Goal: Task Accomplishment & Management: Use online tool/utility

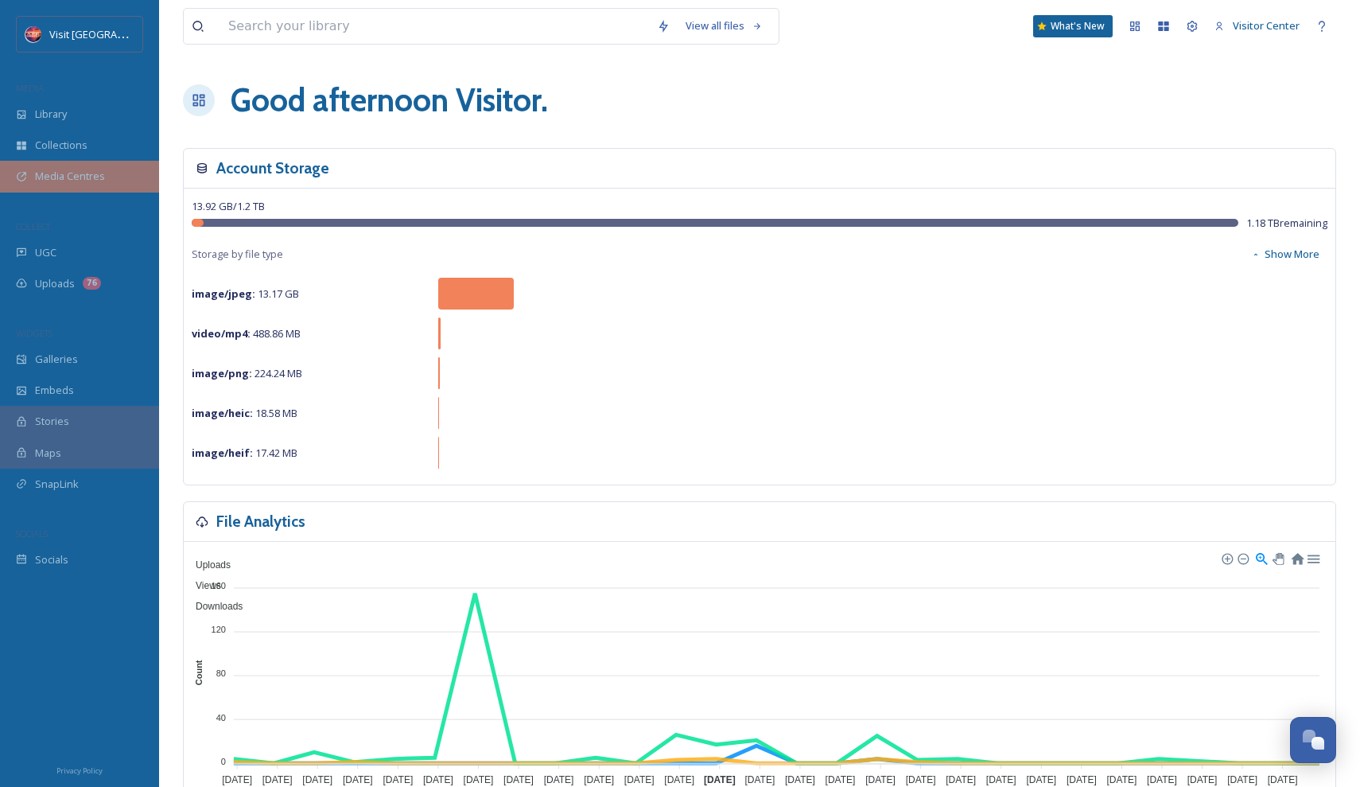
click at [87, 179] on span "Media Centres" at bounding box center [70, 176] width 70 height 15
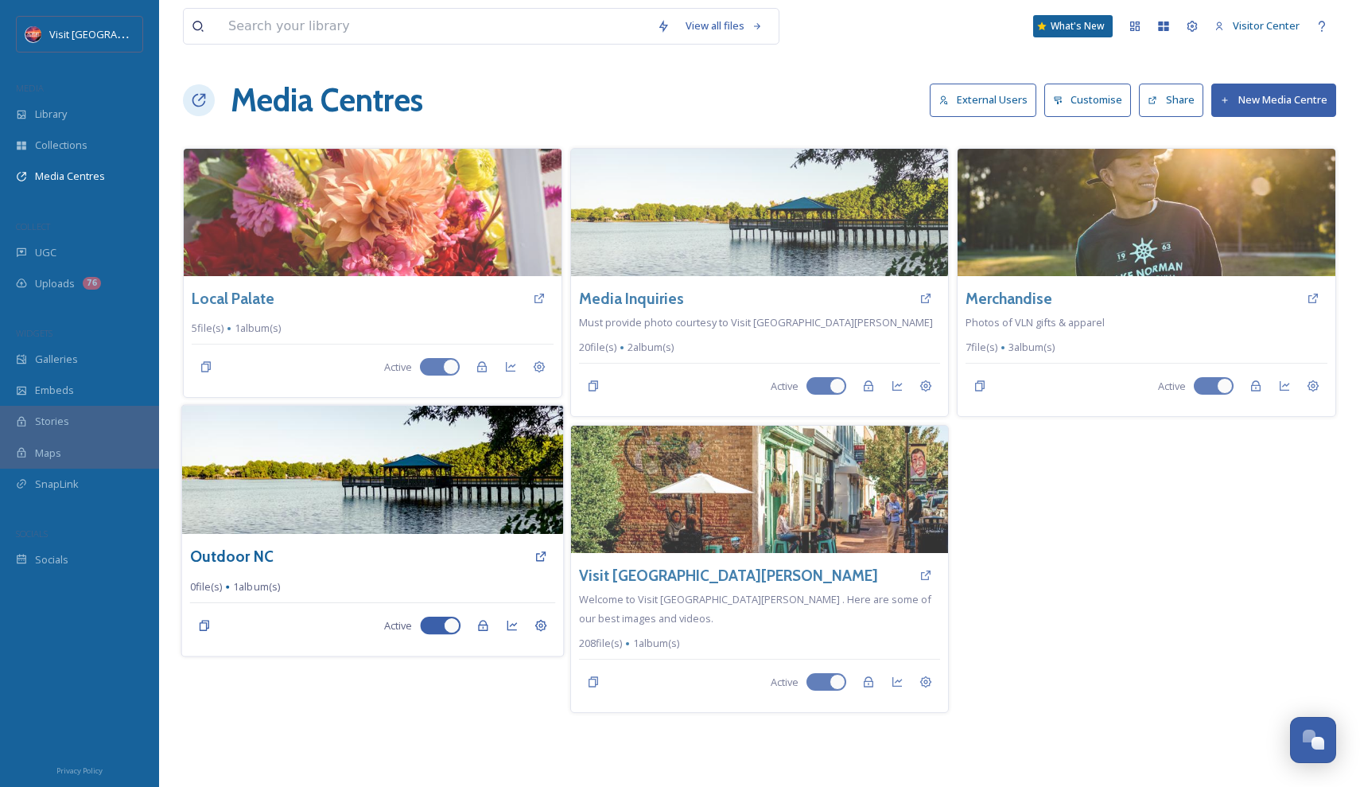
click at [321, 534] on img at bounding box center [372, 470] width 381 height 129
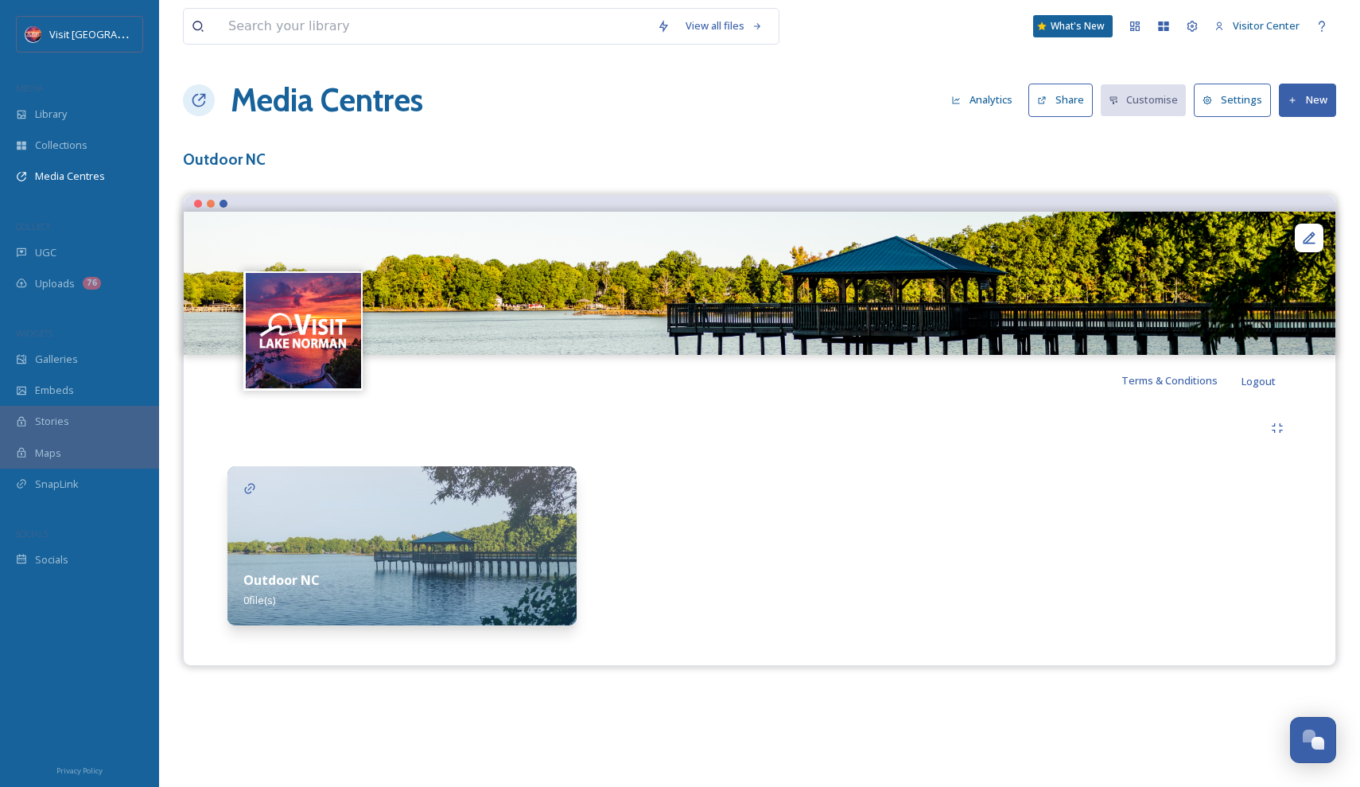
click at [336, 509] on img at bounding box center [401, 545] width 349 height 159
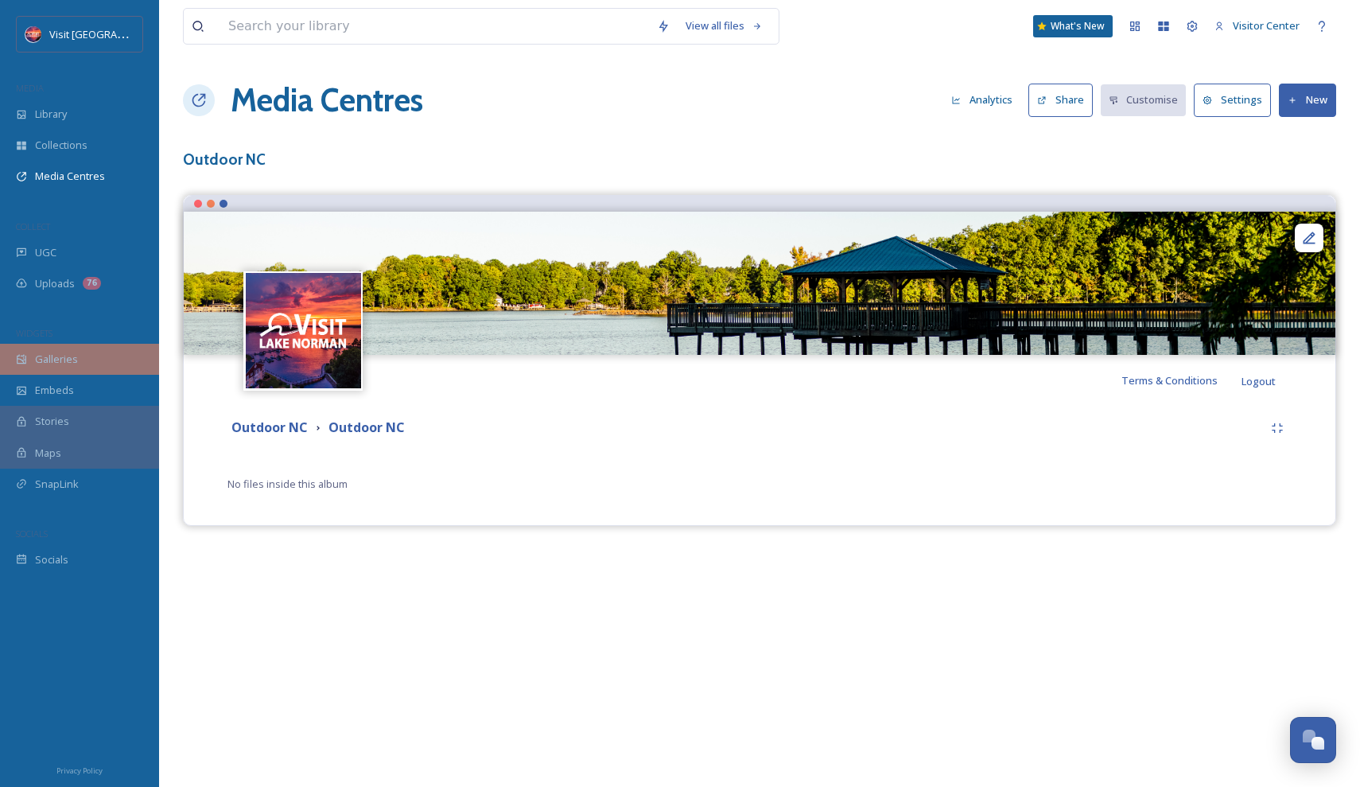
click at [115, 360] on div "Galleries" at bounding box center [79, 359] width 159 height 31
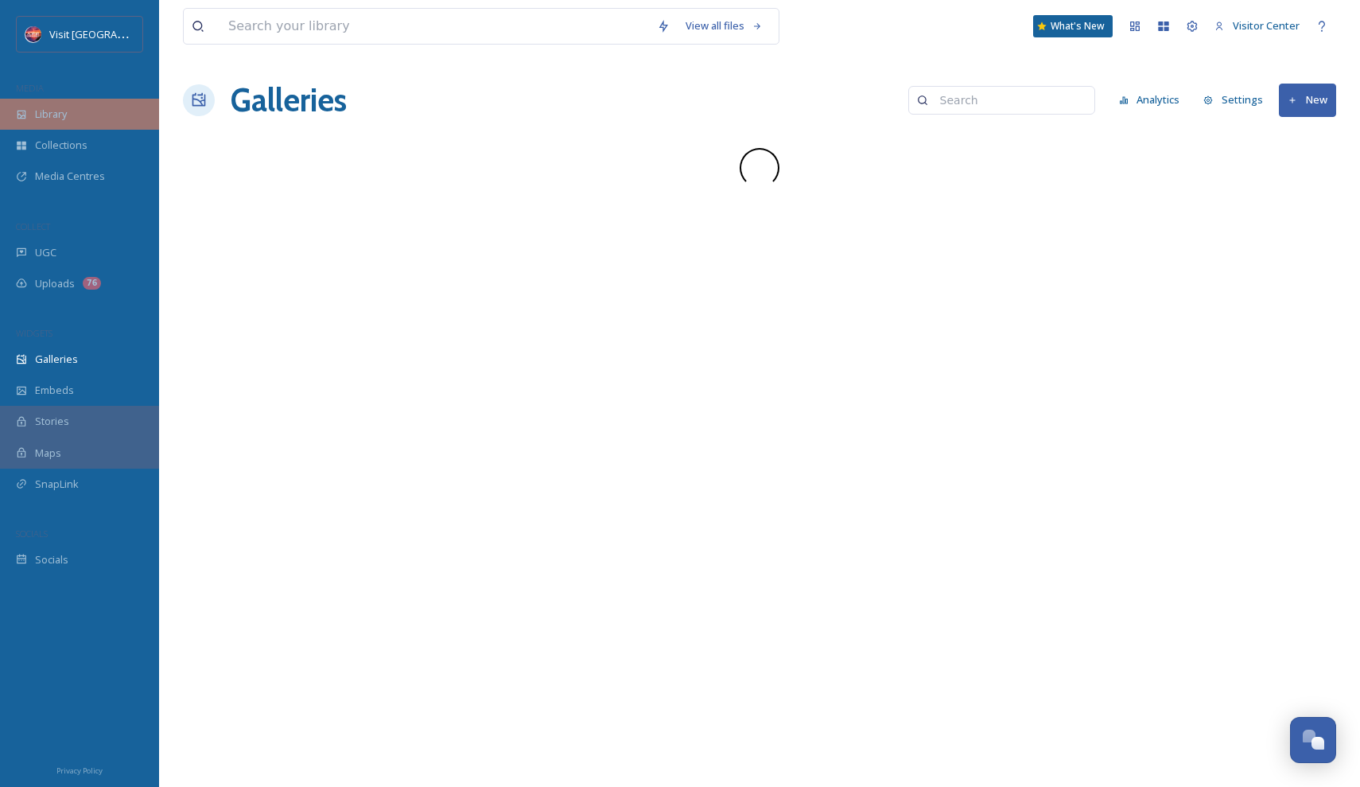
click at [71, 118] on div "Library" at bounding box center [79, 114] width 159 height 31
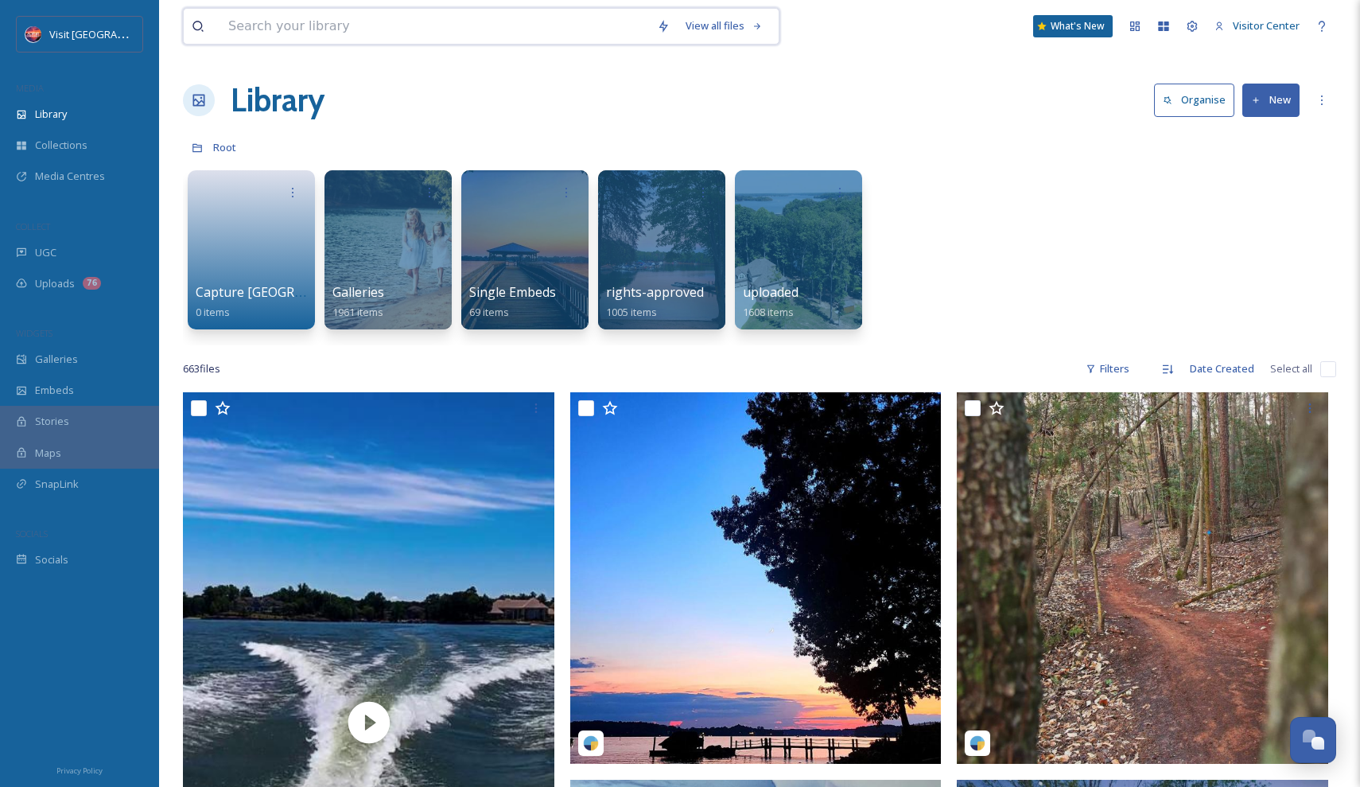
click at [474, 35] on input at bounding box center [434, 26] width 429 height 35
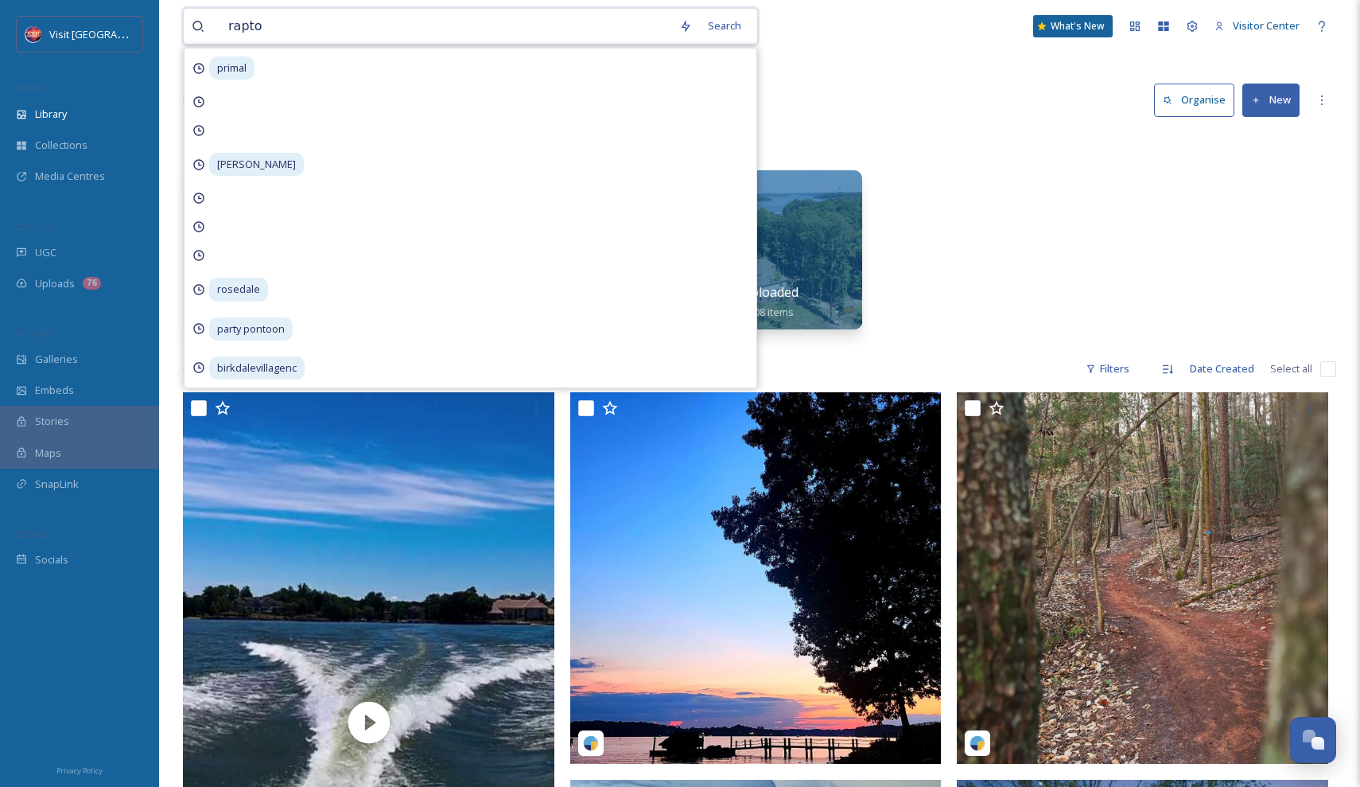
type input "raptor"
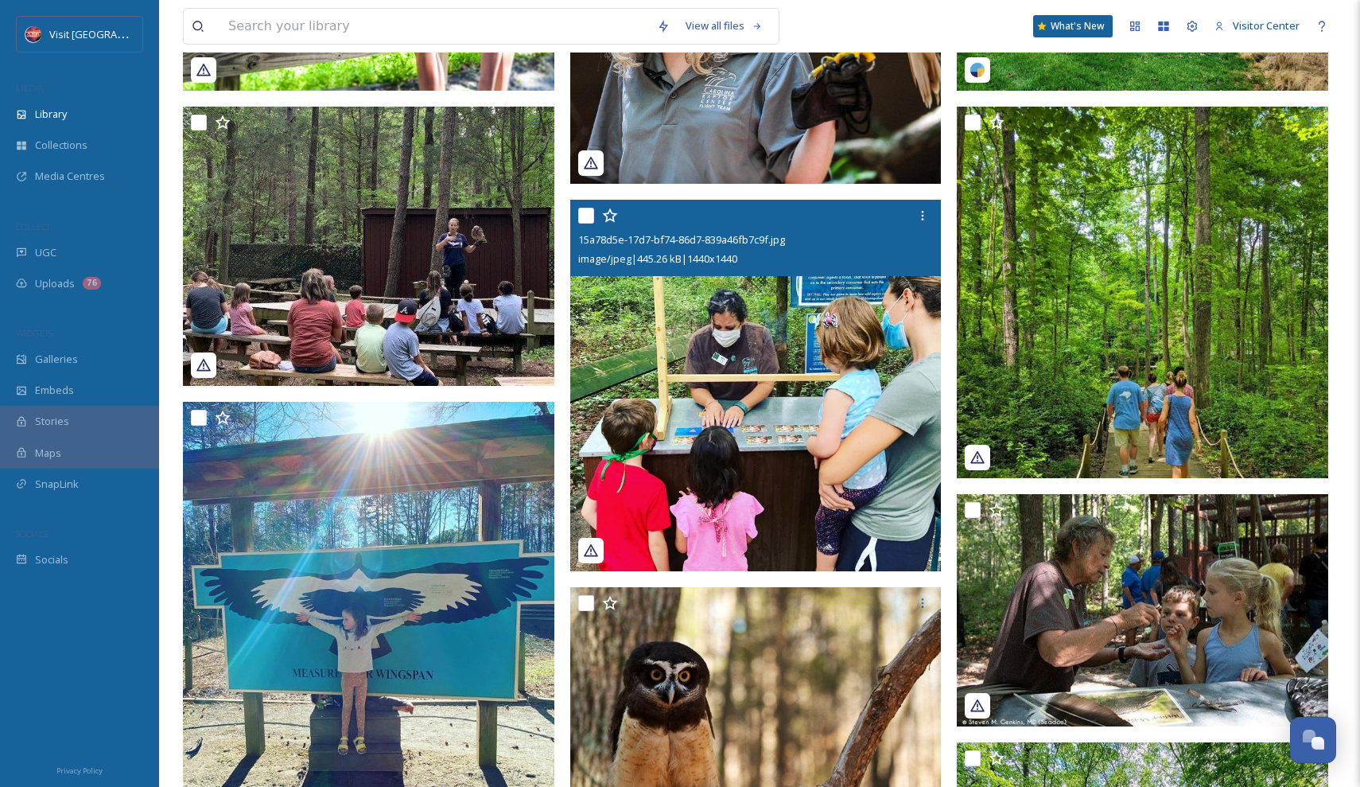
scroll to position [776, 0]
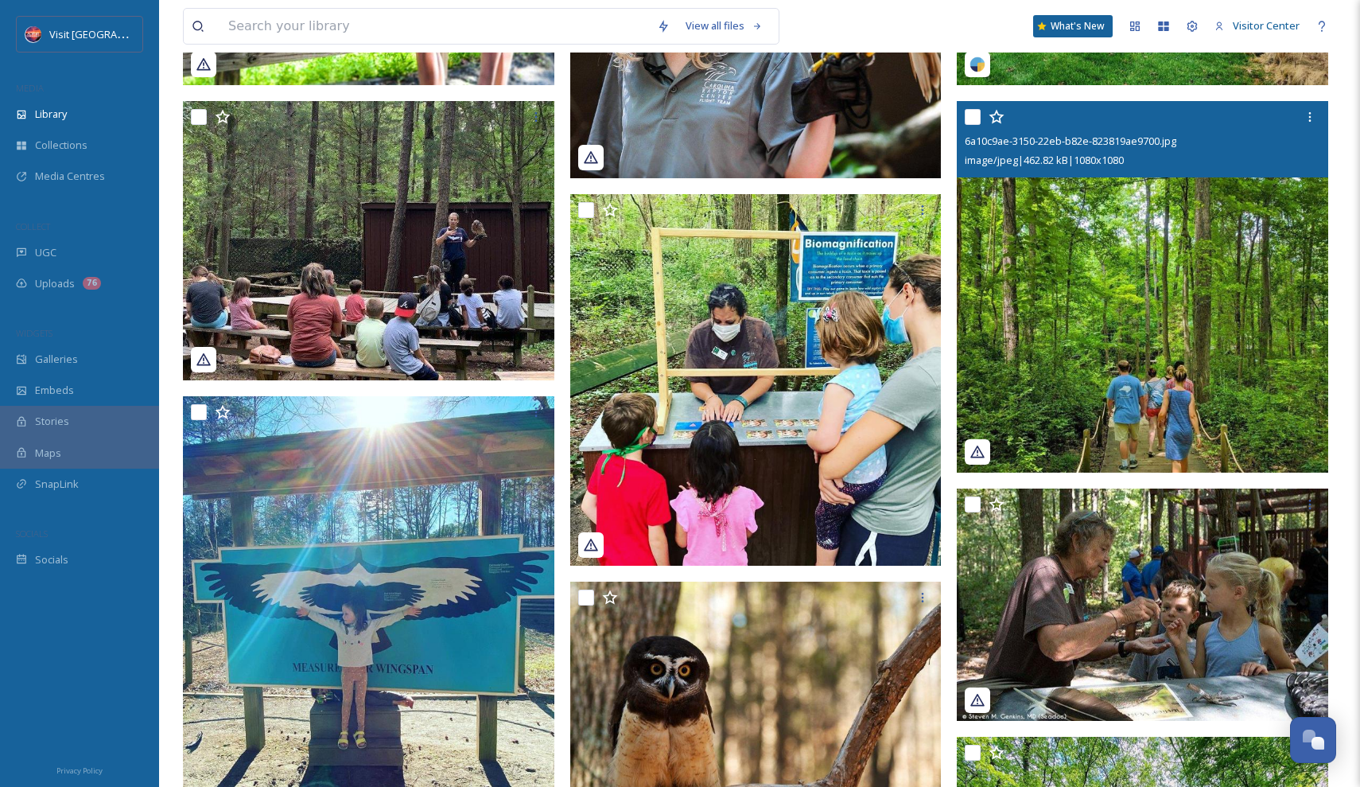
click at [1172, 278] on img at bounding box center [1142, 286] width 371 height 371
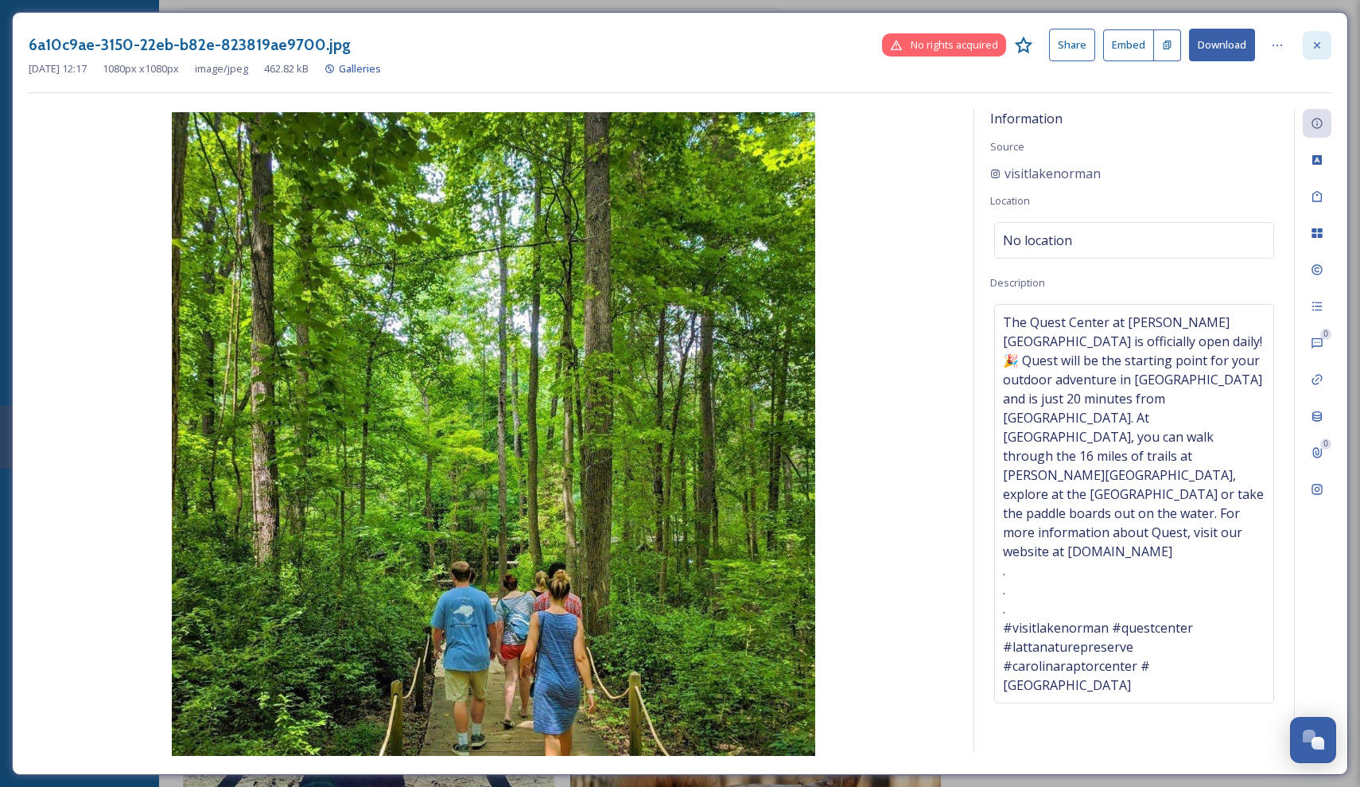
click at [1314, 43] on icon at bounding box center [1317, 45] width 13 height 13
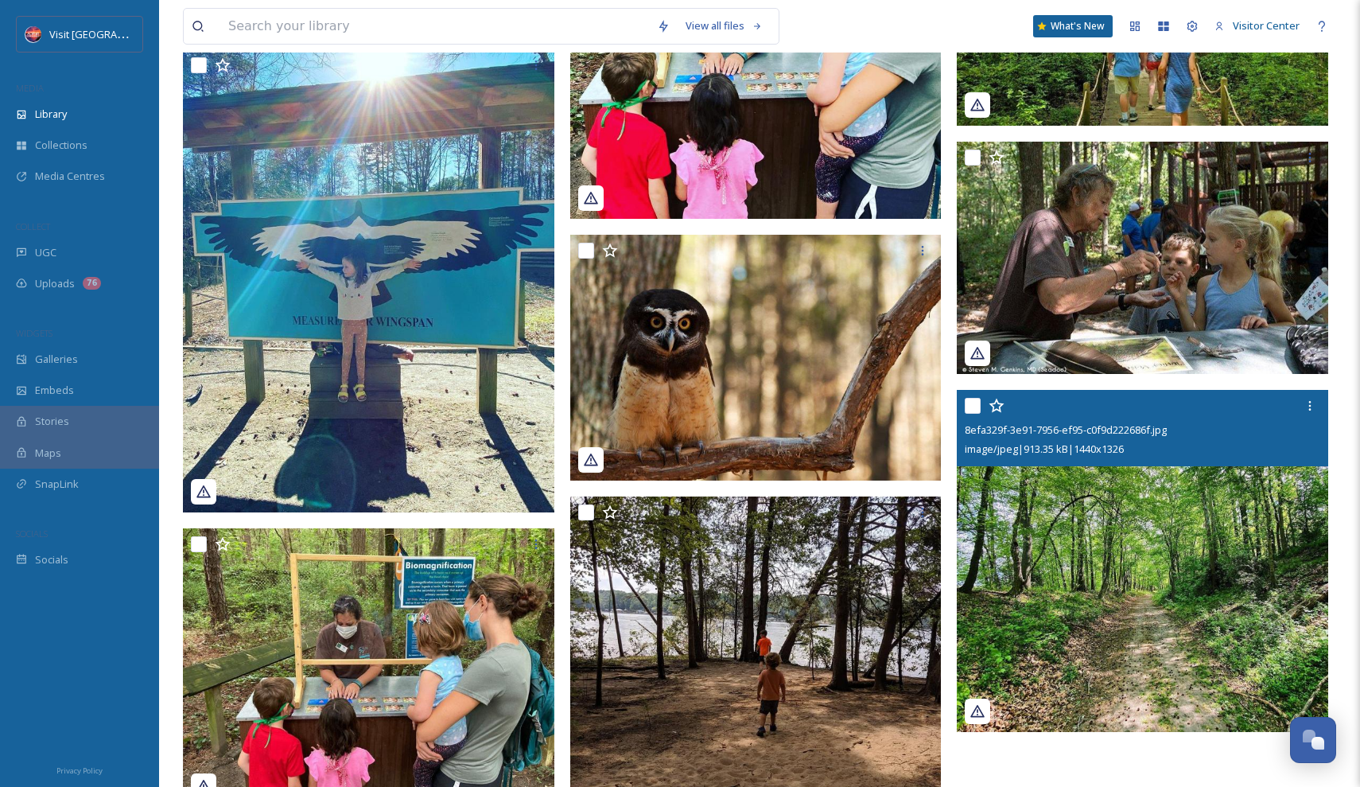
scroll to position [1124, 0]
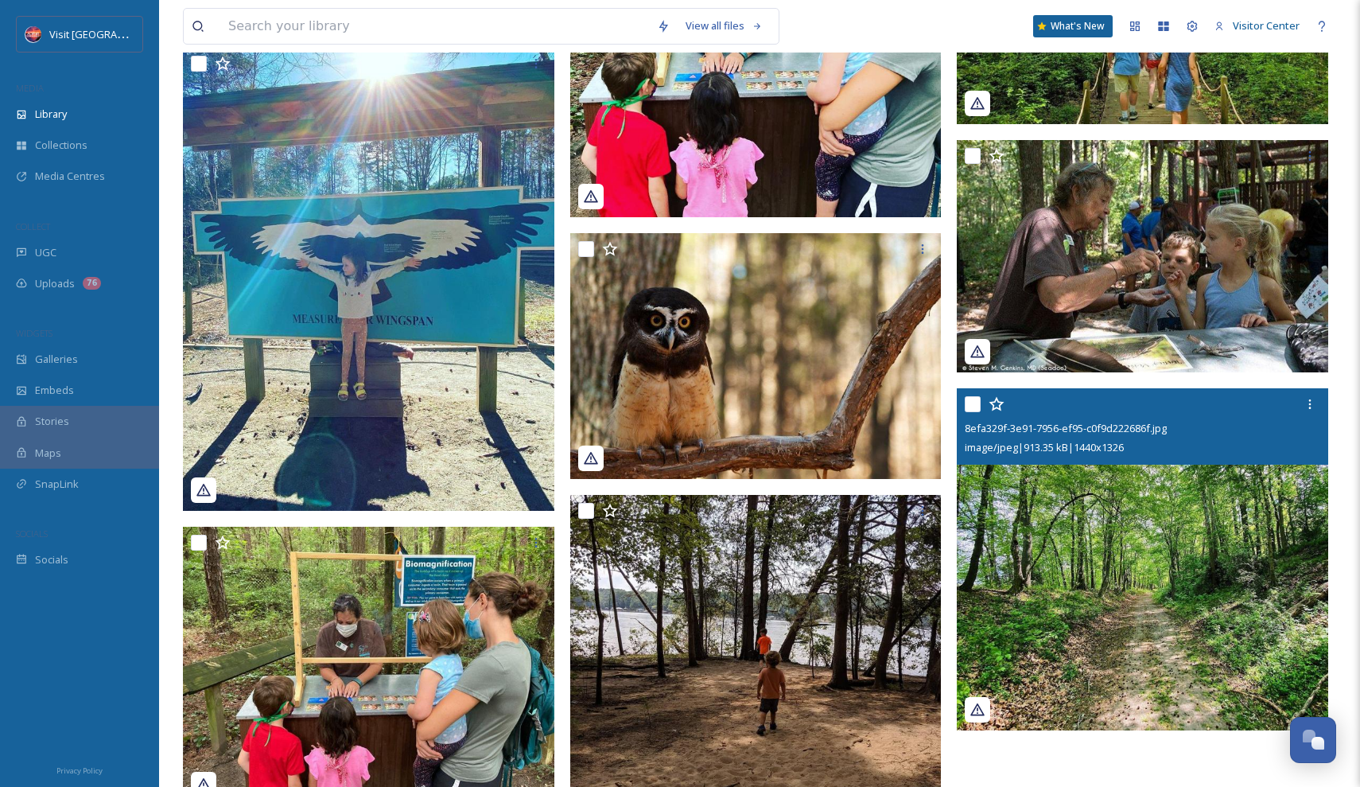
click at [1117, 577] on img at bounding box center [1142, 559] width 371 height 342
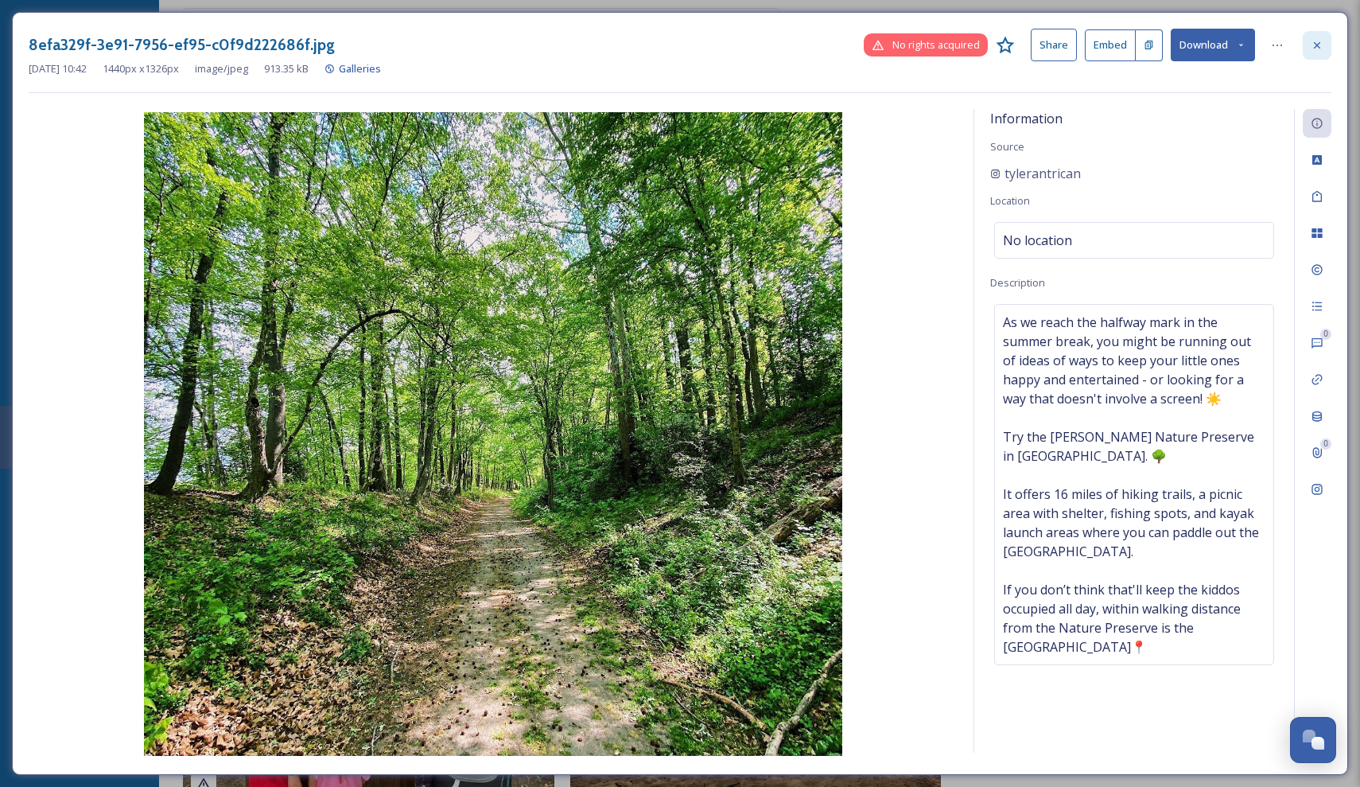
click at [1317, 41] on icon at bounding box center [1317, 45] width 13 height 13
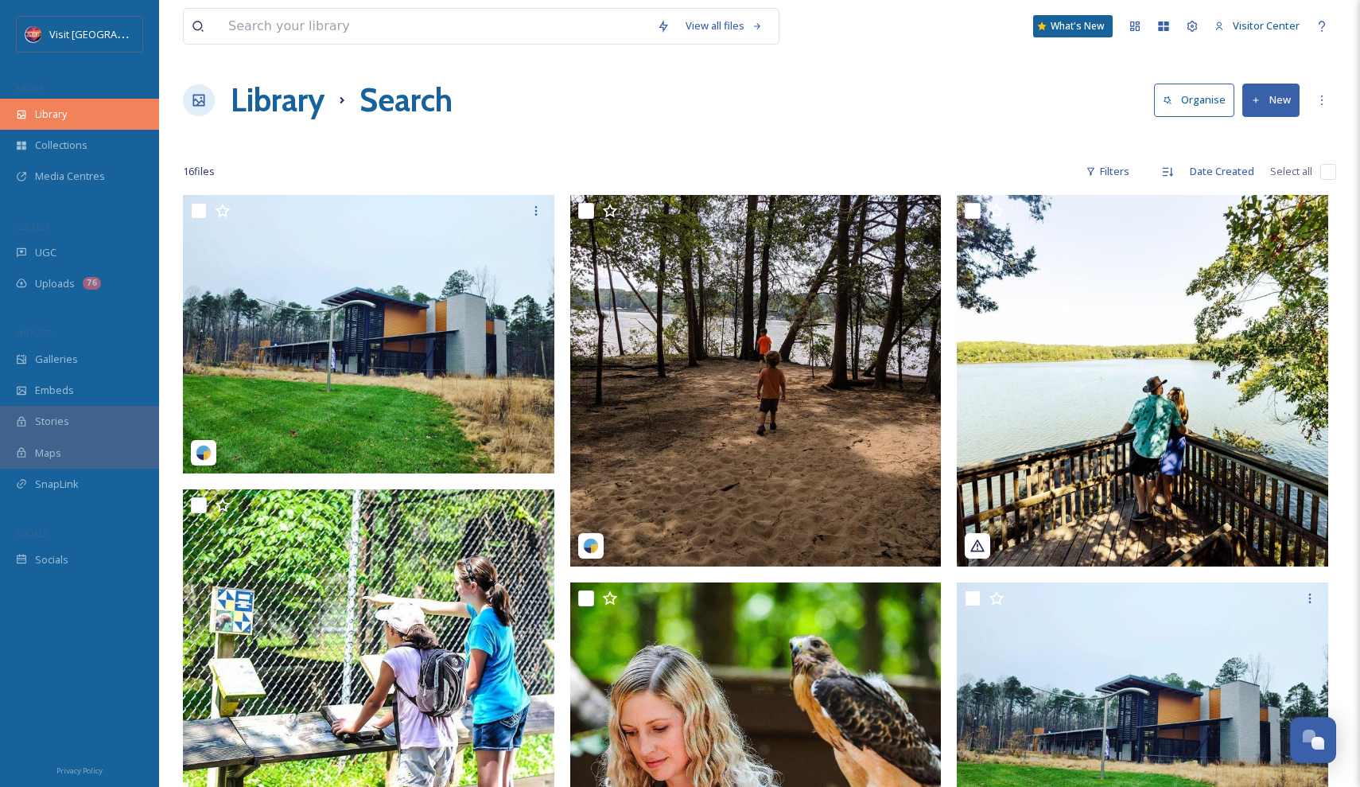
click at [68, 101] on div "Library" at bounding box center [79, 114] width 159 height 31
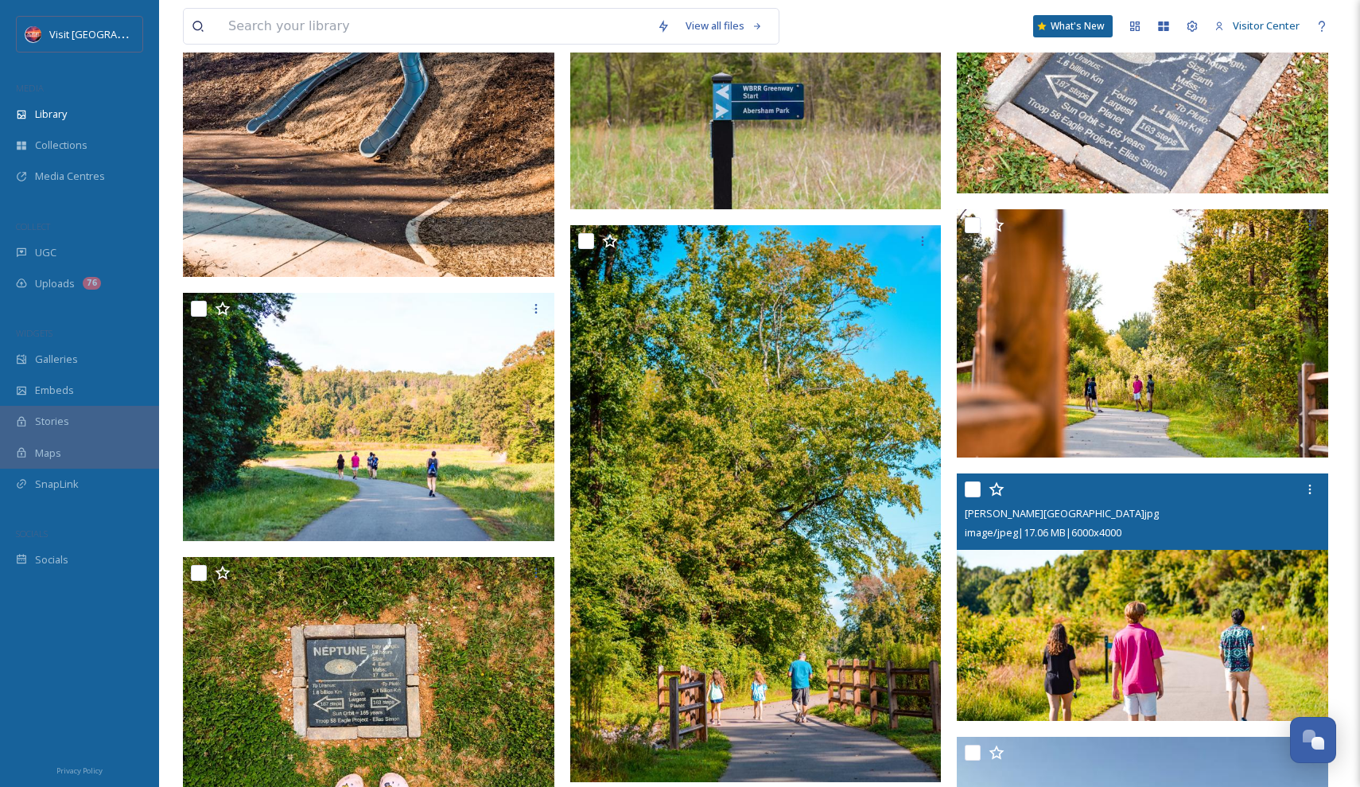
scroll to position [5635, 0]
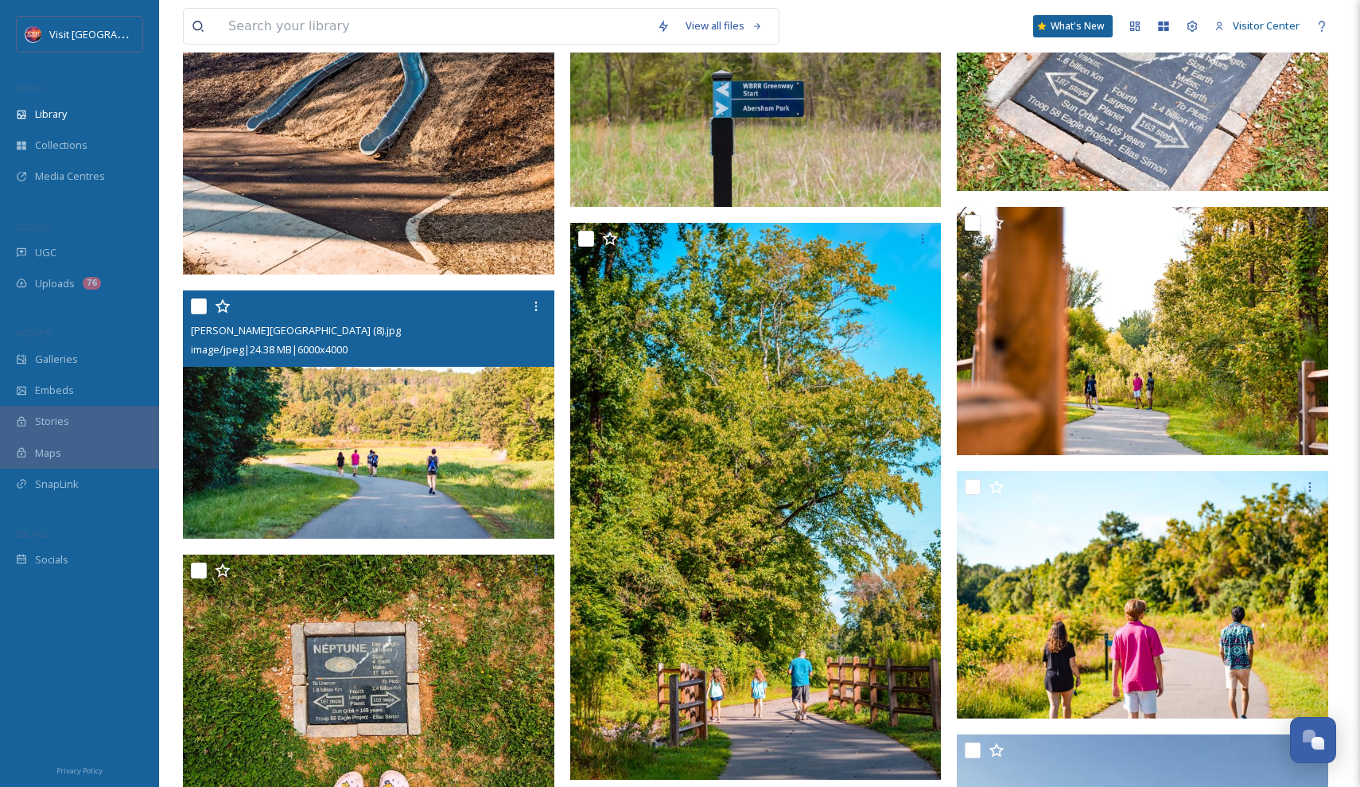
click at [383, 400] on img at bounding box center [368, 414] width 371 height 248
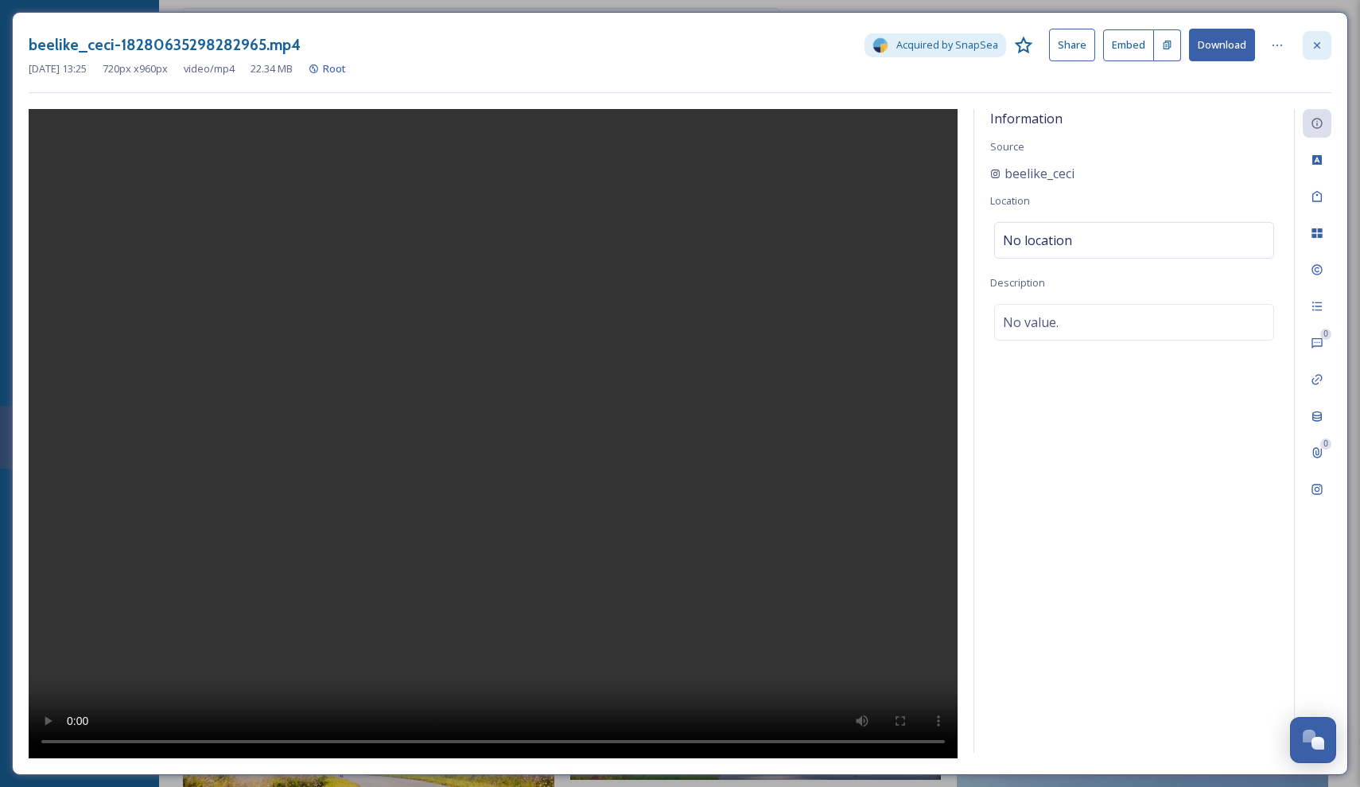
click at [1317, 40] on icon at bounding box center [1317, 45] width 13 height 13
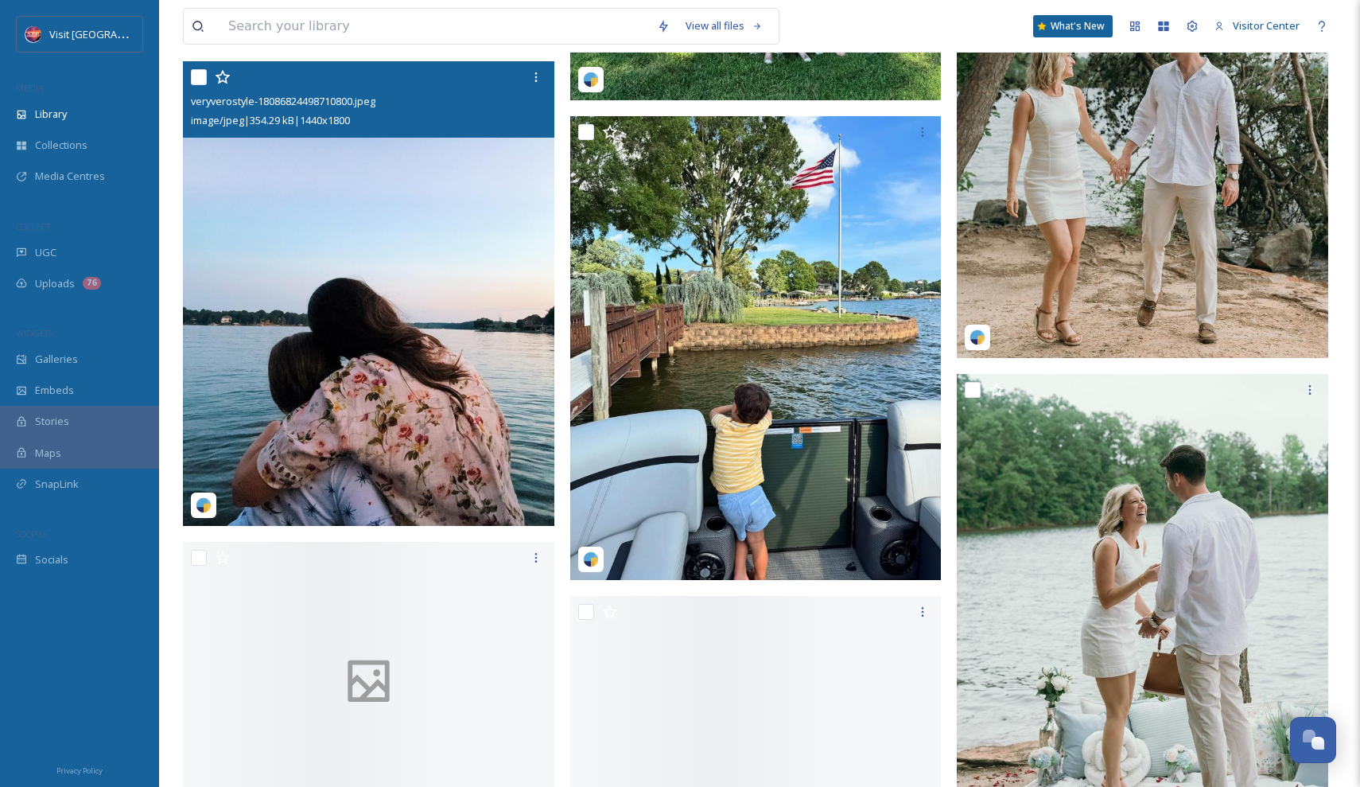
scroll to position [36401, 0]
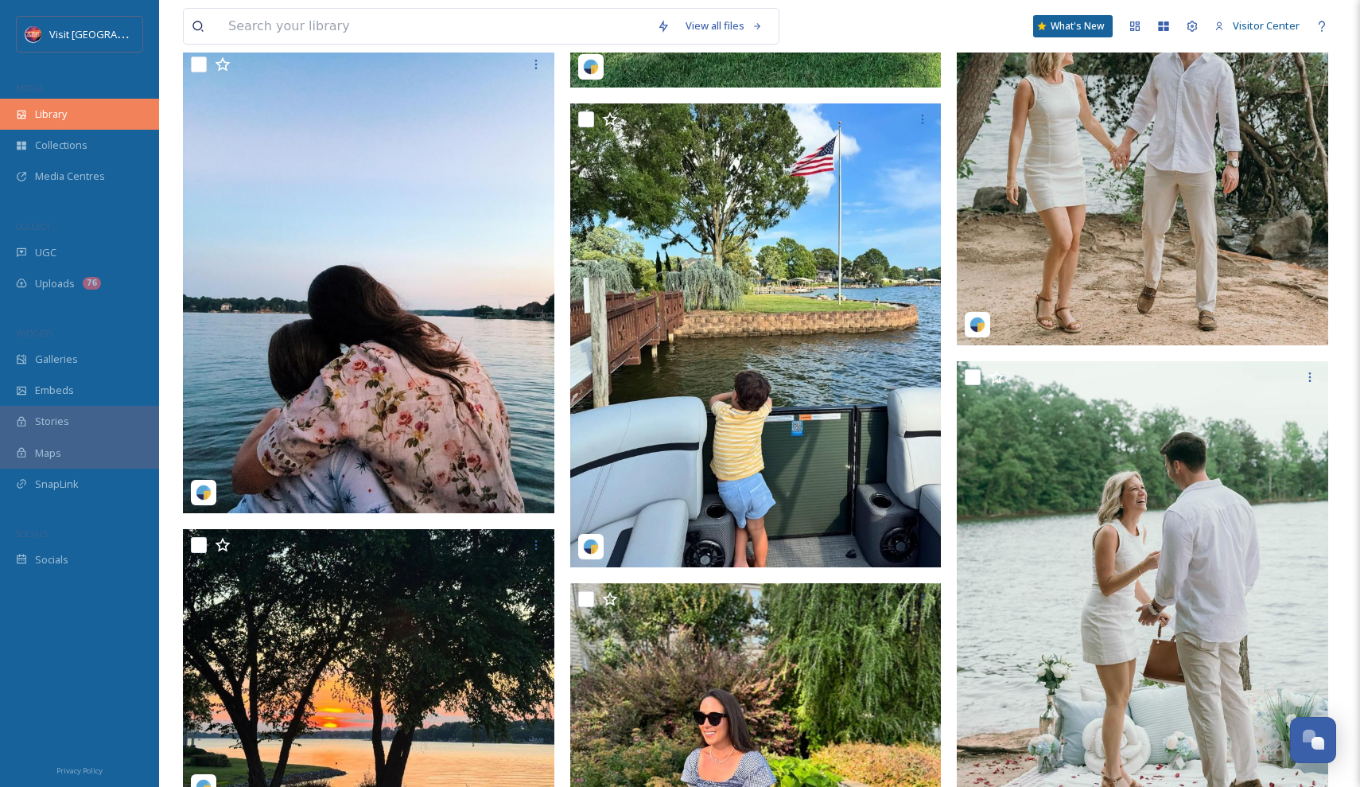
click at [93, 123] on div "Library" at bounding box center [79, 114] width 159 height 31
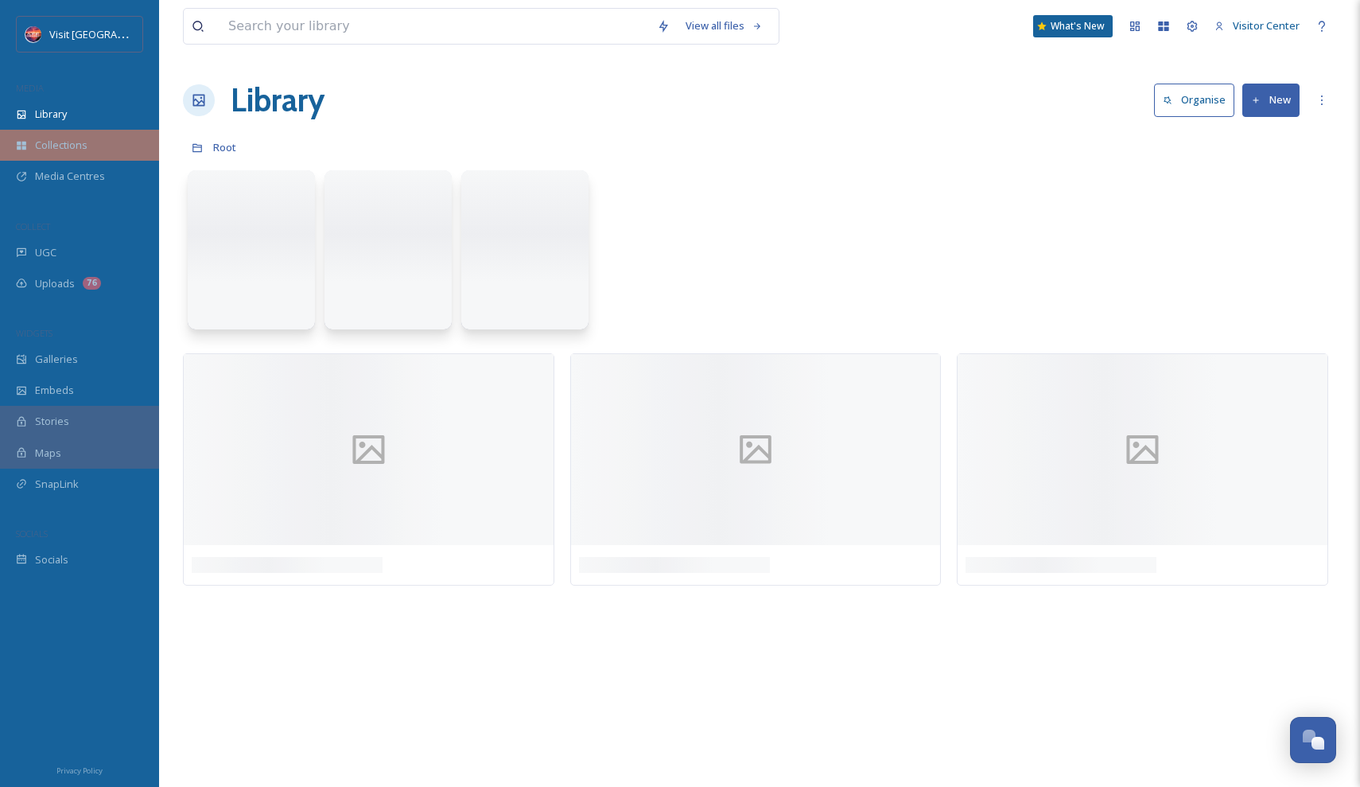
scroll to position [0, 0]
click at [95, 147] on div "Collections" at bounding box center [79, 145] width 159 height 31
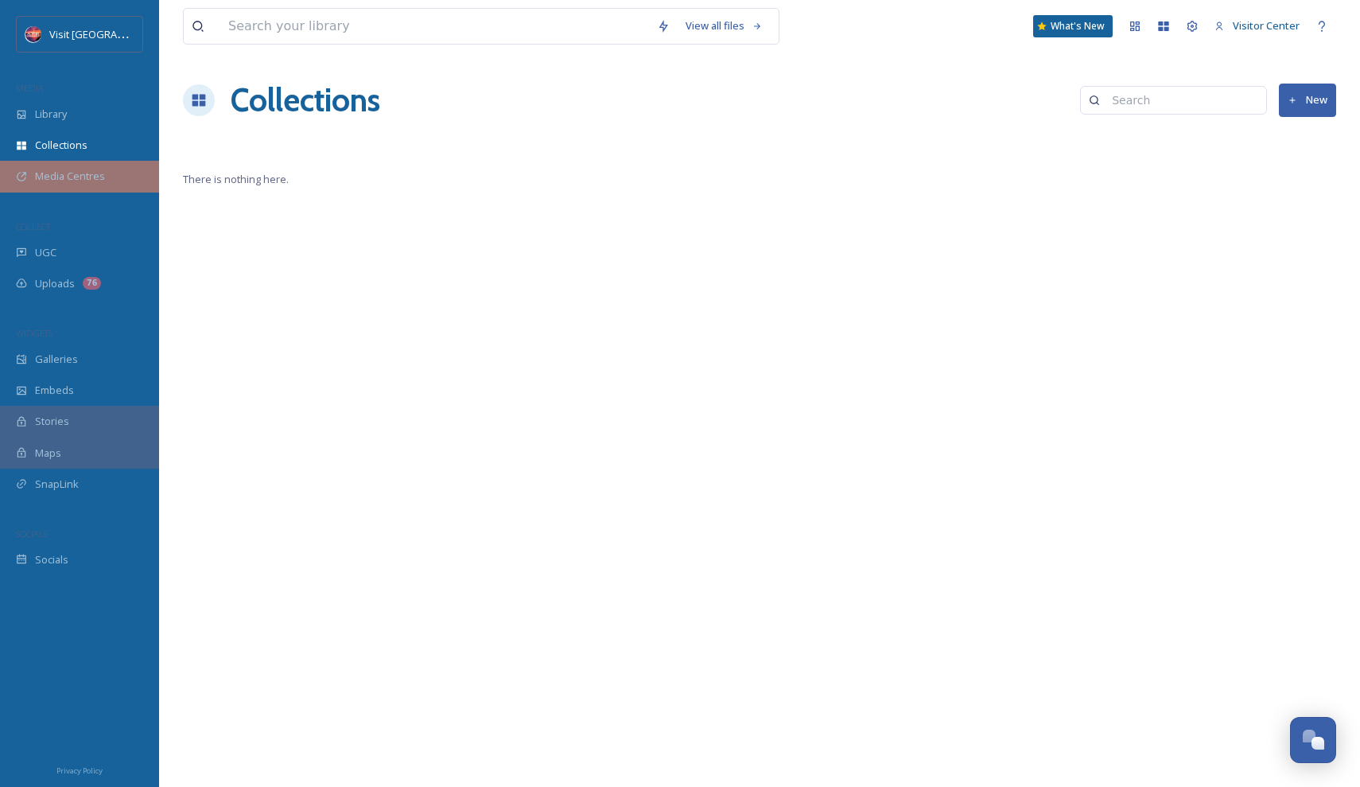
click at [87, 174] on span "Media Centres" at bounding box center [70, 176] width 70 height 15
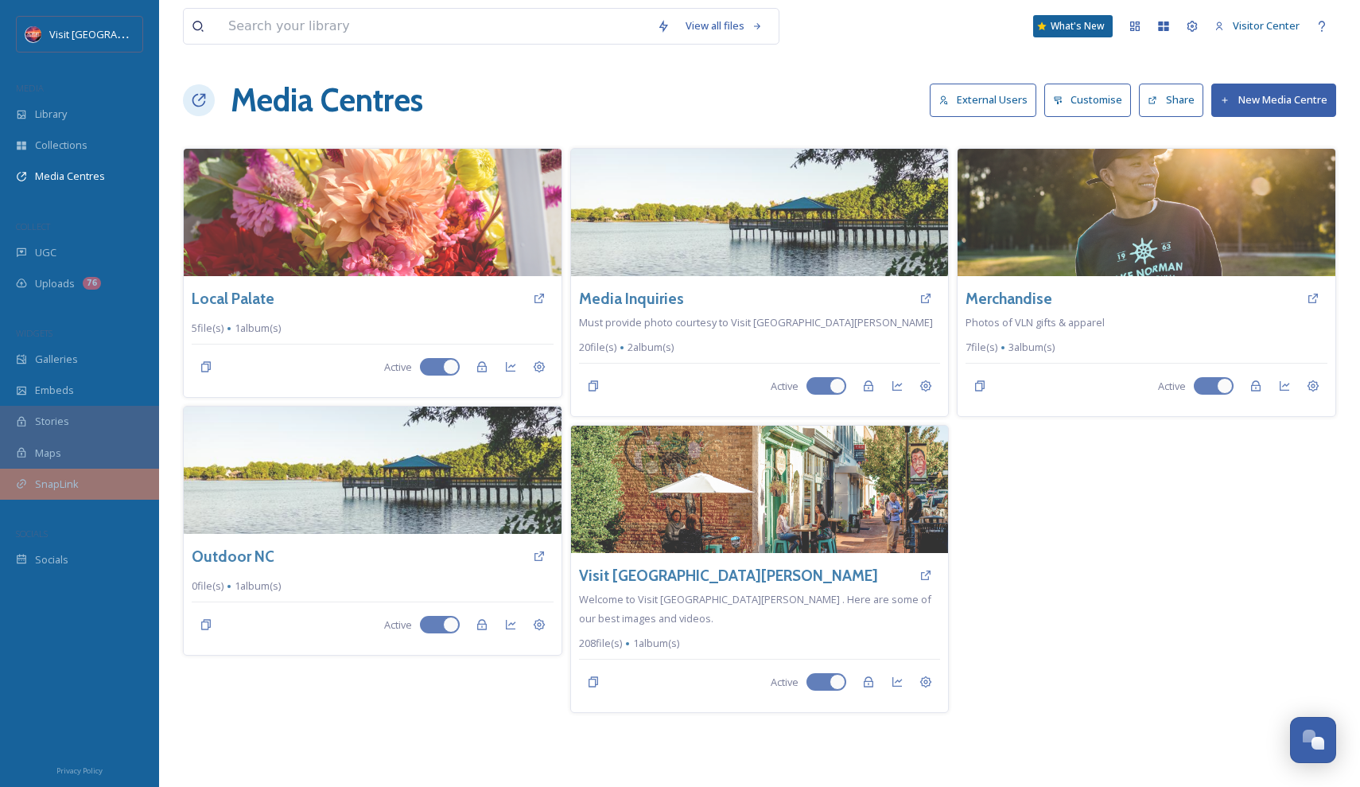
click at [67, 468] on div "SnapLink" at bounding box center [79, 483] width 159 height 31
click at [67, 476] on span "SnapLink" at bounding box center [57, 483] width 44 height 15
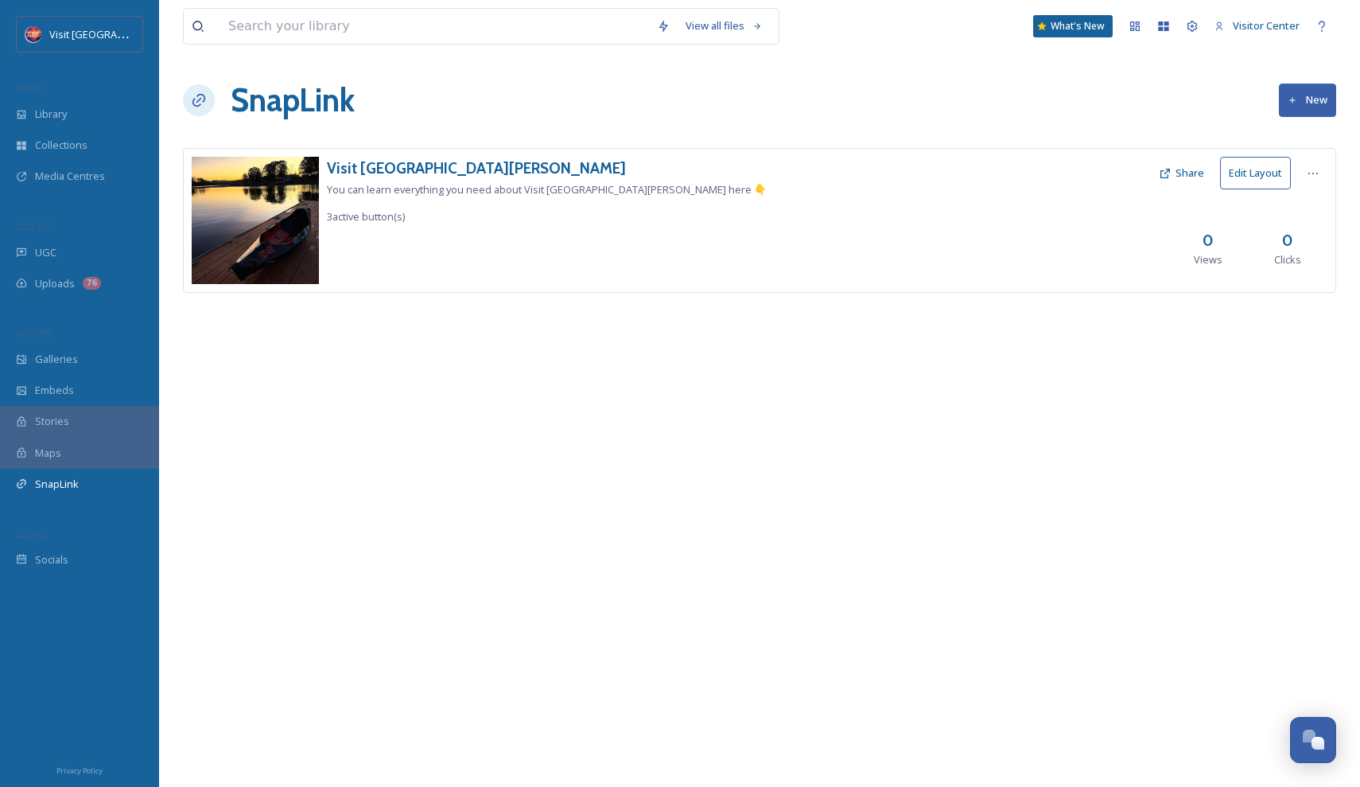
click at [76, 447] on div "Maps" at bounding box center [79, 452] width 159 height 31
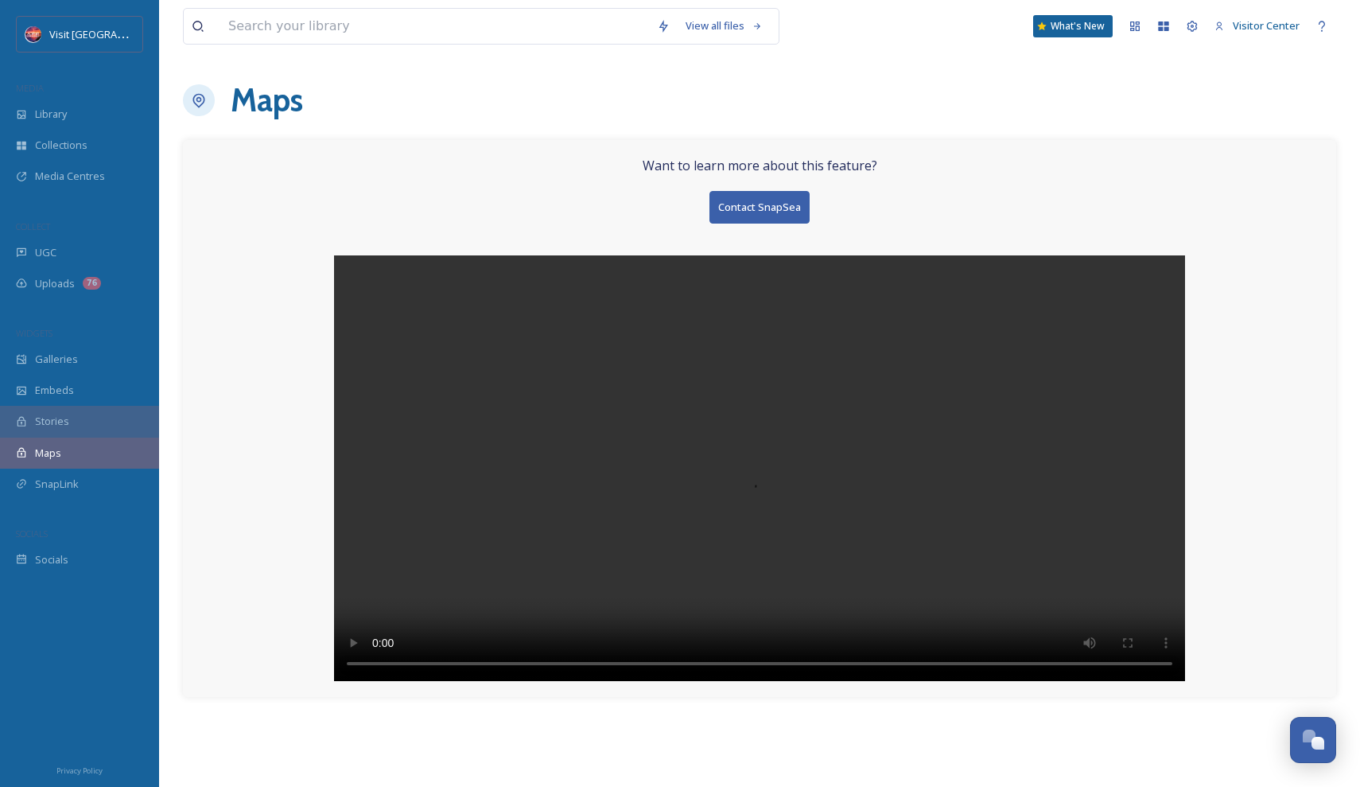
click at [68, 427] on div "Stories" at bounding box center [79, 421] width 159 height 31
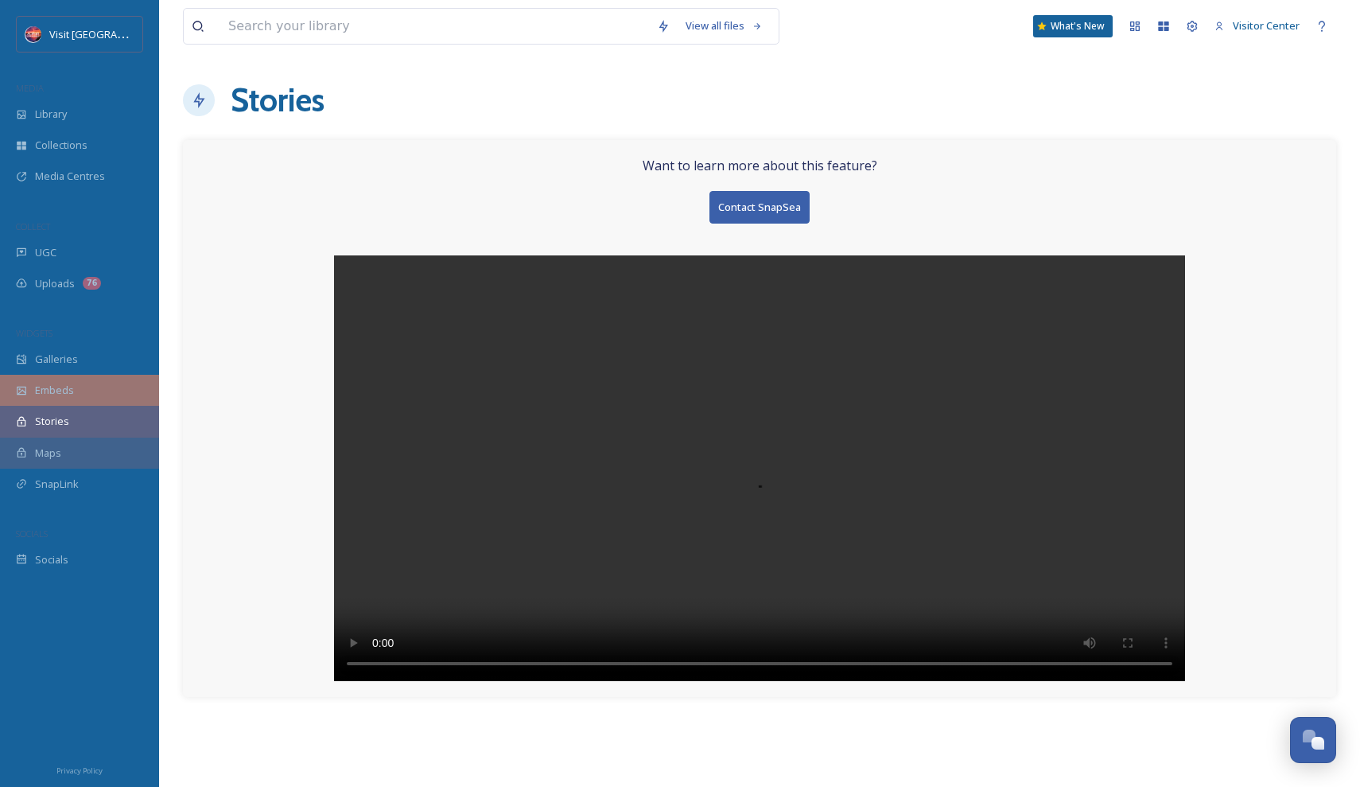
click at [59, 386] on span "Embeds" at bounding box center [54, 390] width 39 height 15
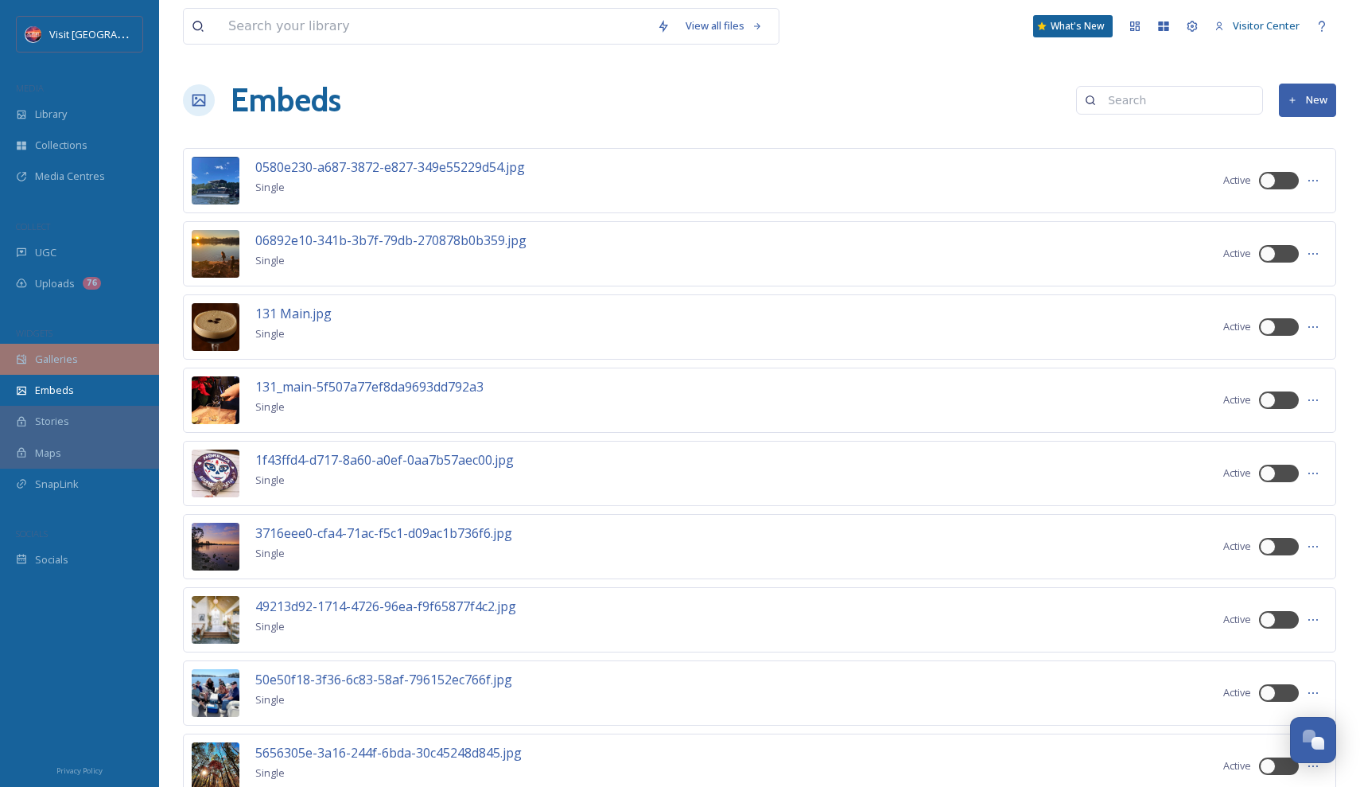
click at [68, 348] on div "Galleries" at bounding box center [79, 359] width 159 height 31
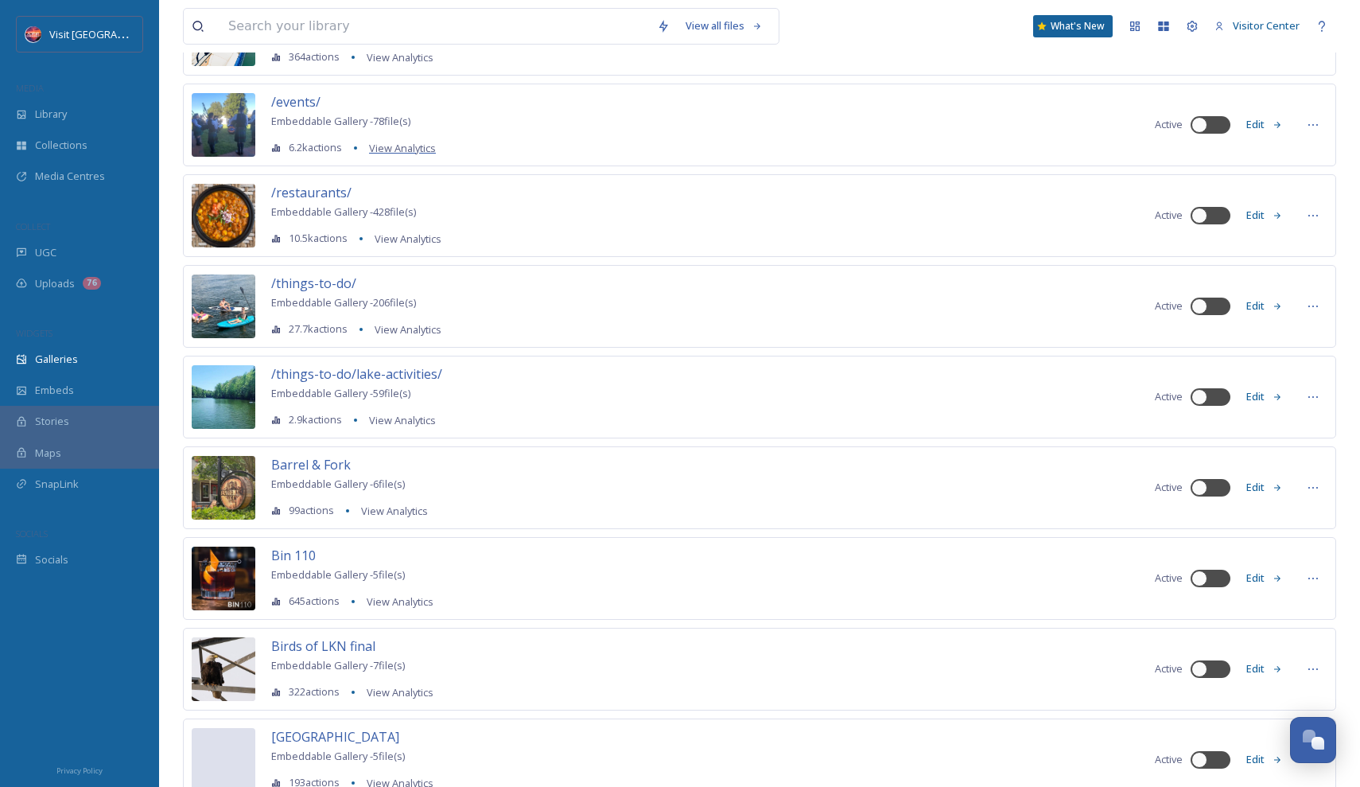
scroll to position [378, 0]
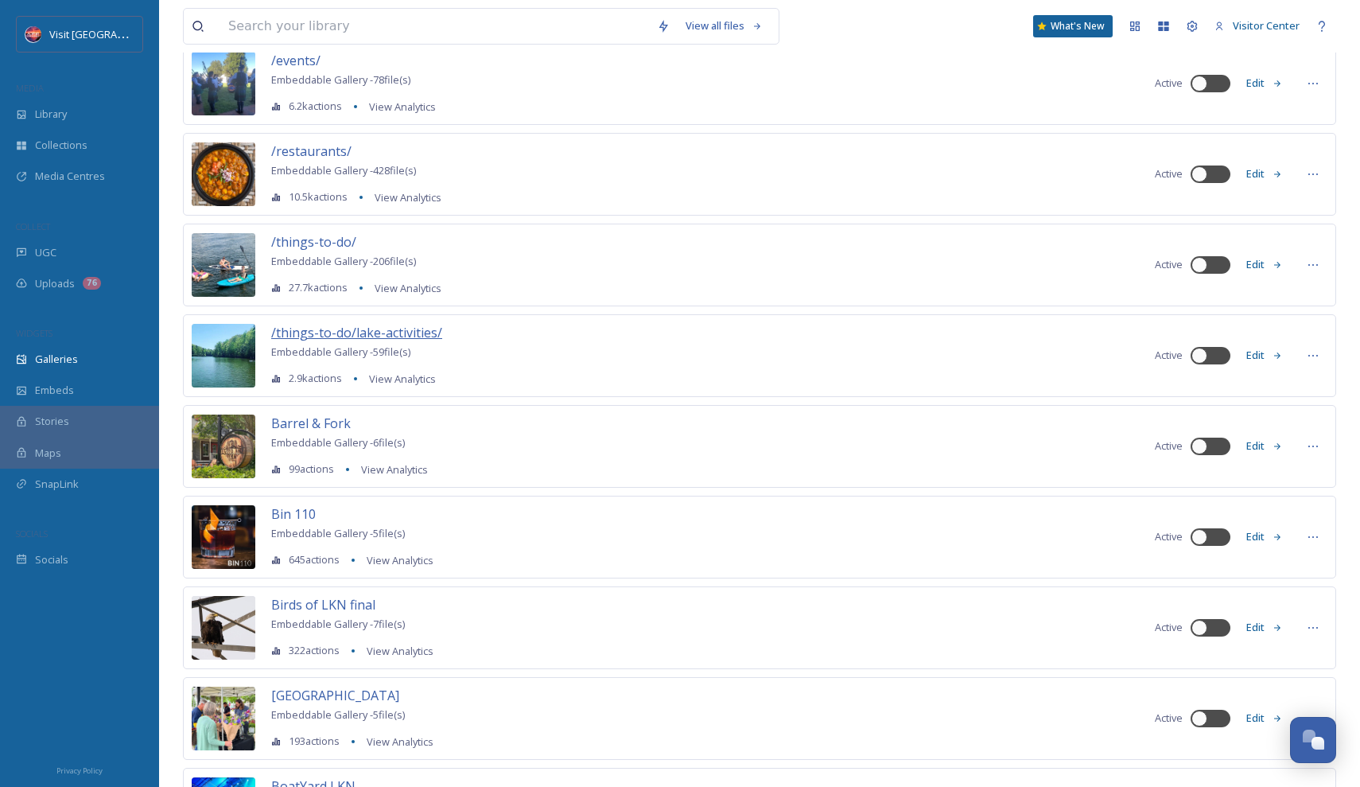
click at [352, 331] on span "/things-to-do/lake-activities/" at bounding box center [356, 332] width 171 height 17
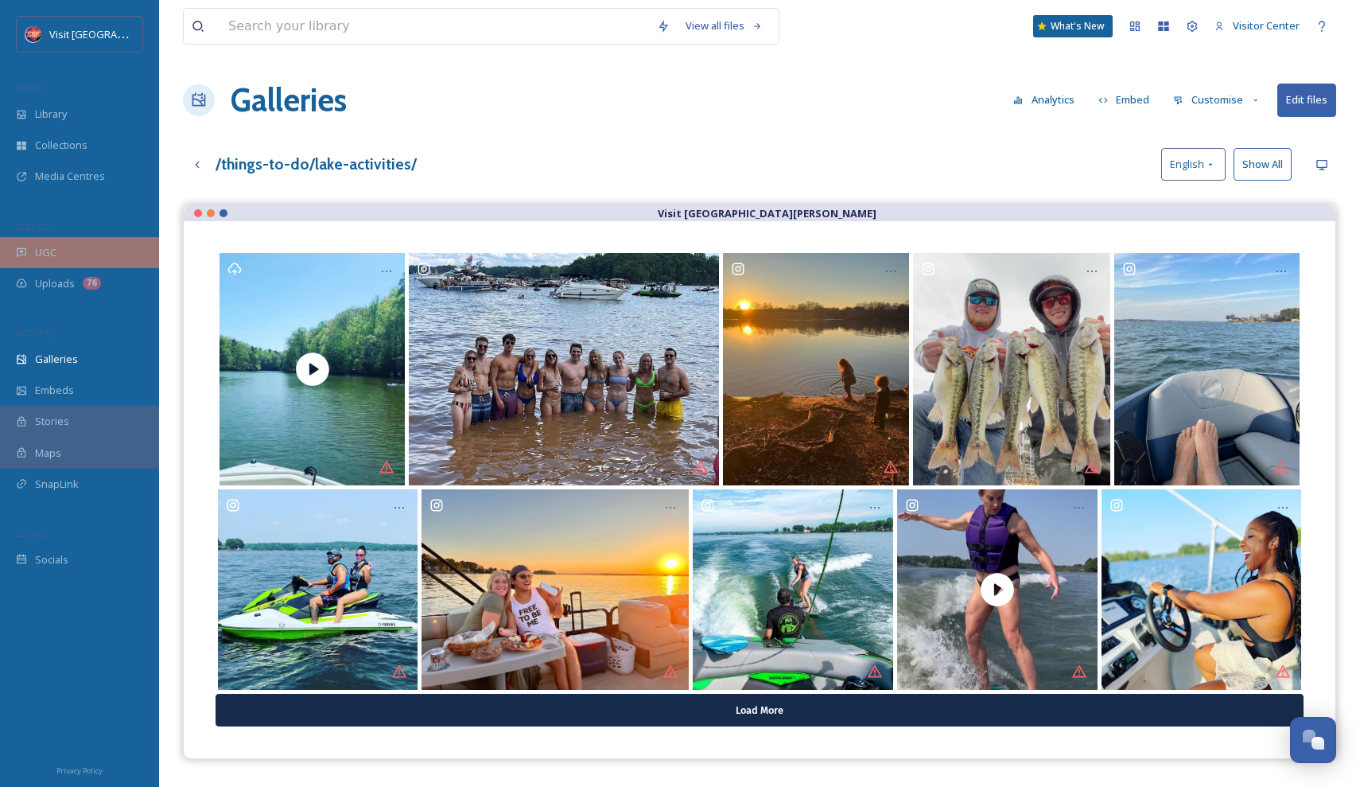
click at [57, 251] on div "UGC" at bounding box center [79, 252] width 159 height 31
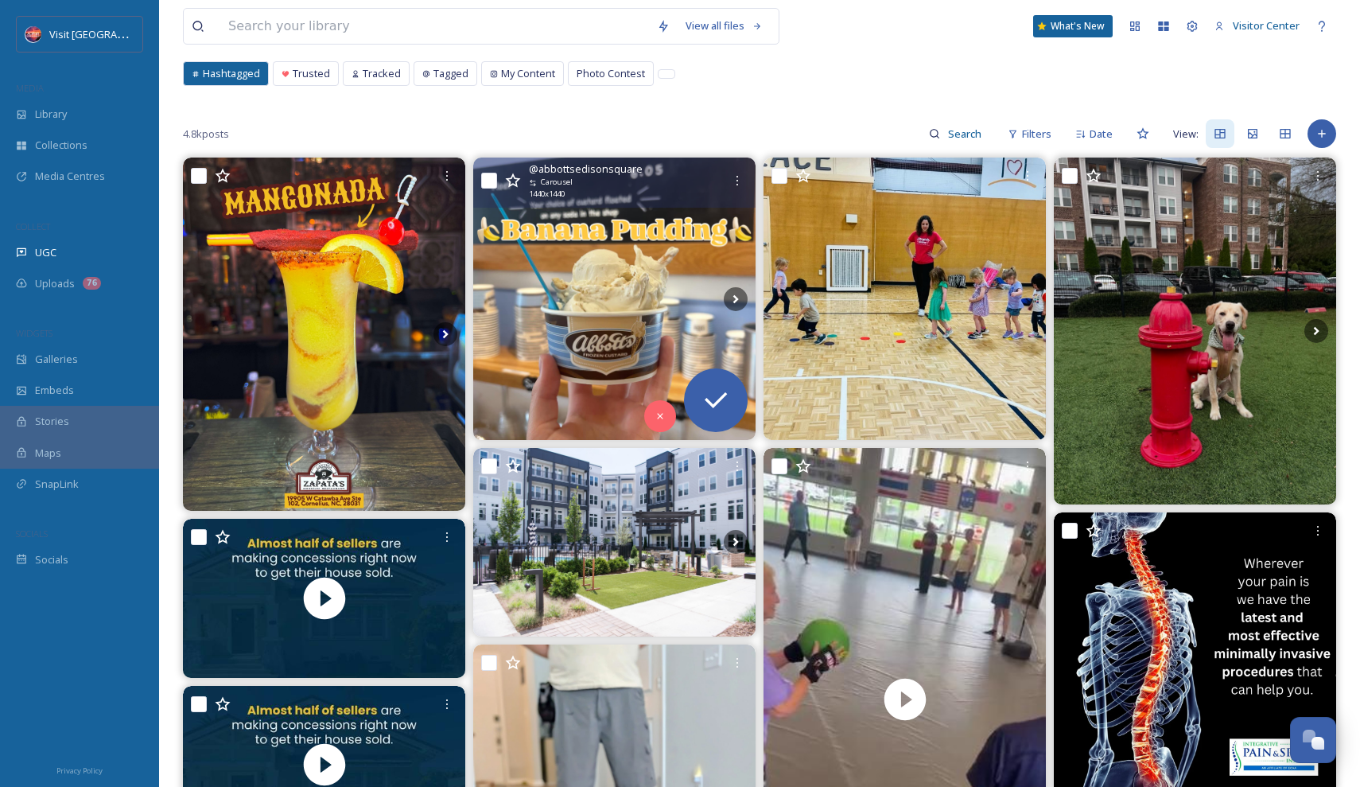
scroll to position [85, 0]
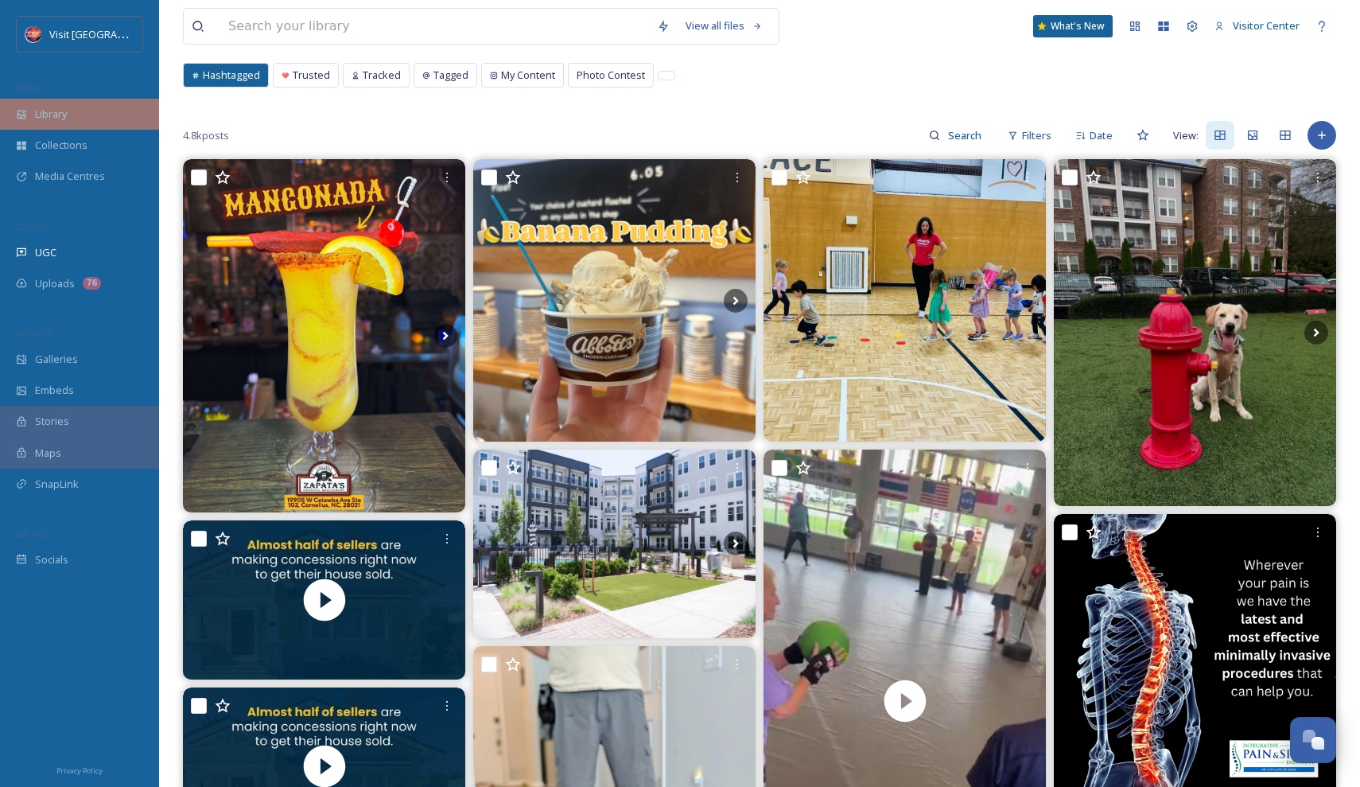
click at [25, 120] on div "Library" at bounding box center [79, 114] width 159 height 31
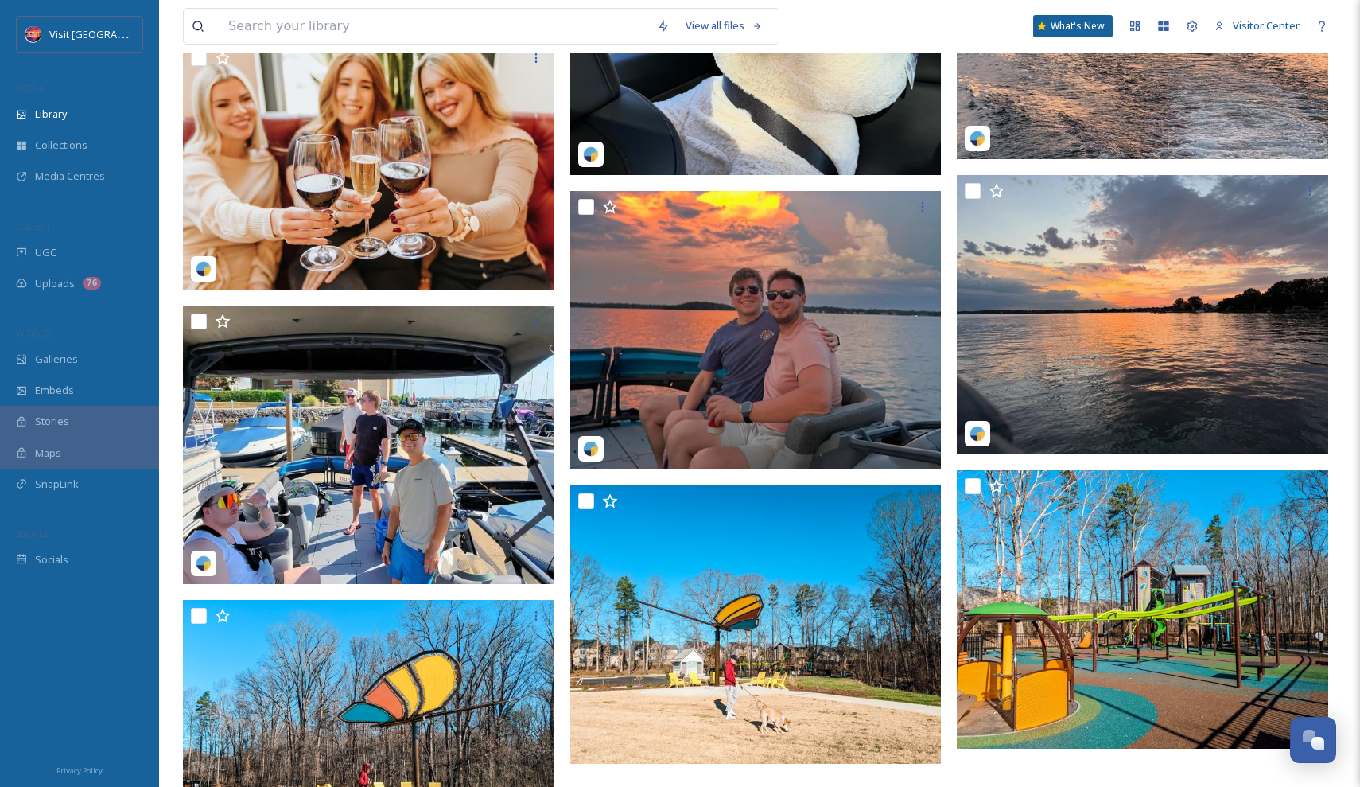
scroll to position [4529, 0]
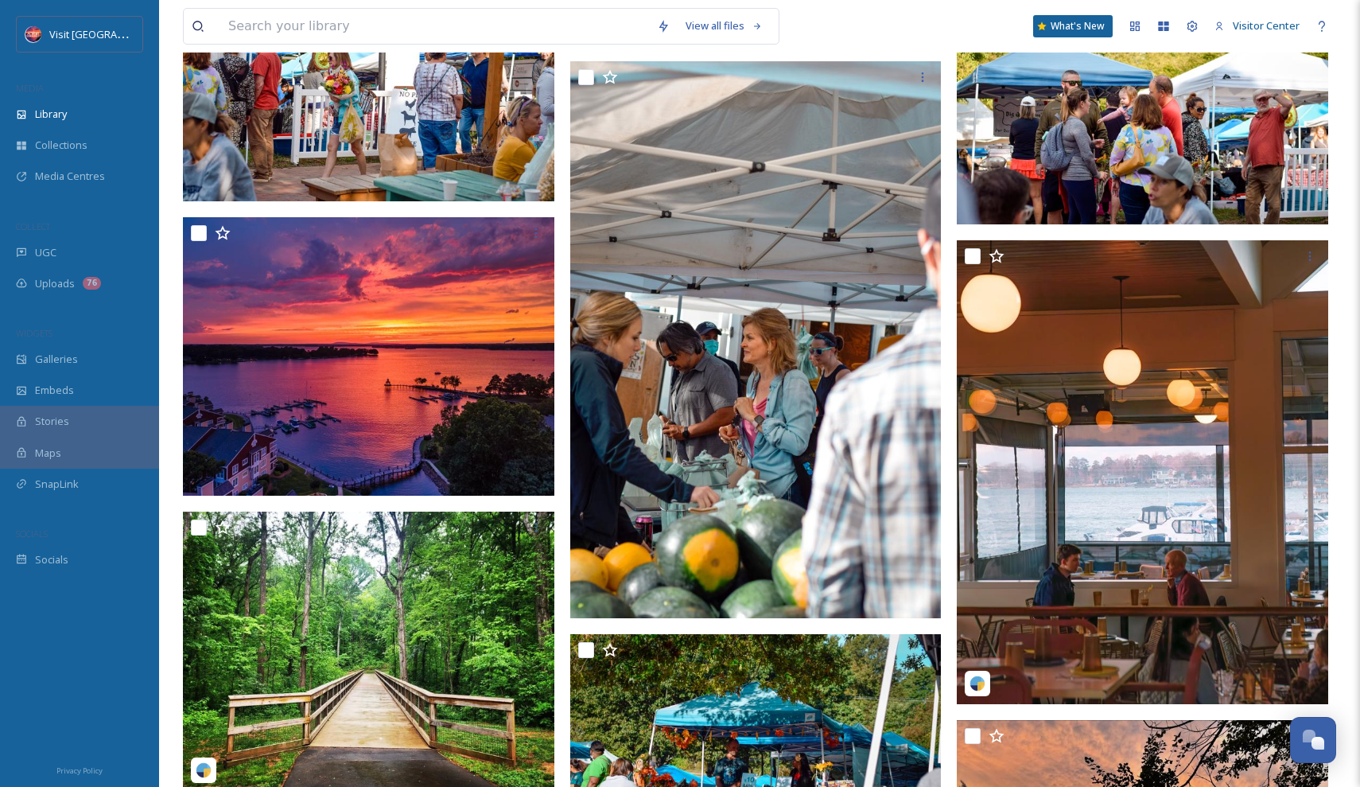
scroll to position [55209, 0]
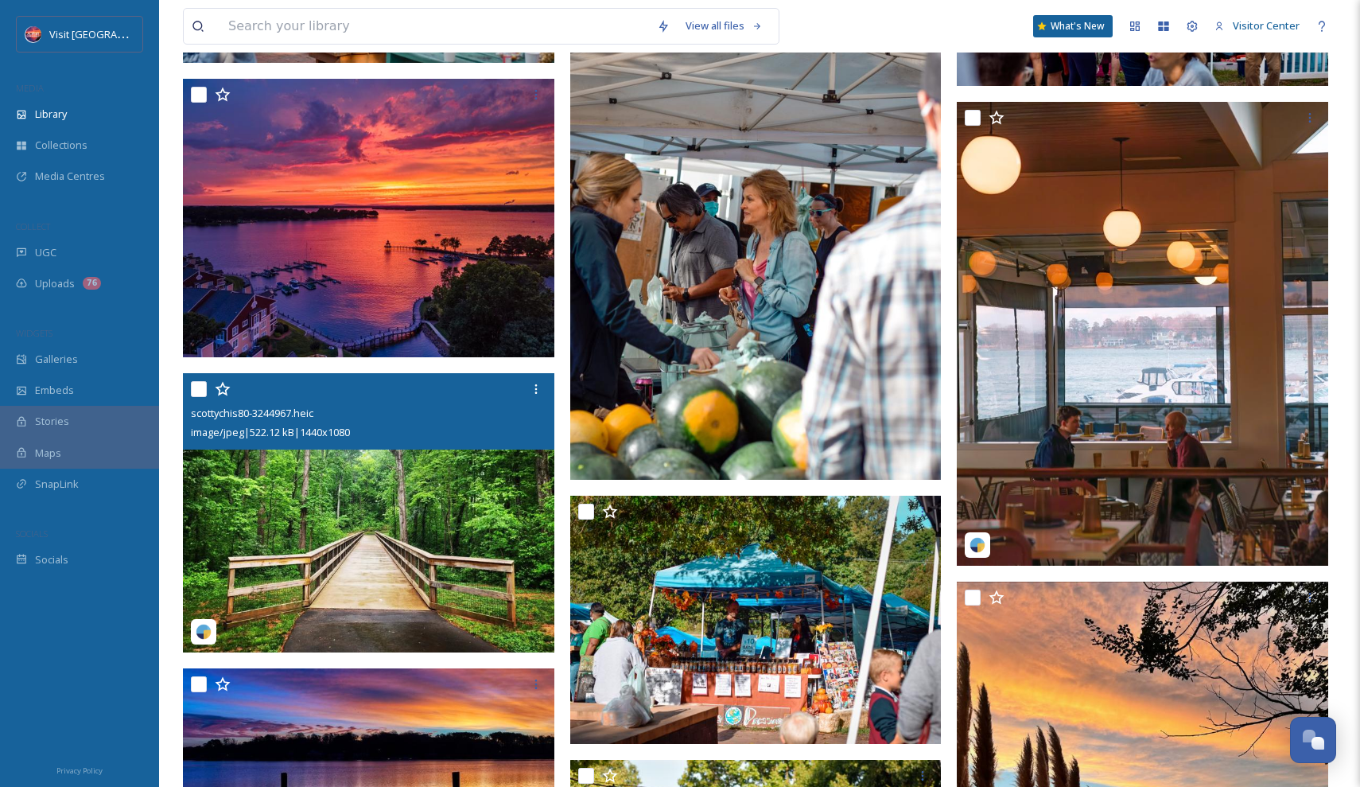
click at [445, 520] on img at bounding box center [368, 512] width 371 height 278
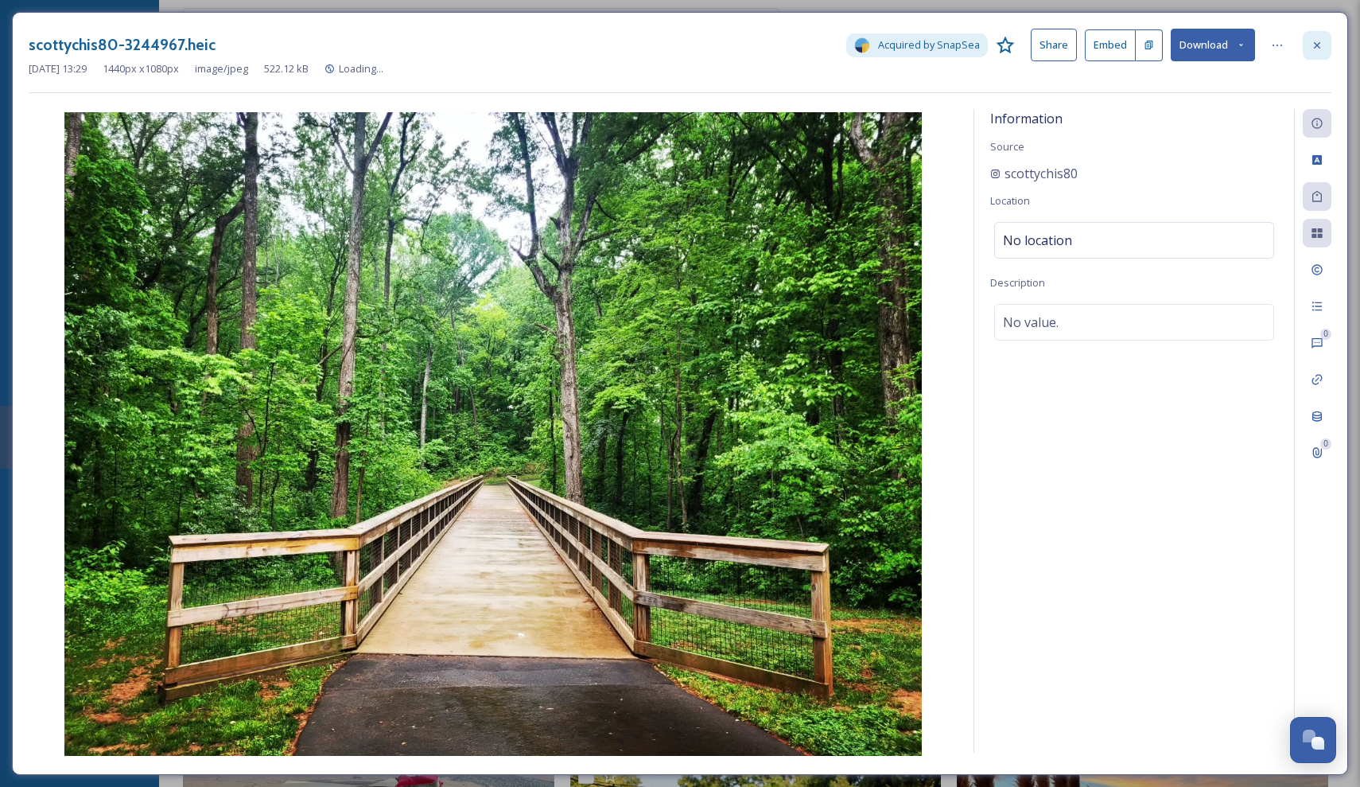
click at [1328, 50] on div at bounding box center [1317, 45] width 29 height 29
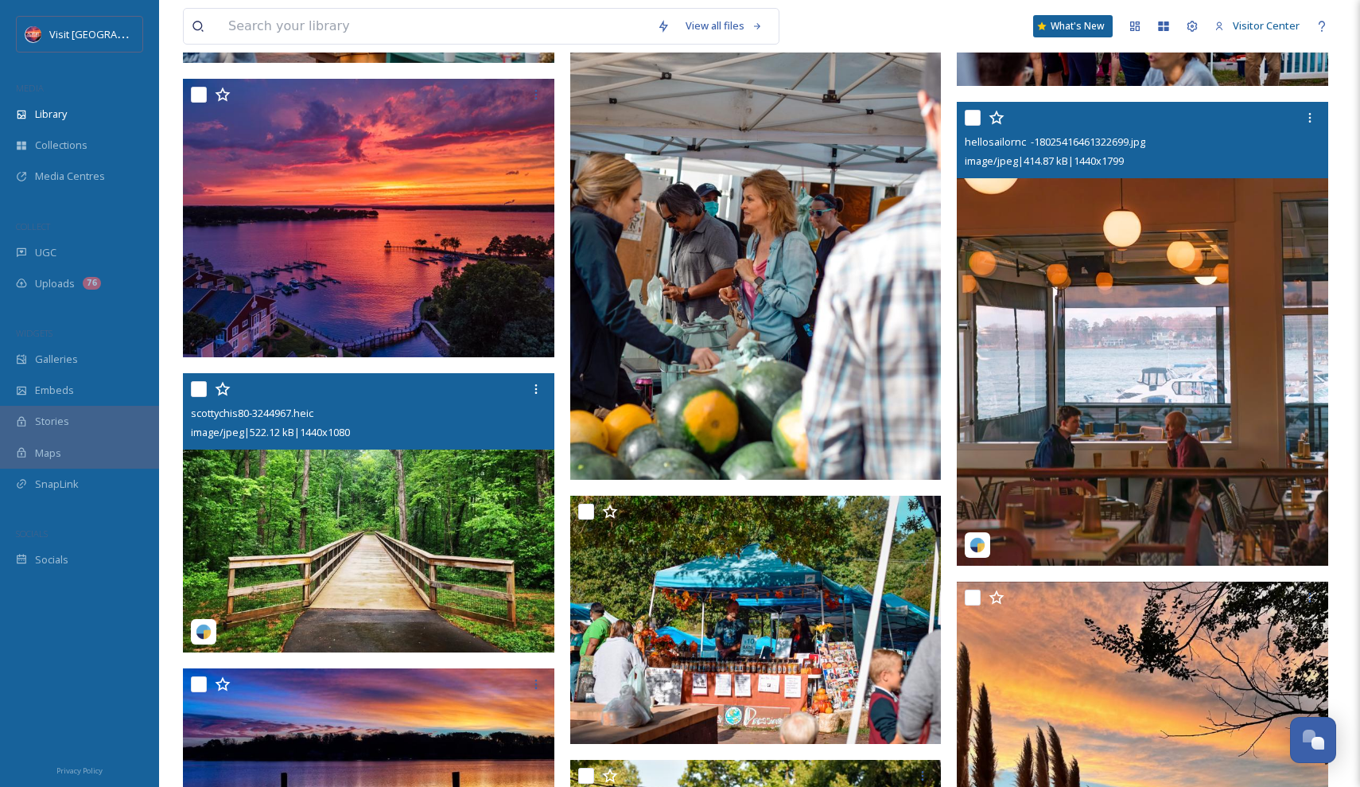
scroll to position [55675, 0]
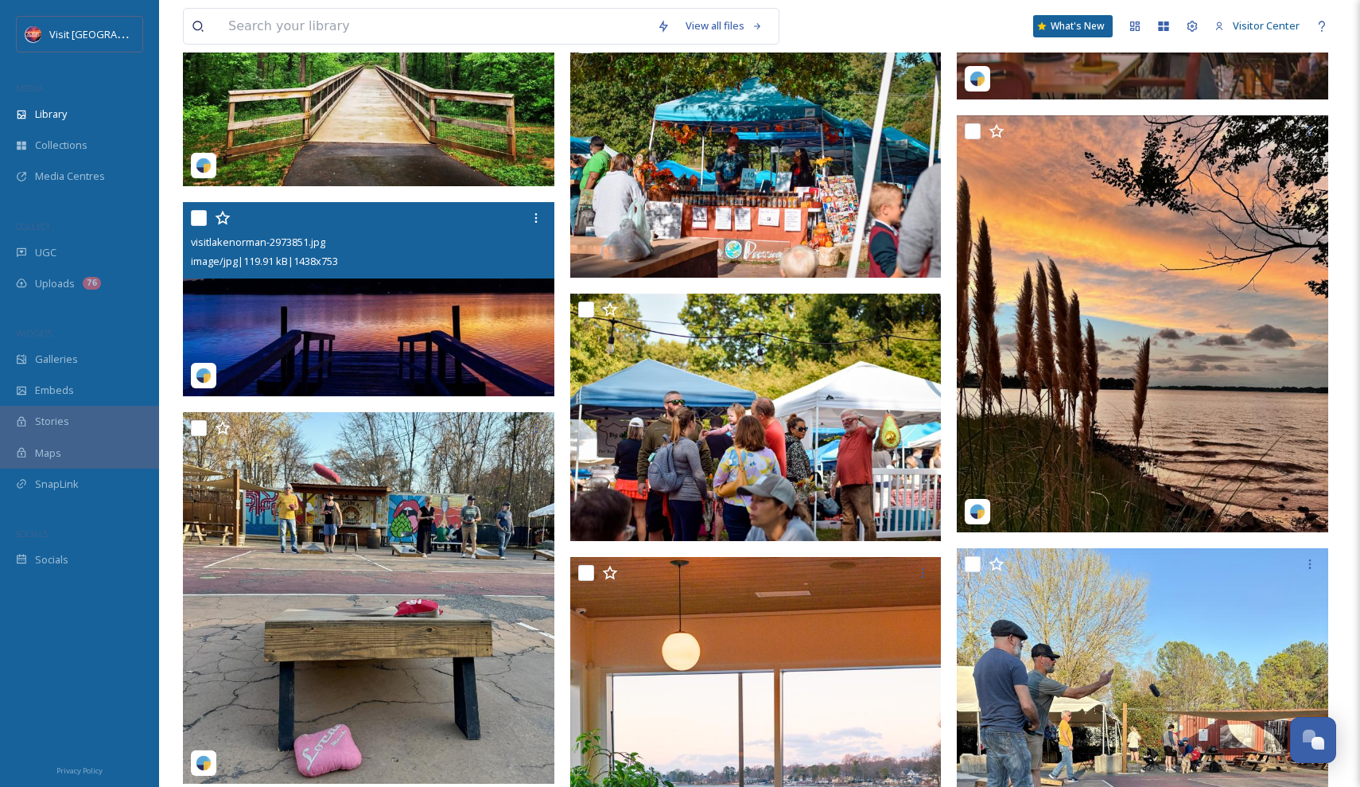
click at [438, 314] on img at bounding box center [368, 298] width 371 height 195
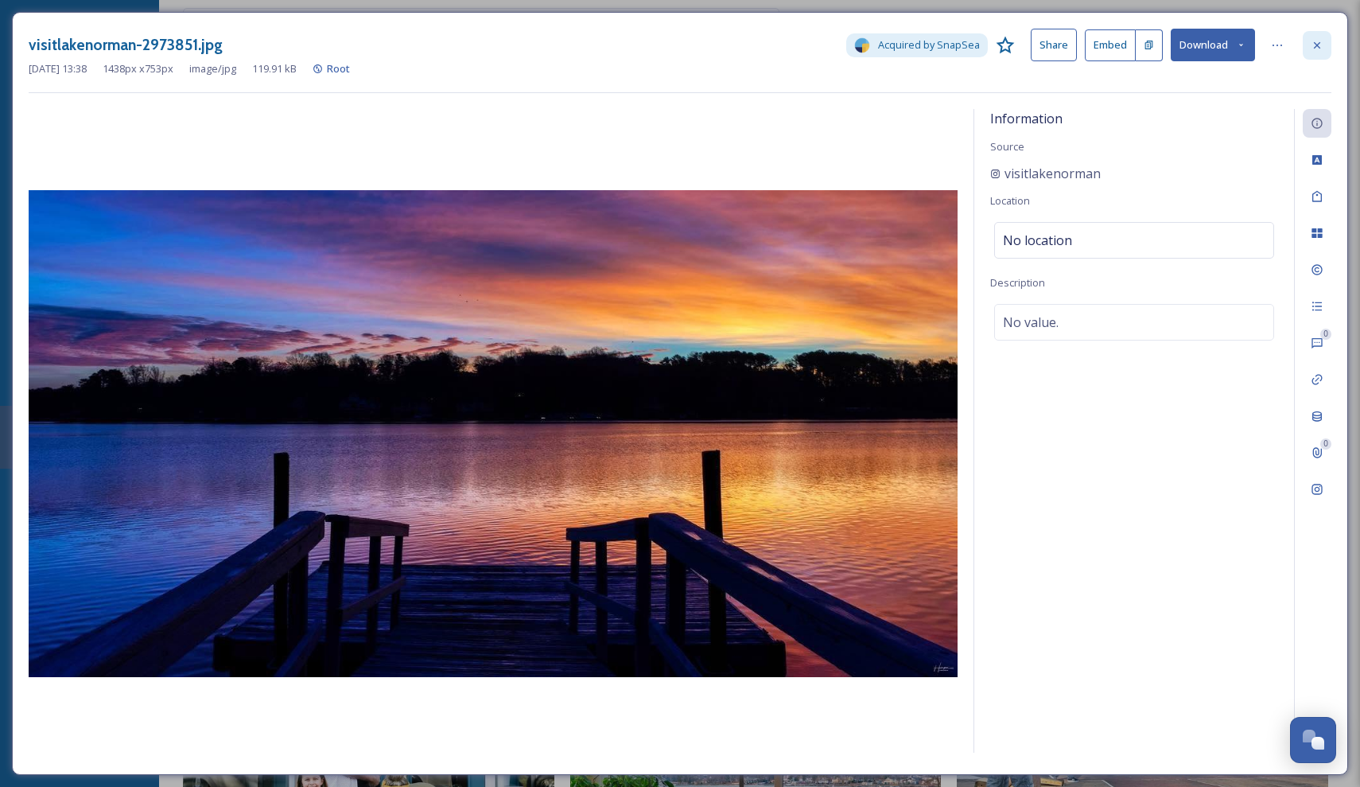
click at [1321, 49] on icon at bounding box center [1317, 45] width 13 height 13
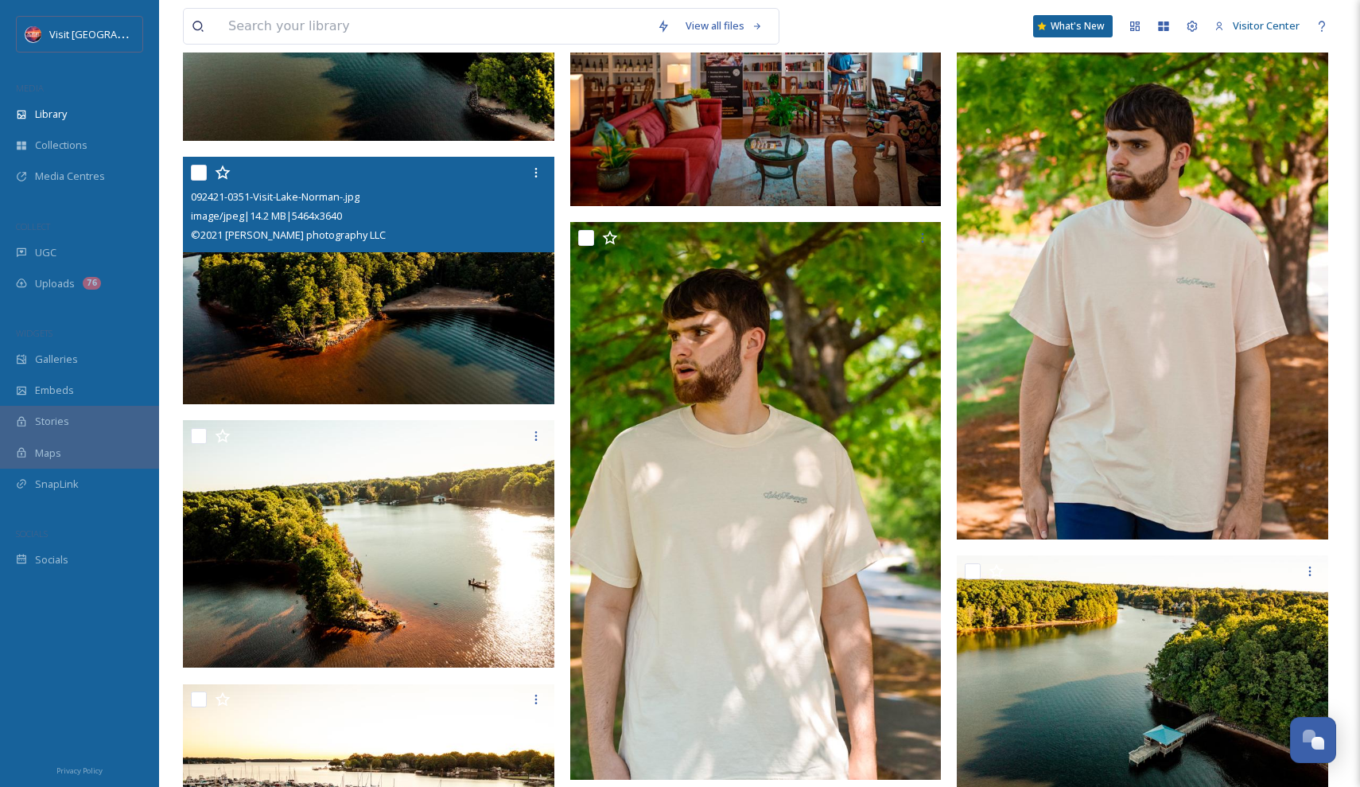
scroll to position [60634, 0]
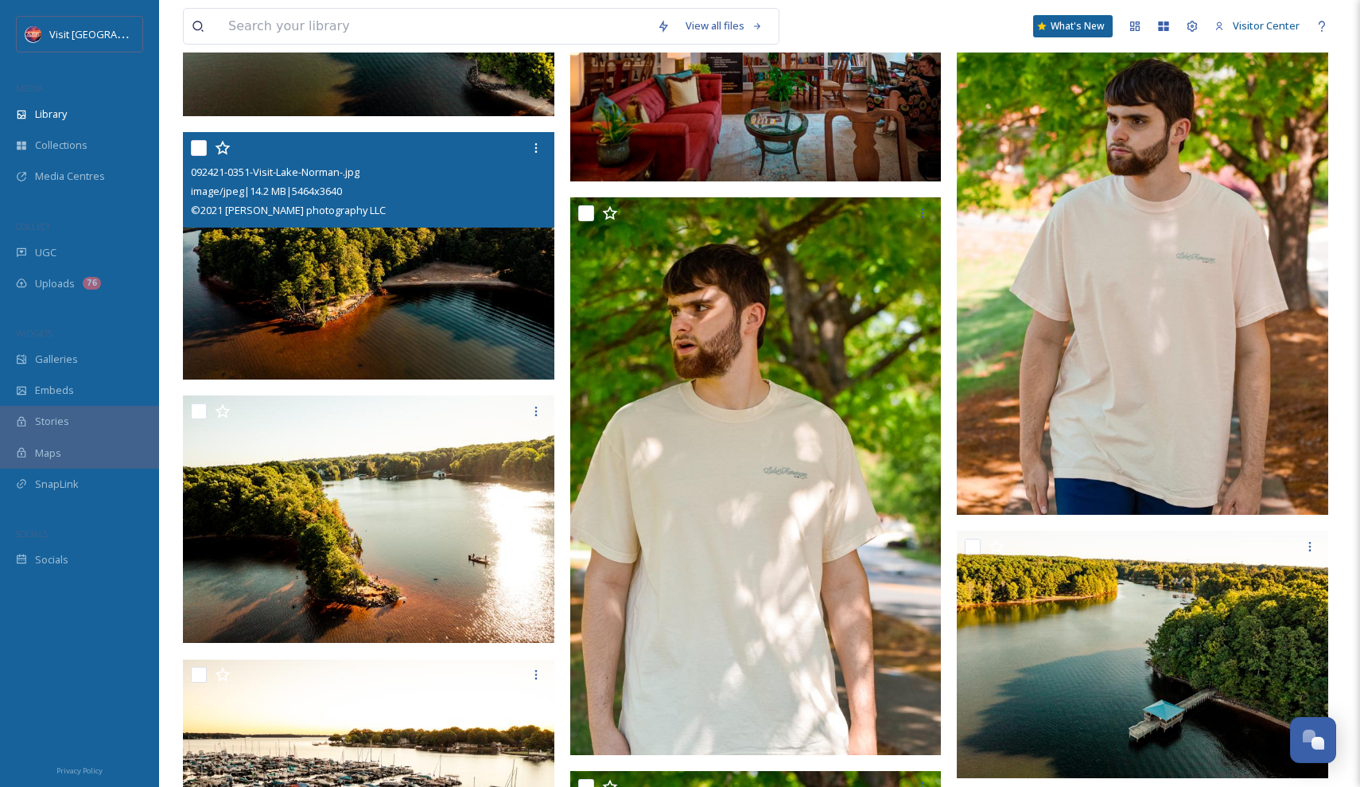
click at [463, 265] on img at bounding box center [368, 255] width 371 height 247
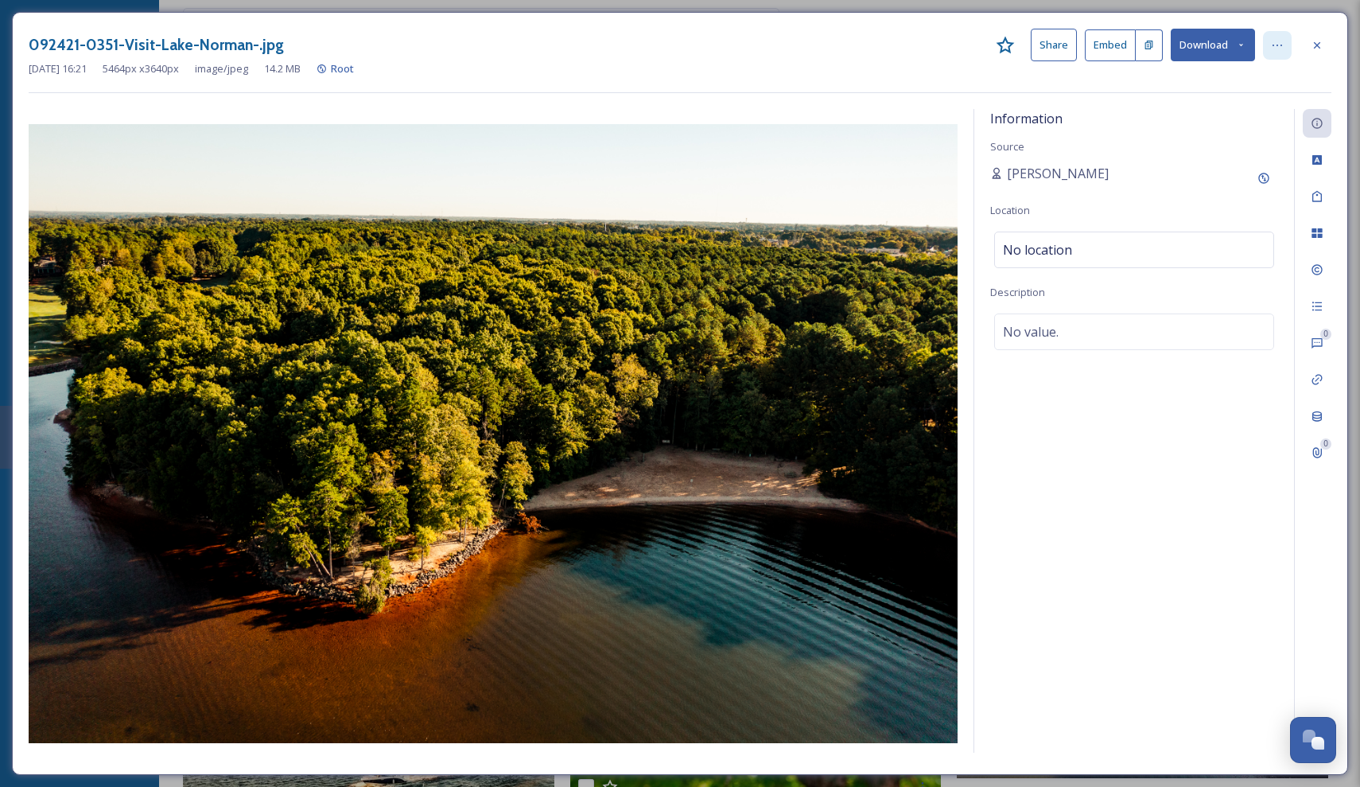
click at [1277, 42] on icon at bounding box center [1277, 45] width 13 height 13
click at [1239, 105] on div "Move to Folder" at bounding box center [1199, 110] width 189 height 31
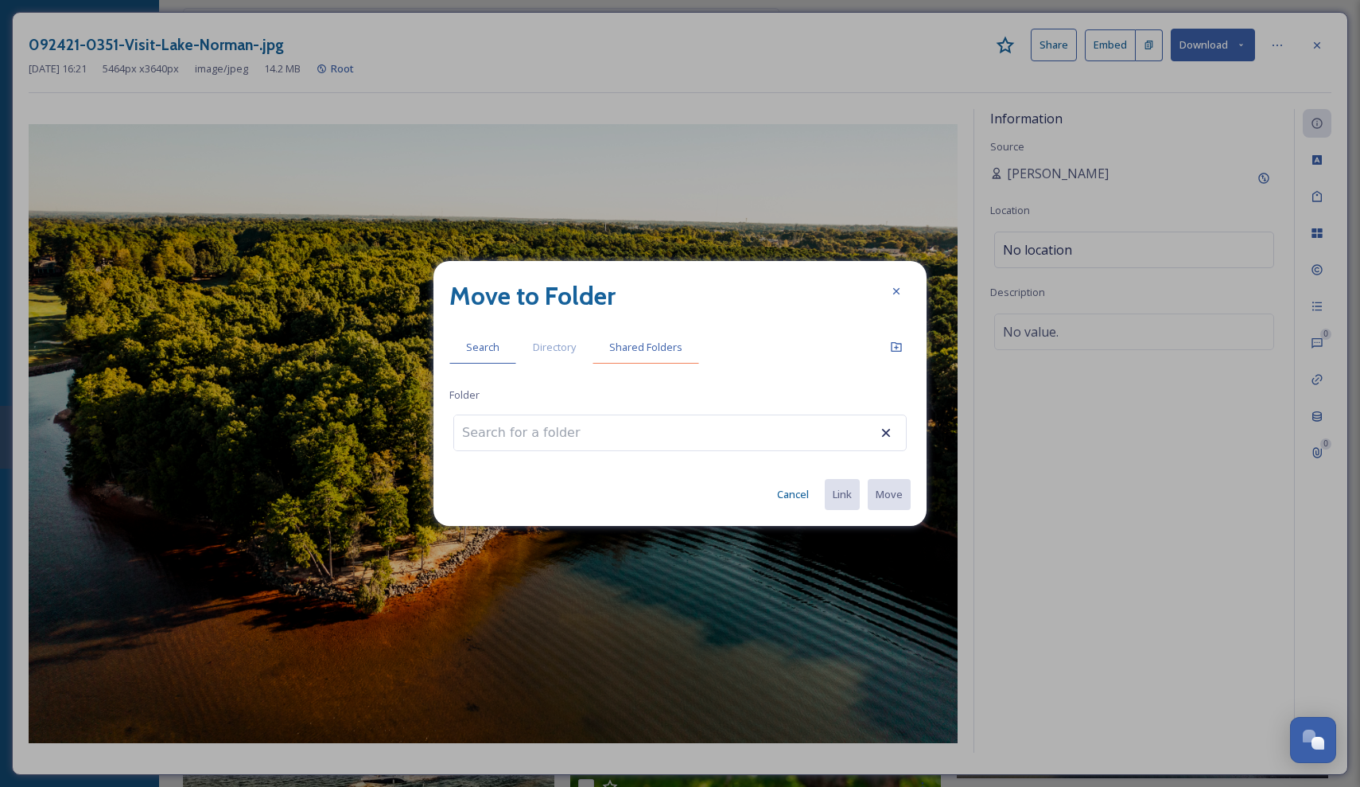
click at [655, 347] on span "Shared Folders" at bounding box center [645, 347] width 73 height 15
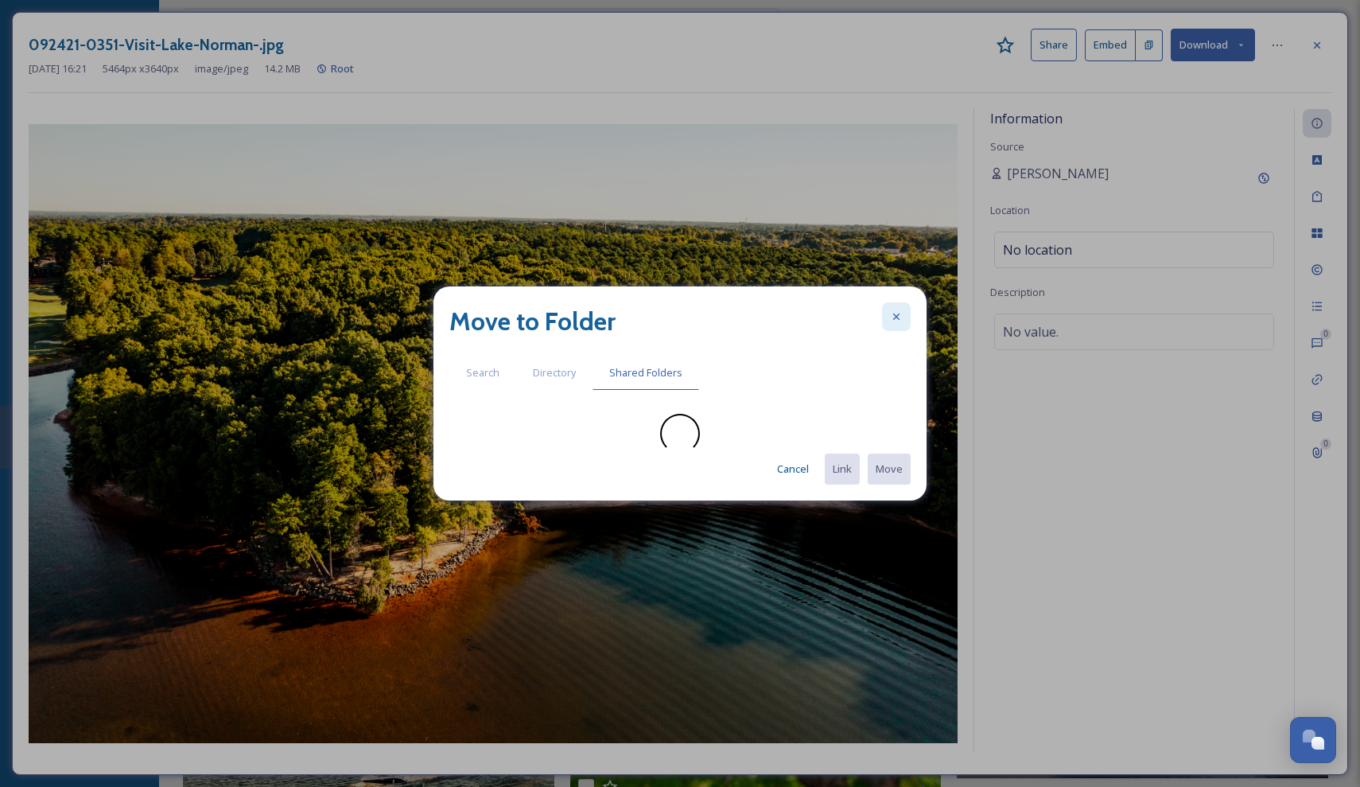
click at [900, 313] on icon at bounding box center [896, 316] width 13 height 13
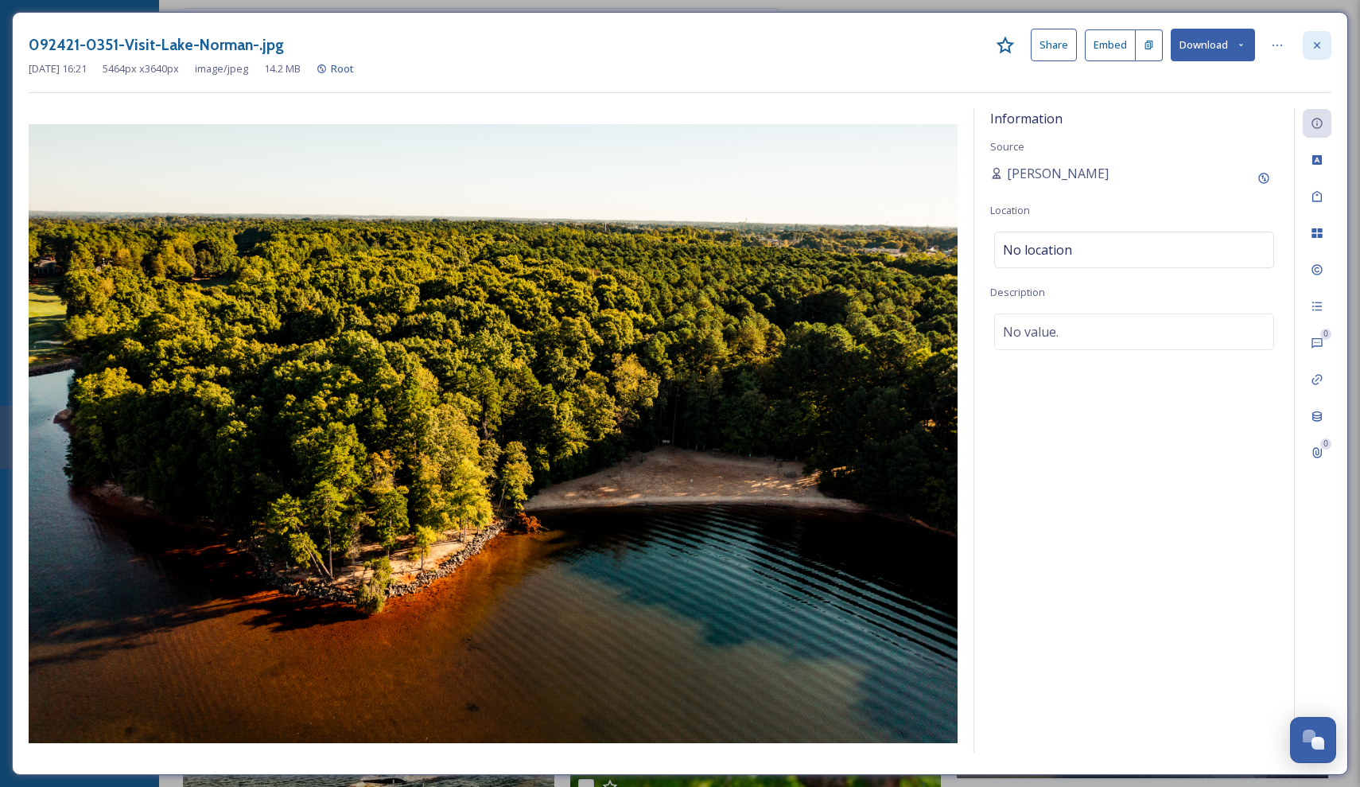
click at [1323, 41] on icon at bounding box center [1317, 45] width 13 height 13
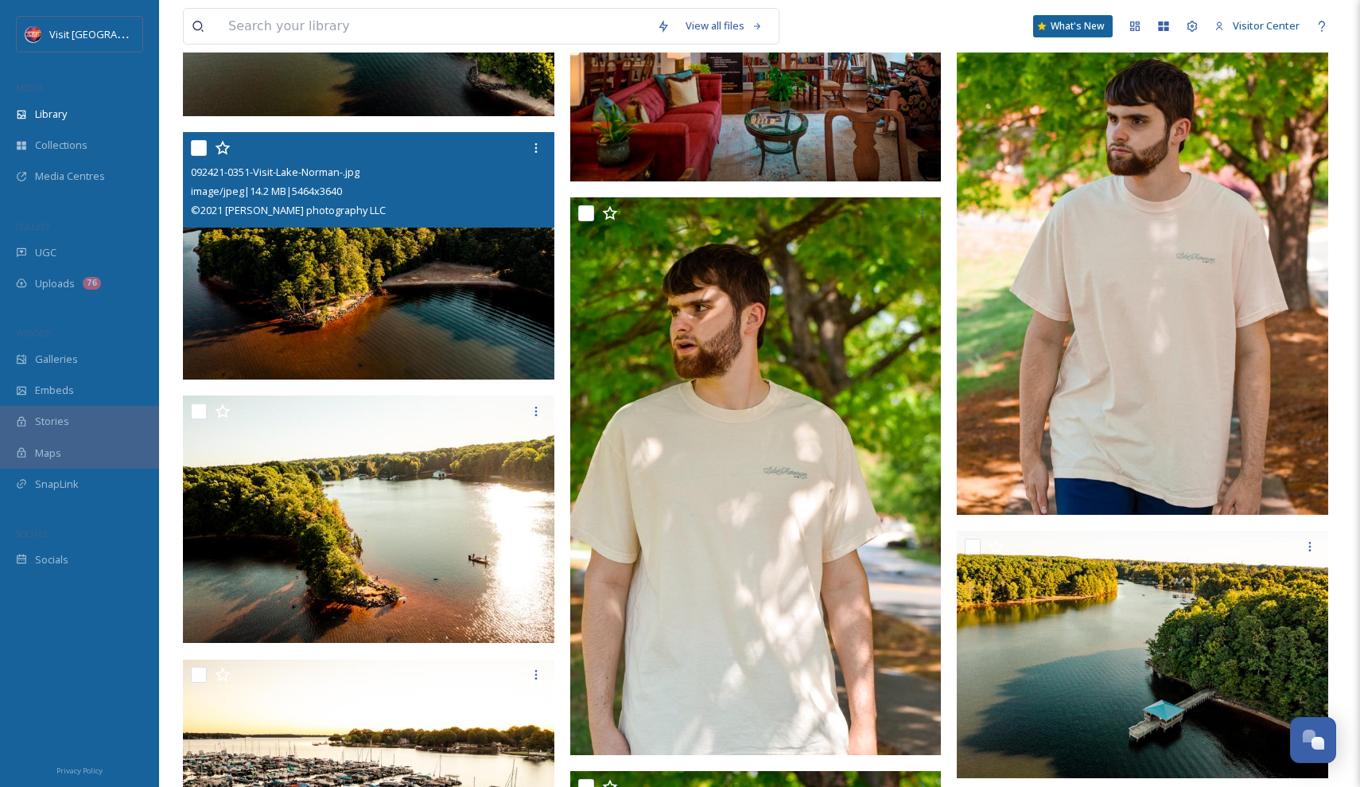
click at [198, 152] on input "checkbox" at bounding box center [199, 148] width 16 height 16
checkbox input "true"
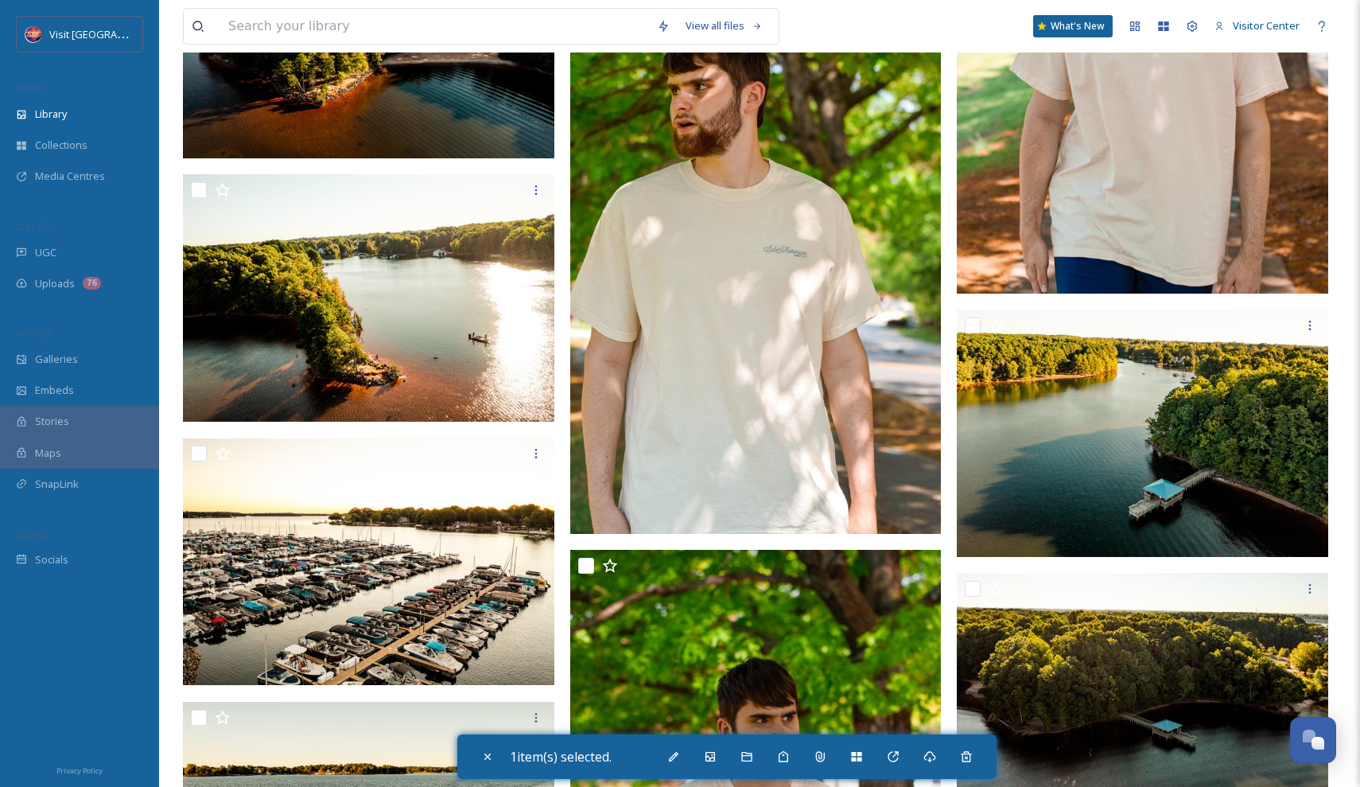
scroll to position [60864, 0]
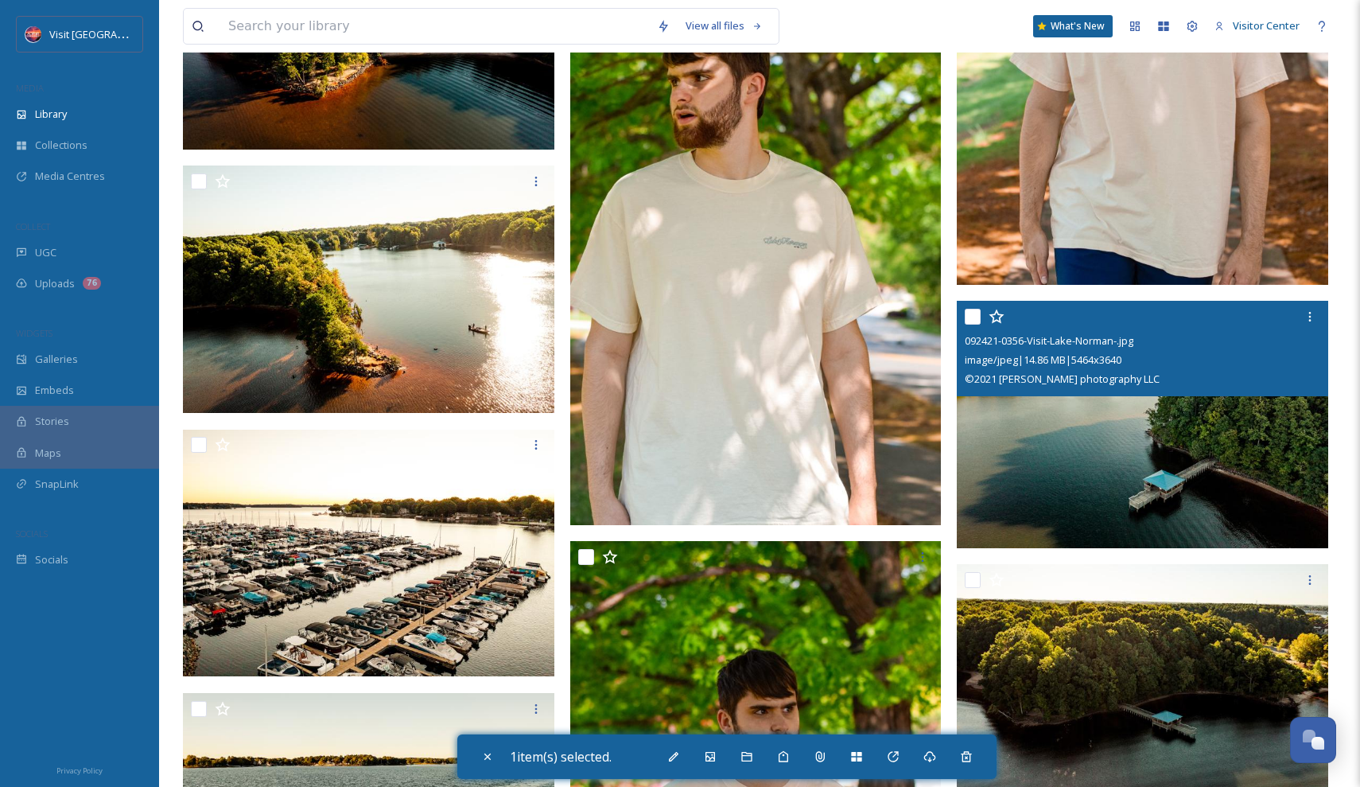
click at [972, 317] on input "checkbox" at bounding box center [973, 317] width 16 height 16
checkbox input "true"
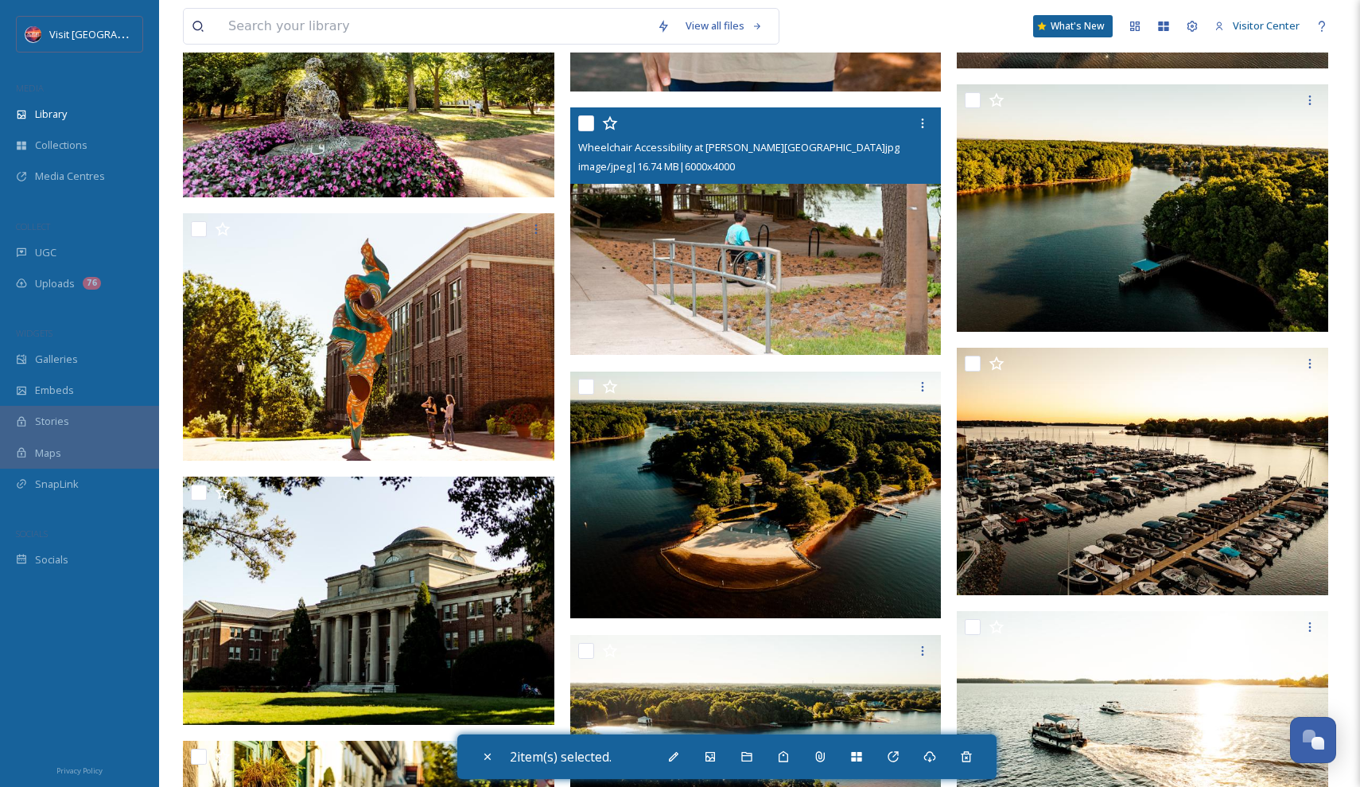
scroll to position [61868, 0]
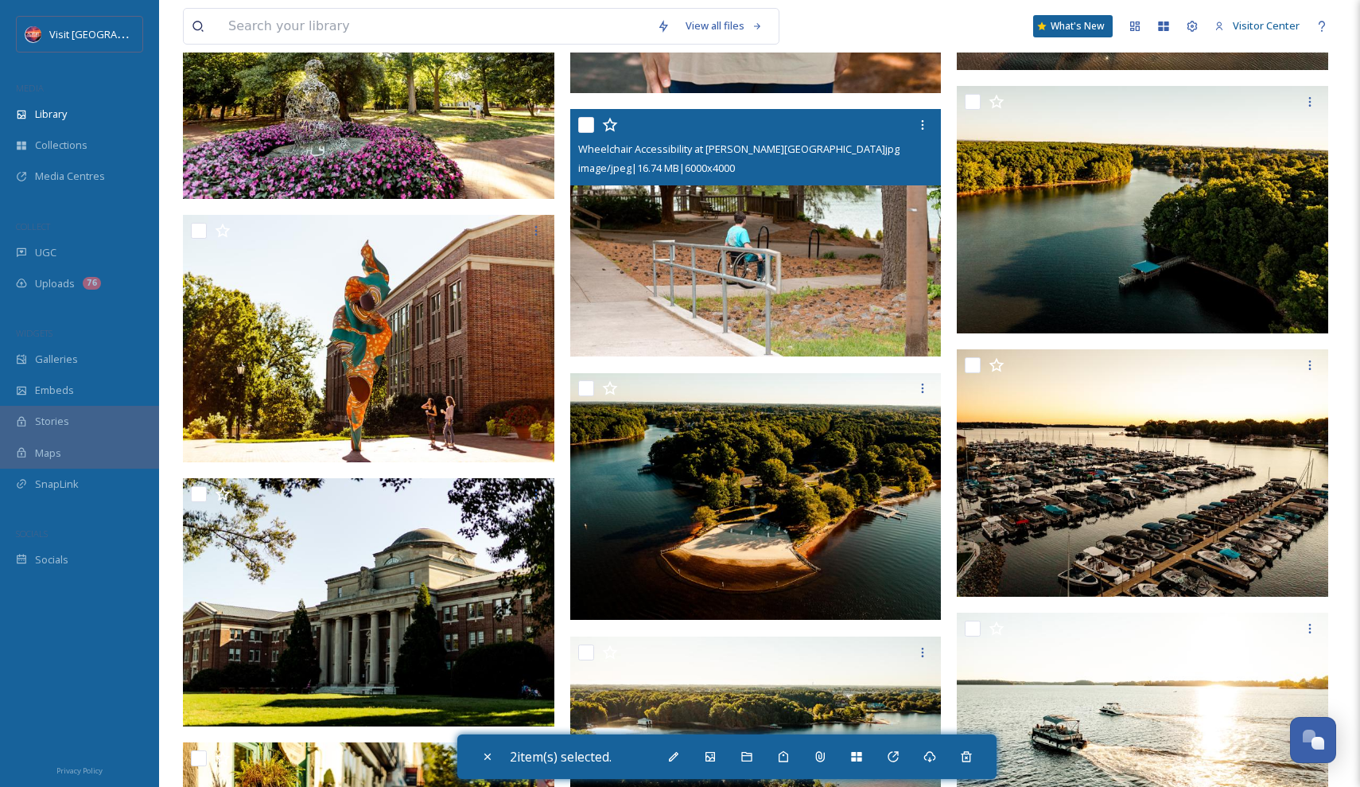
click at [585, 133] on div at bounding box center [758, 125] width 360 height 29
click at [586, 122] on input "checkbox" at bounding box center [586, 125] width 16 height 16
checkbox input "true"
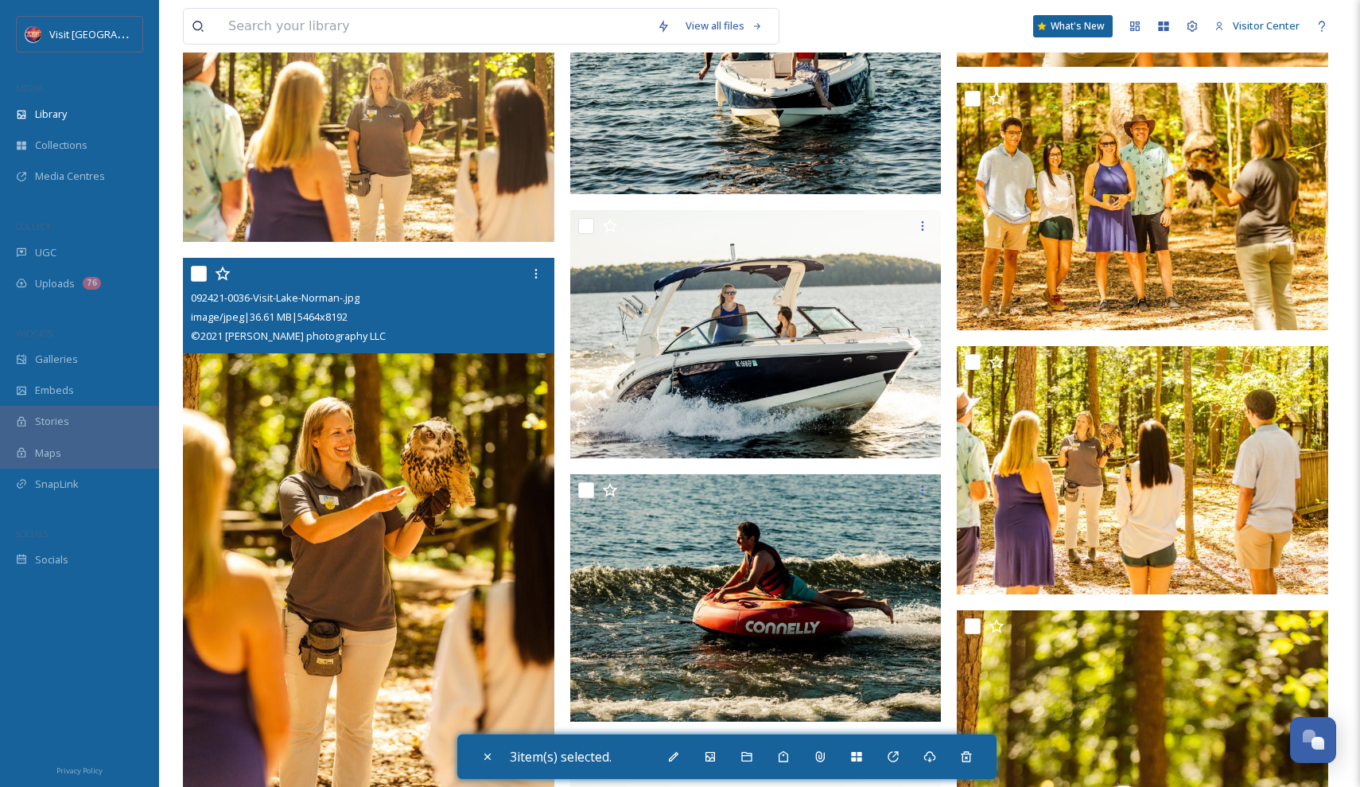
scroll to position [77908, 0]
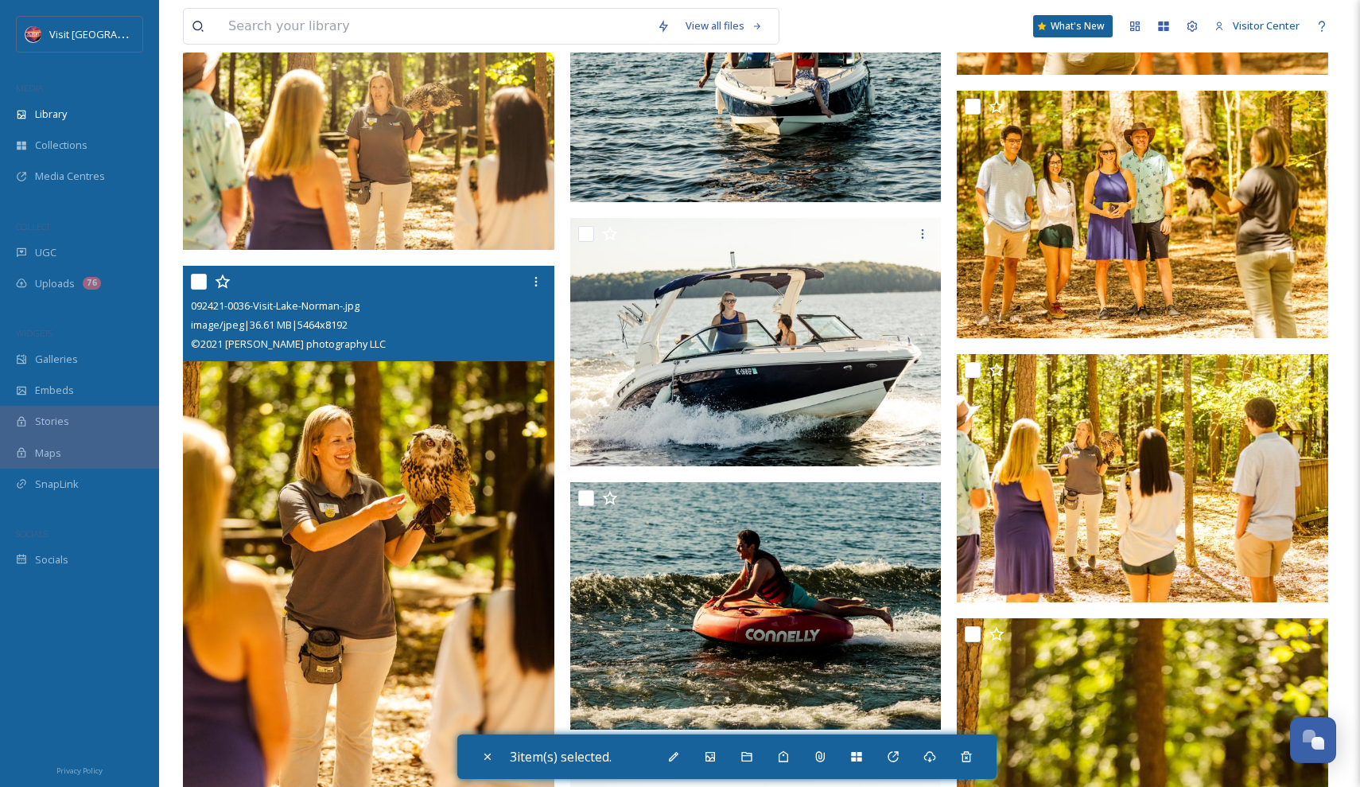
click at [196, 278] on input "checkbox" at bounding box center [199, 282] width 16 height 16
checkbox input "true"
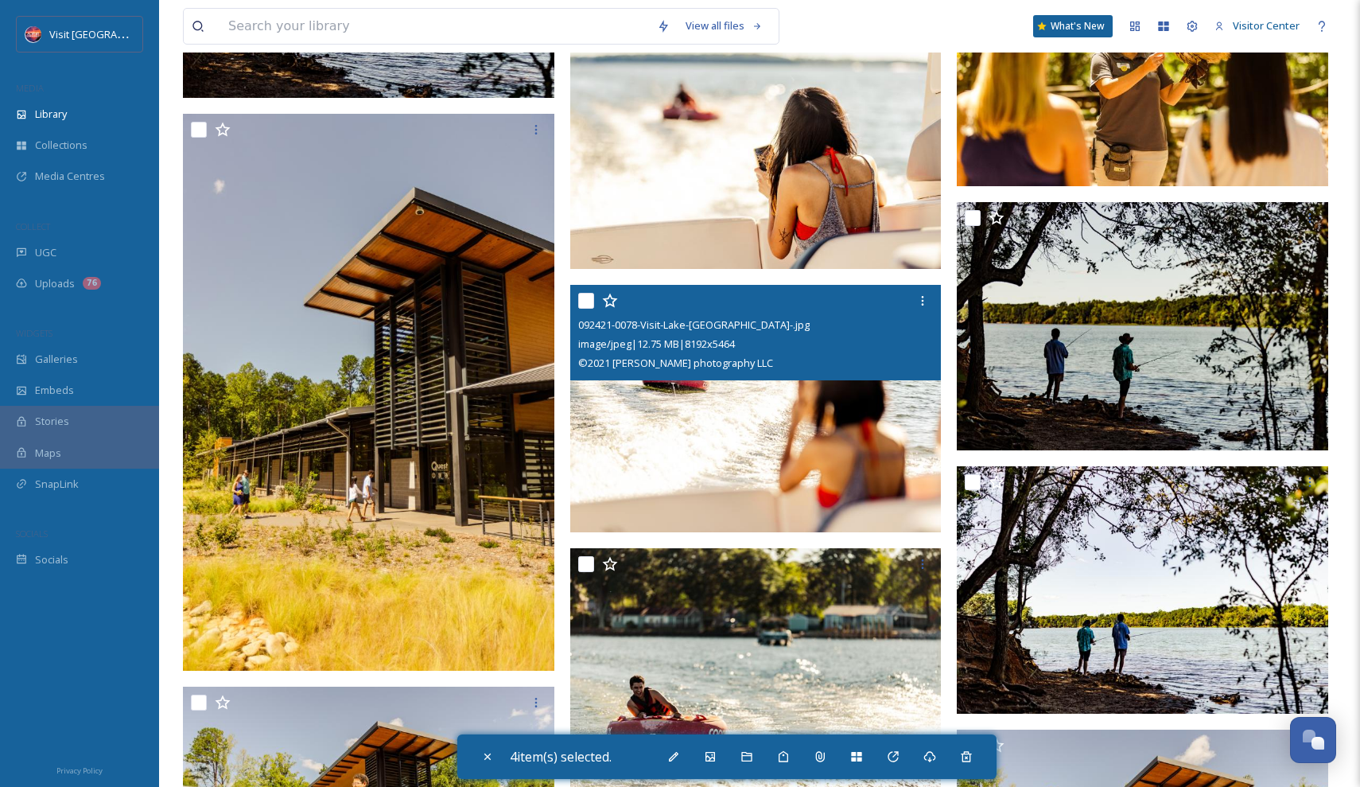
scroll to position [79159, 0]
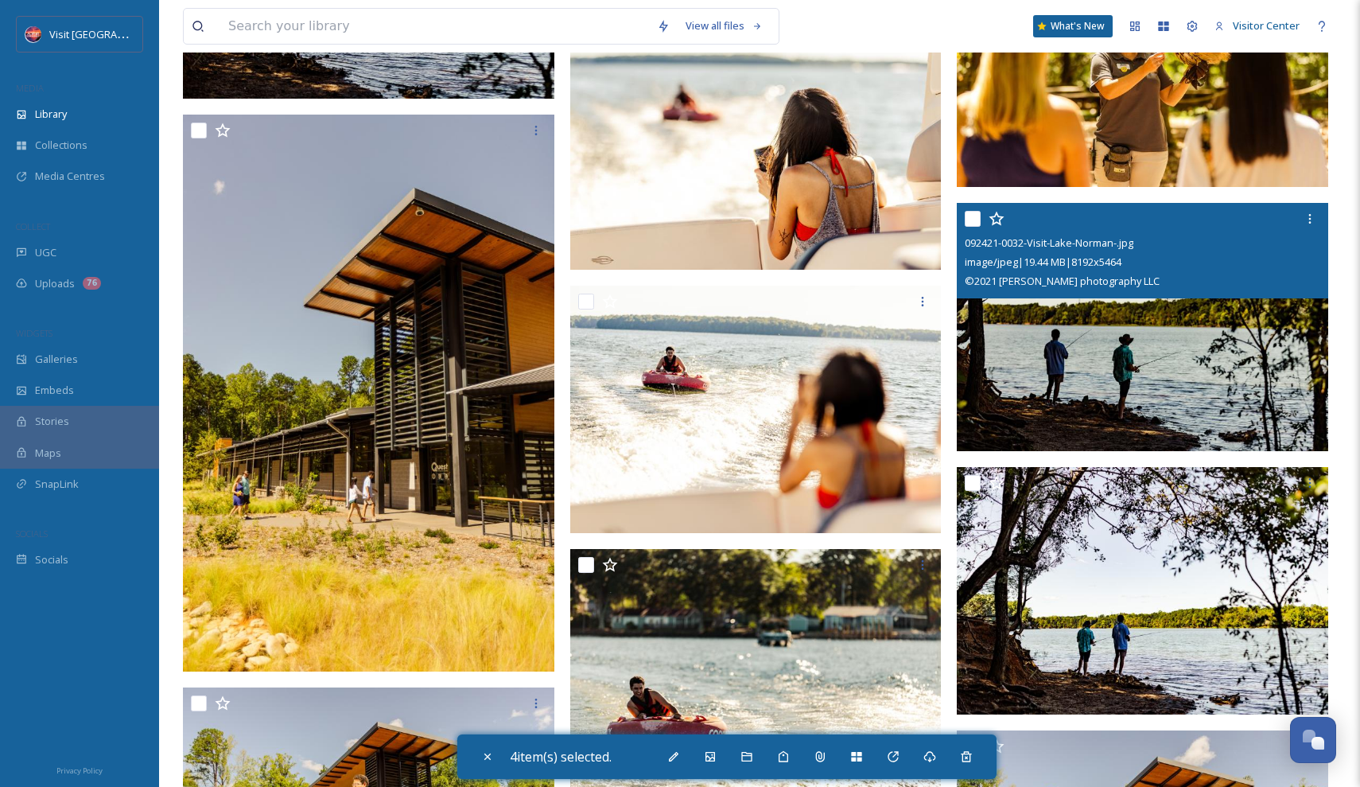
click at [974, 224] on input "checkbox" at bounding box center [973, 219] width 16 height 16
checkbox input "true"
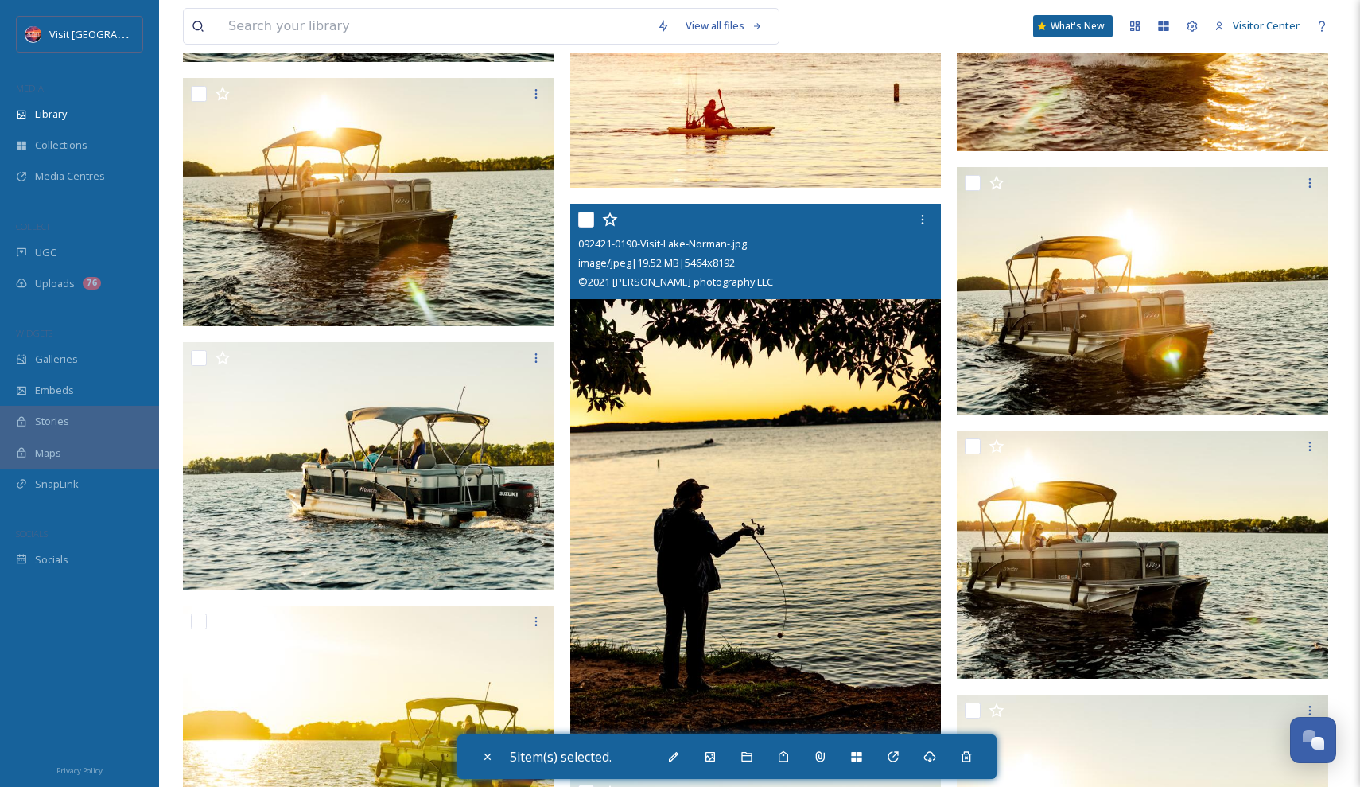
scroll to position [72465, 0]
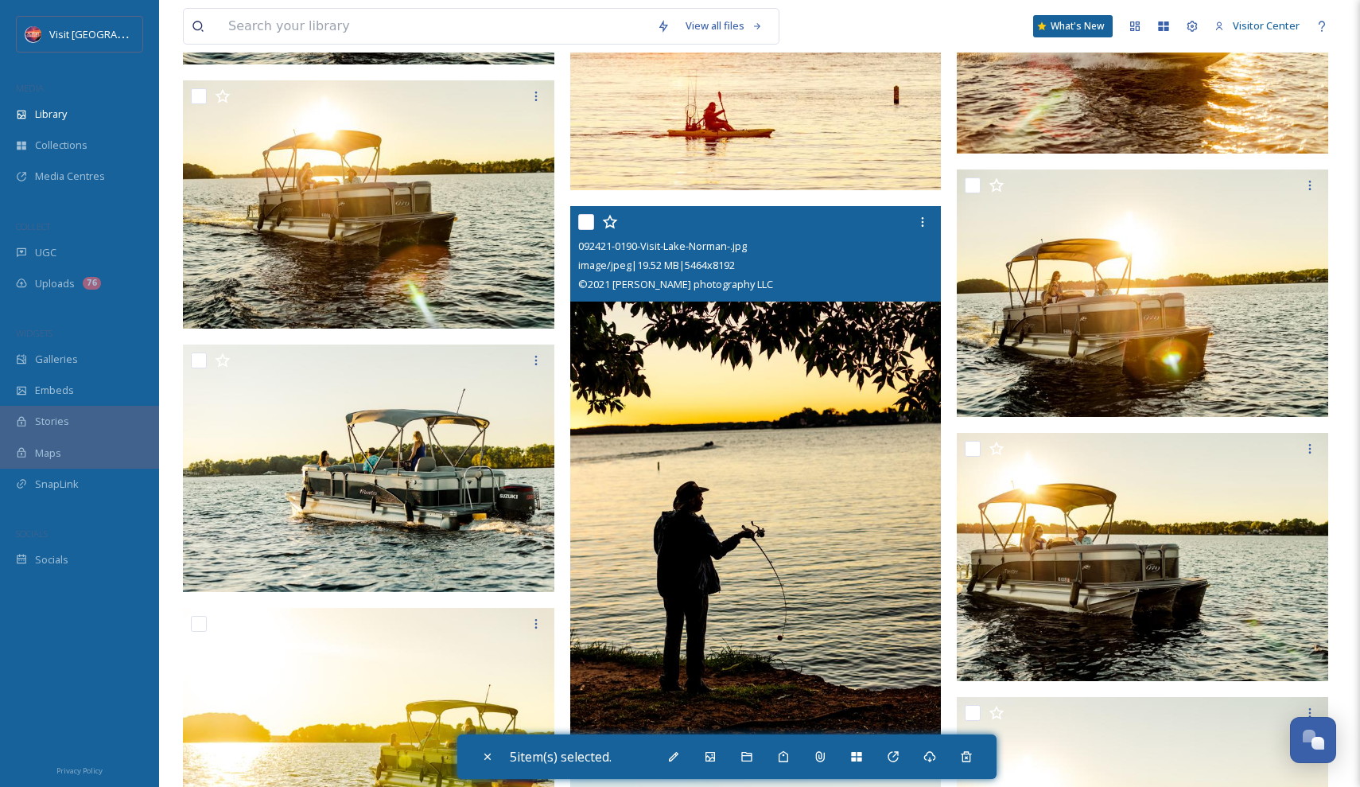
click at [585, 222] on input "checkbox" at bounding box center [586, 222] width 16 height 16
checkbox input "true"
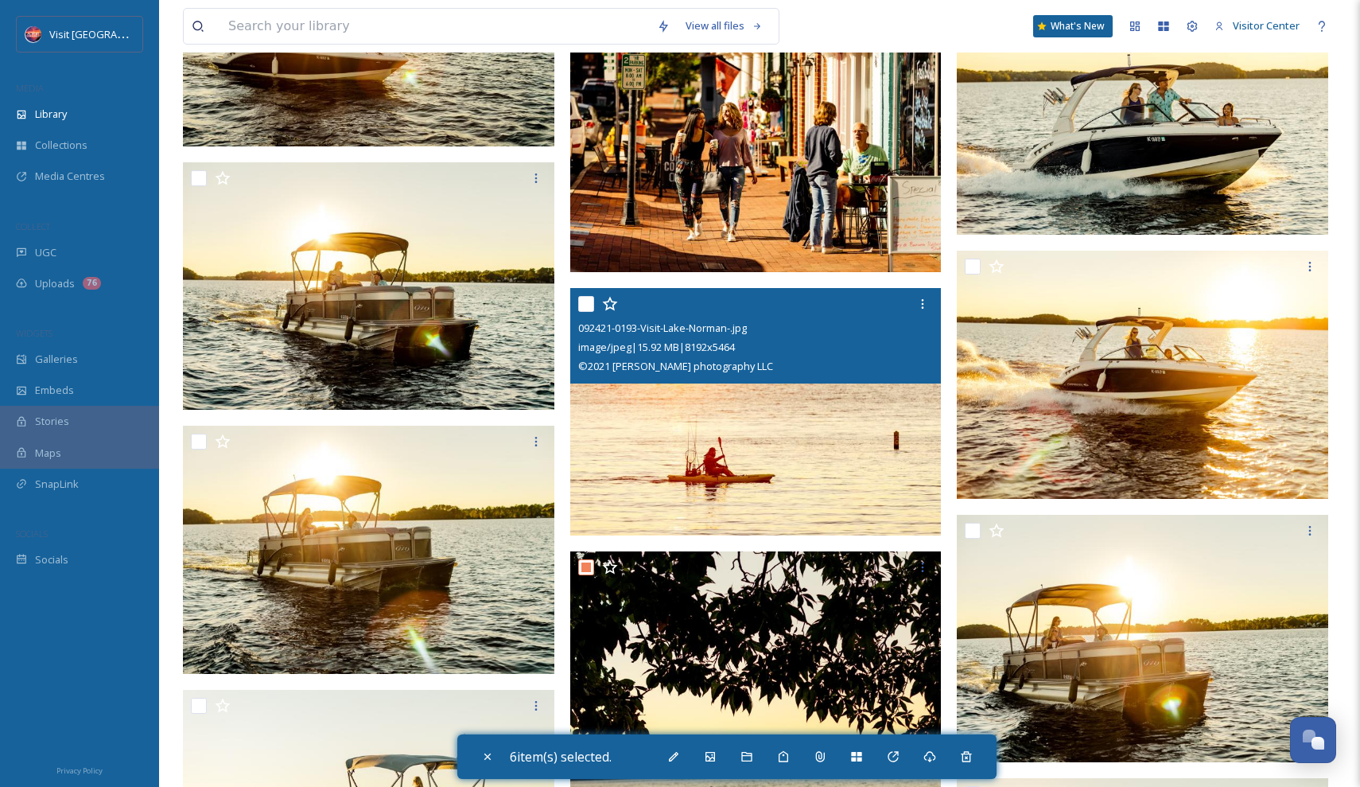
scroll to position [72138, 0]
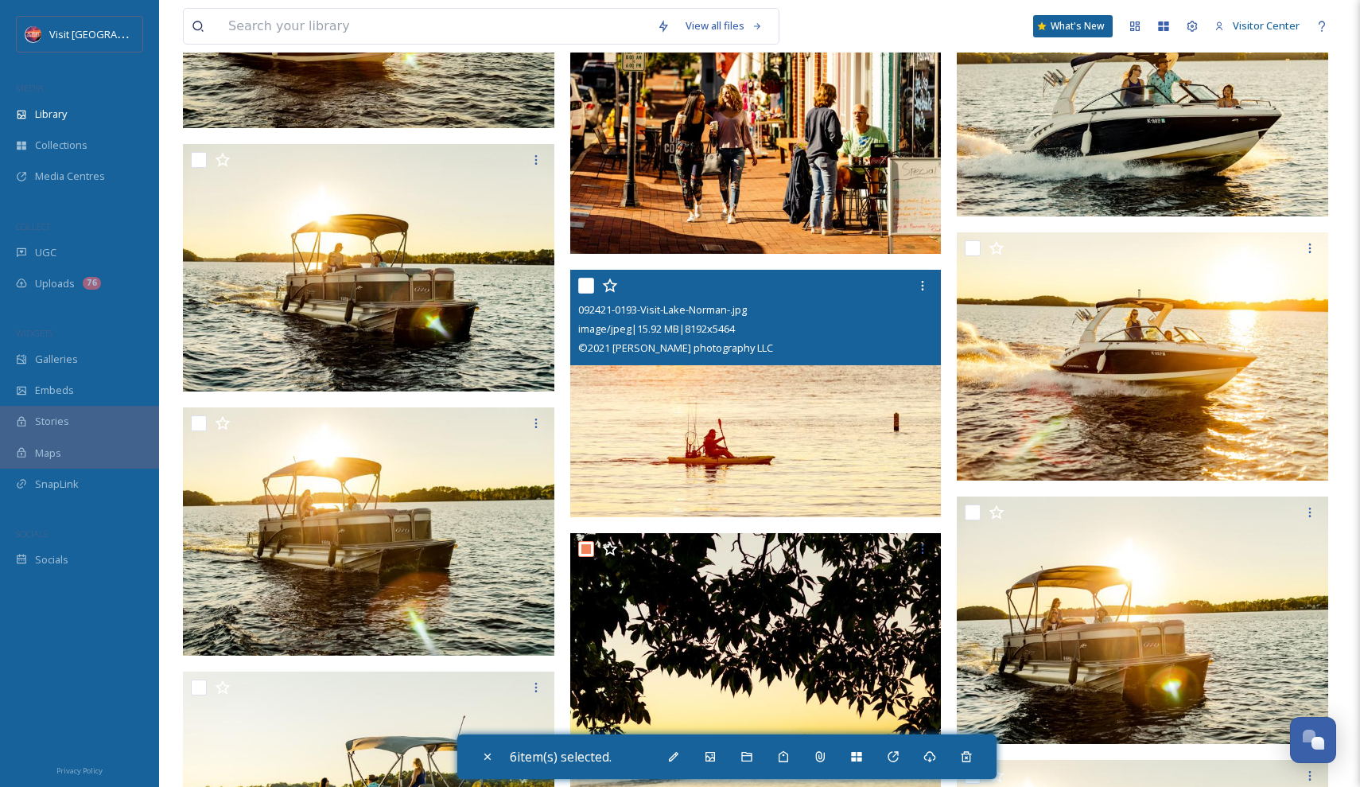
click at [782, 414] on img at bounding box center [755, 393] width 371 height 248
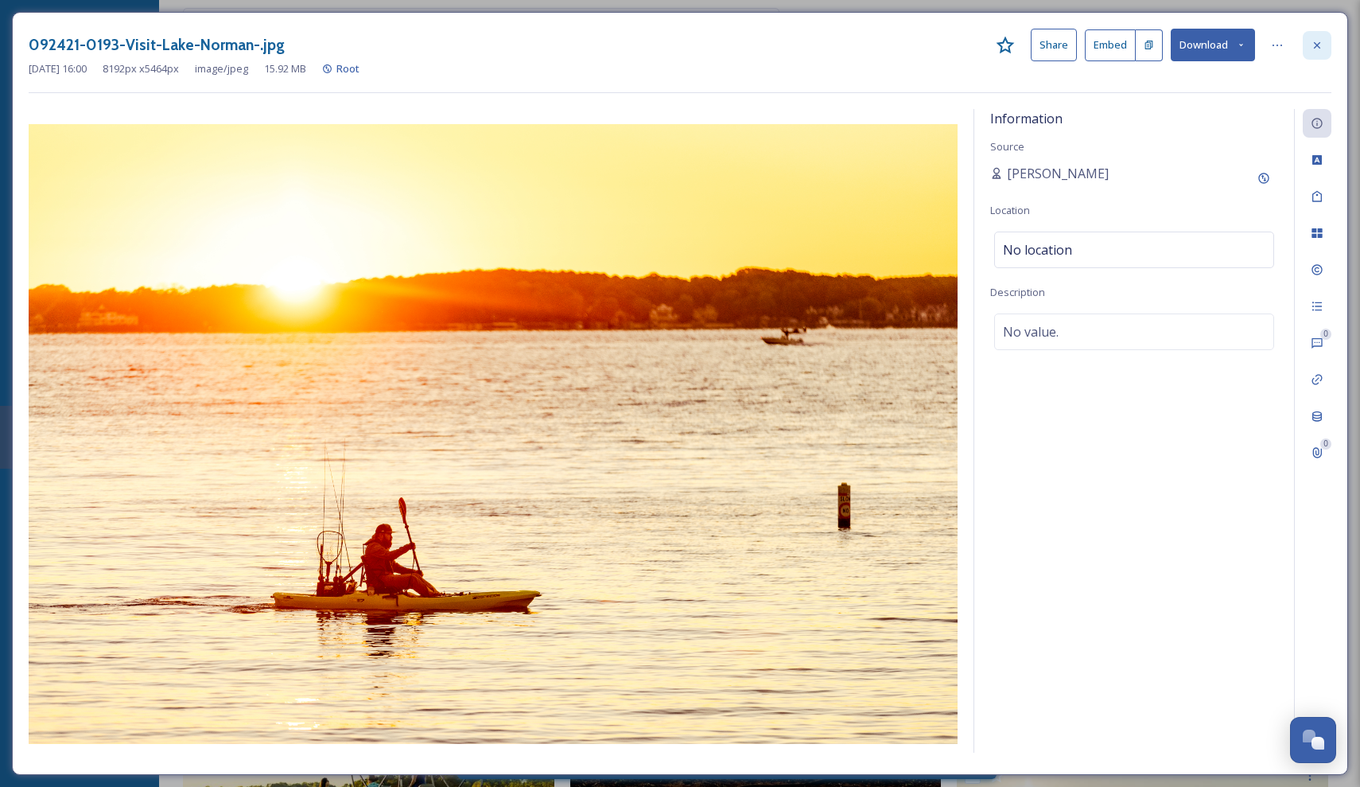
click at [1316, 44] on icon at bounding box center [1317, 44] width 6 height 6
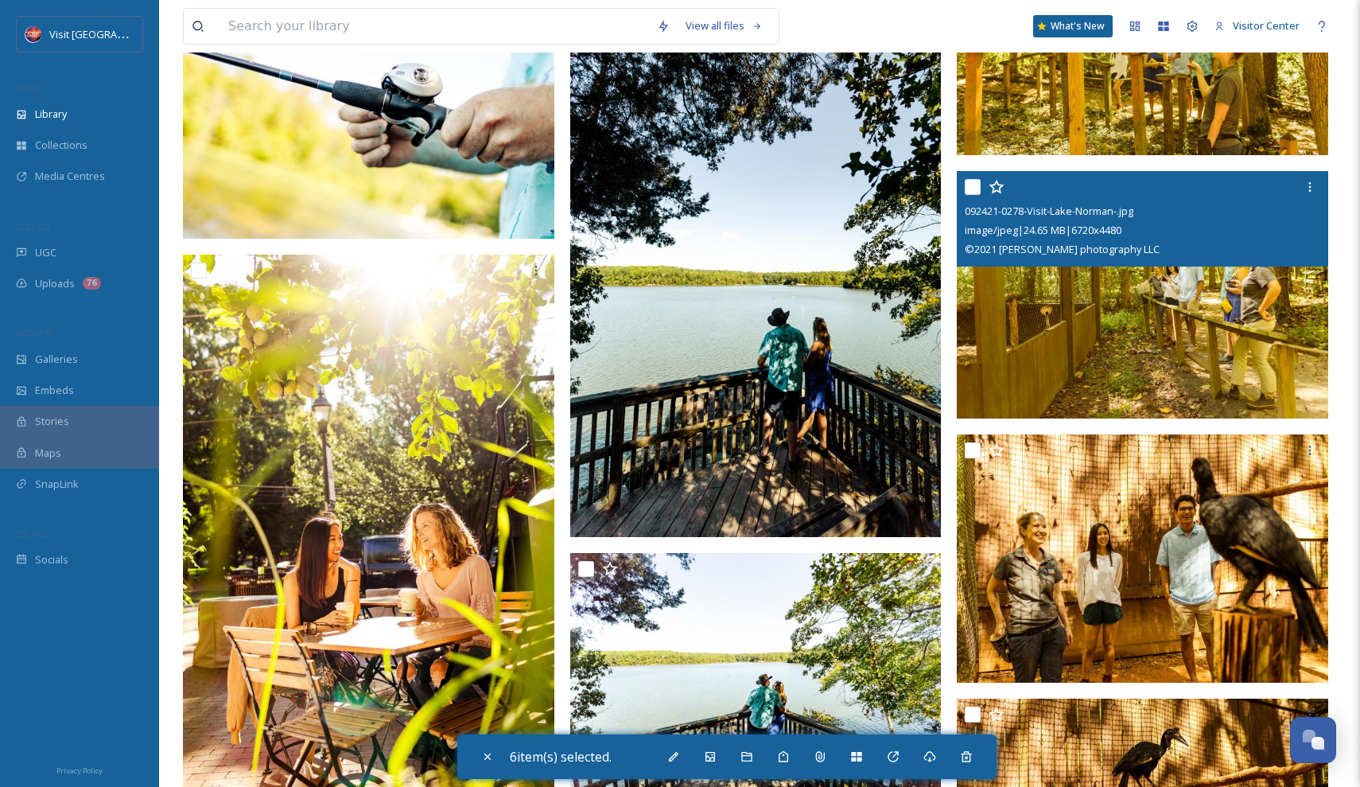
scroll to position [66619, 0]
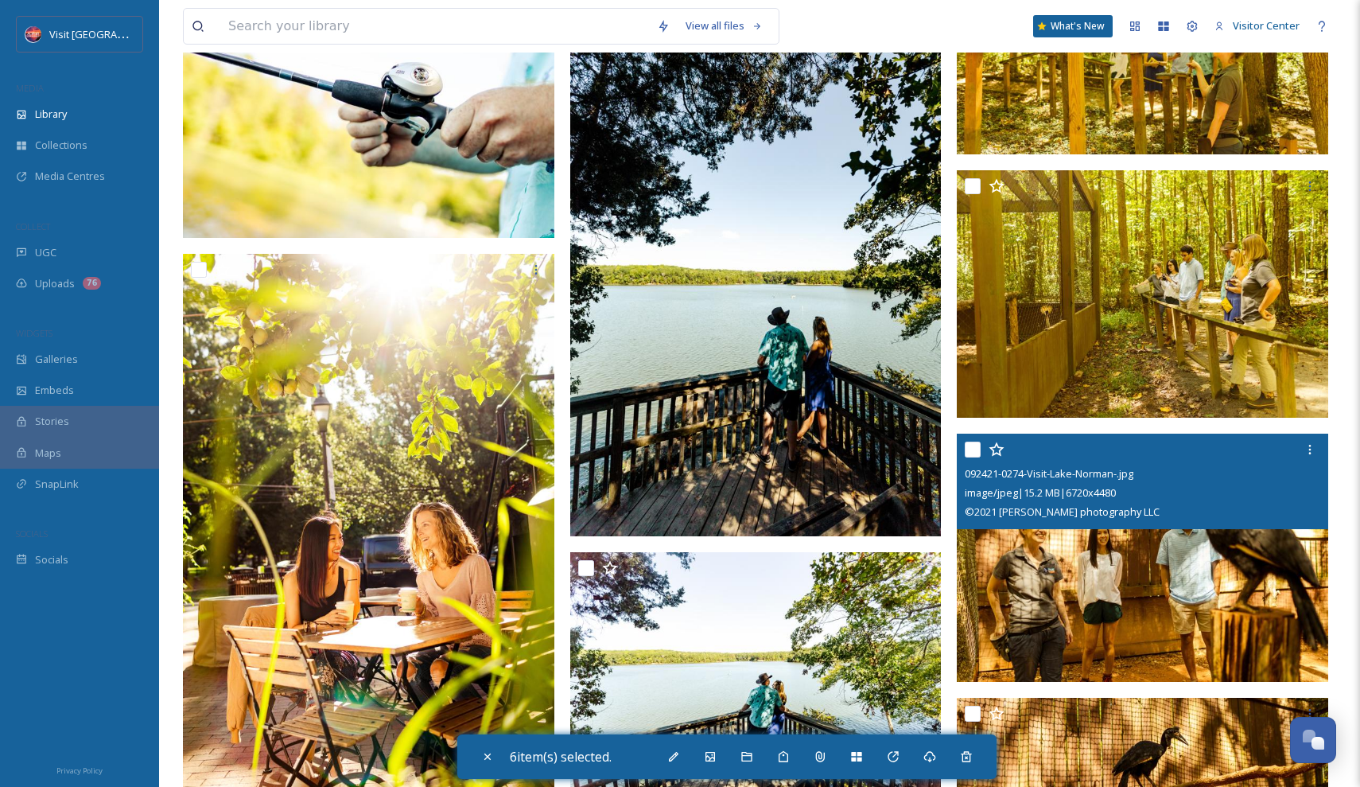
click at [966, 446] on input "checkbox" at bounding box center [973, 449] width 16 height 16
checkbox input "true"
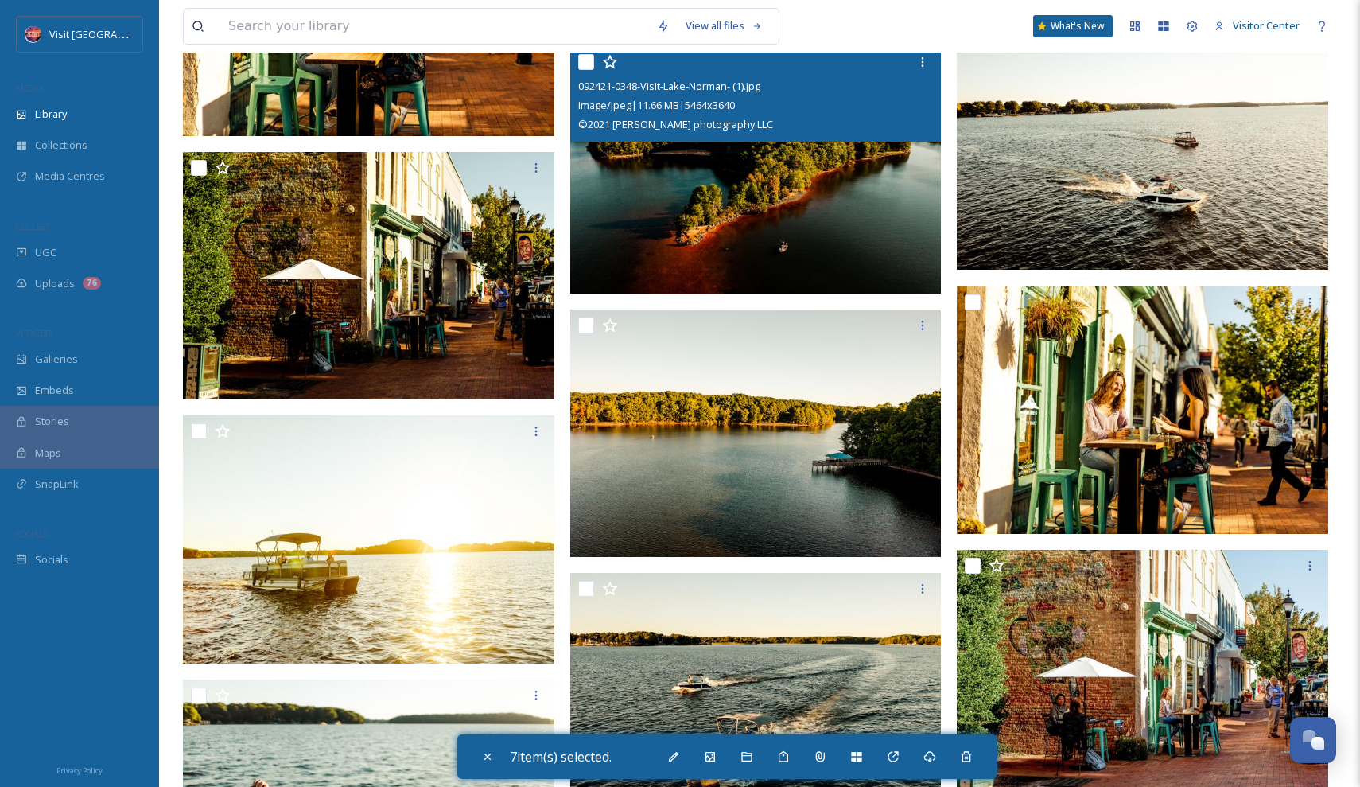
scroll to position [62764, 0]
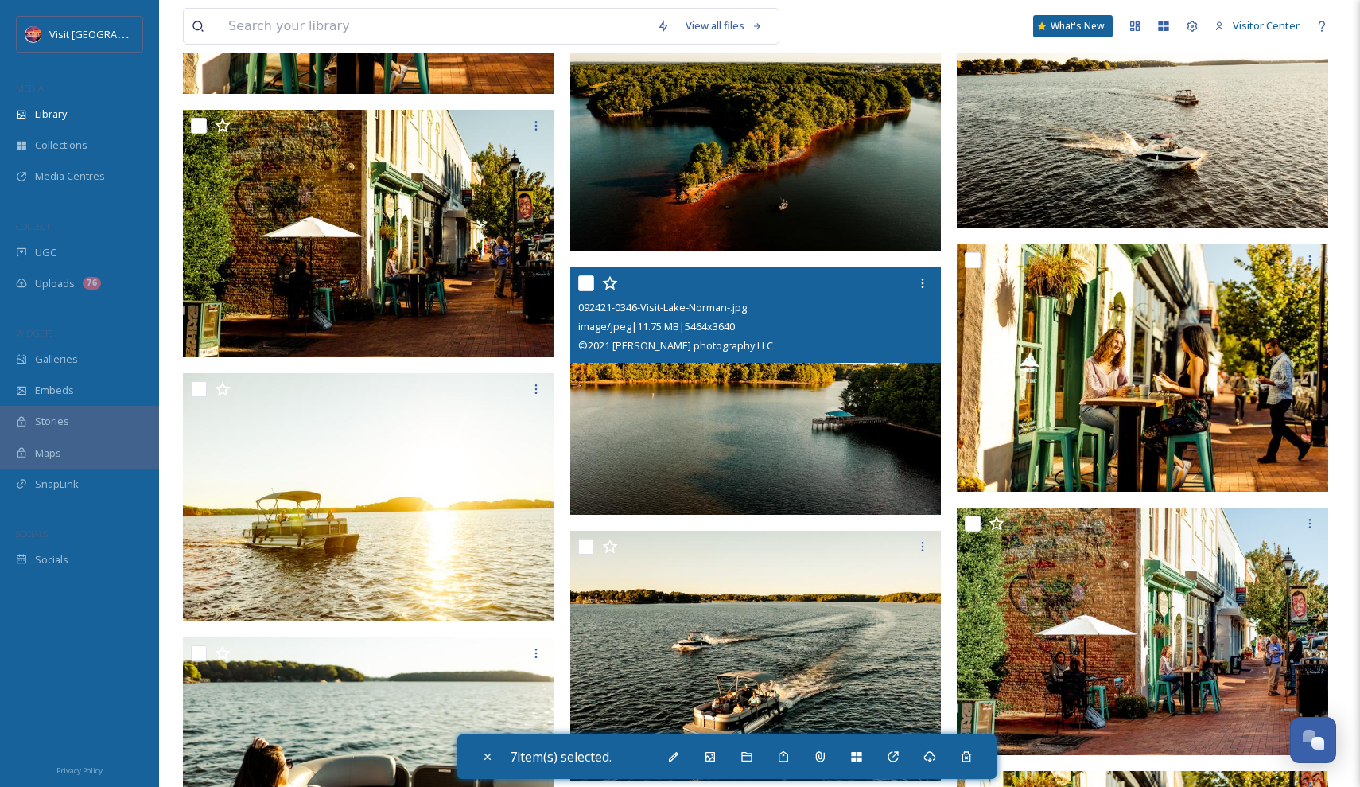
click at [829, 414] on img at bounding box center [755, 390] width 371 height 247
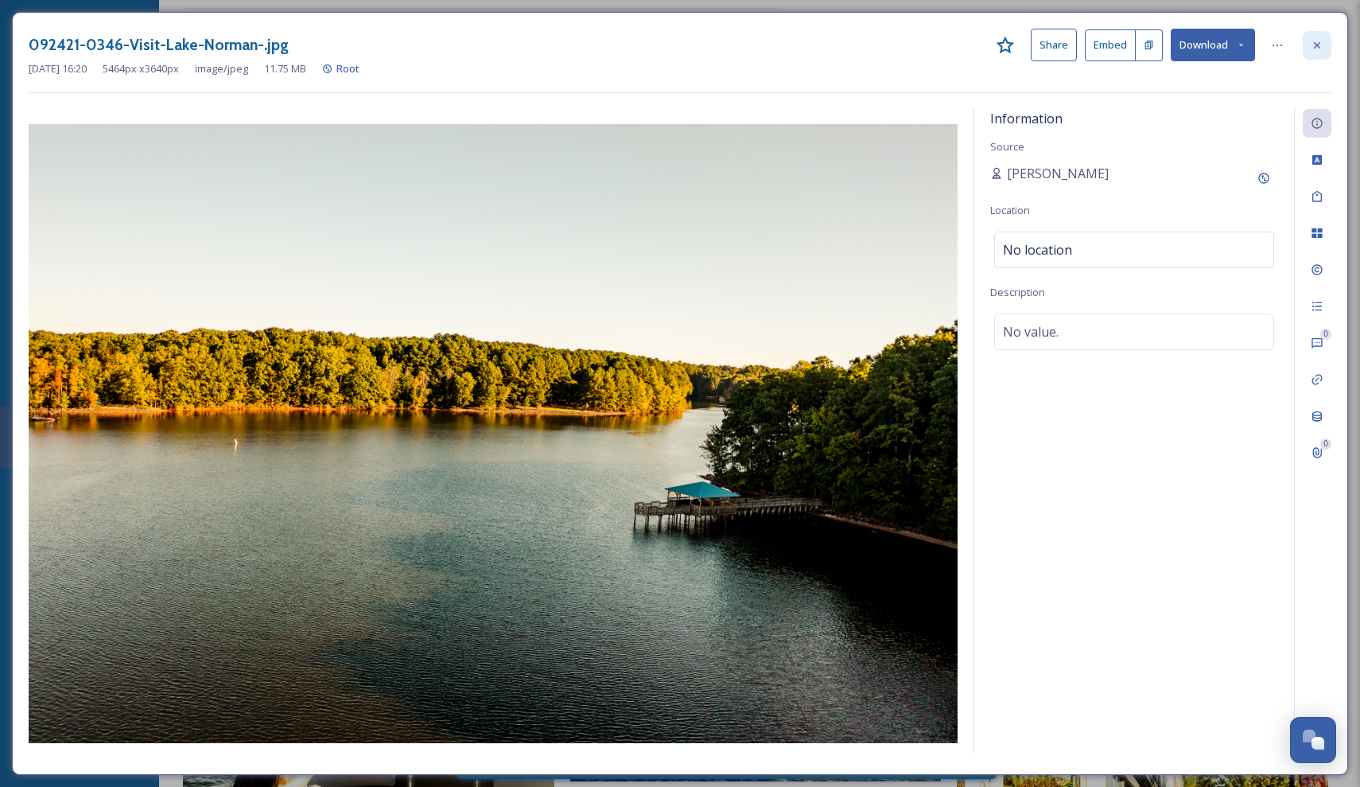
click at [1311, 46] on icon at bounding box center [1317, 45] width 13 height 13
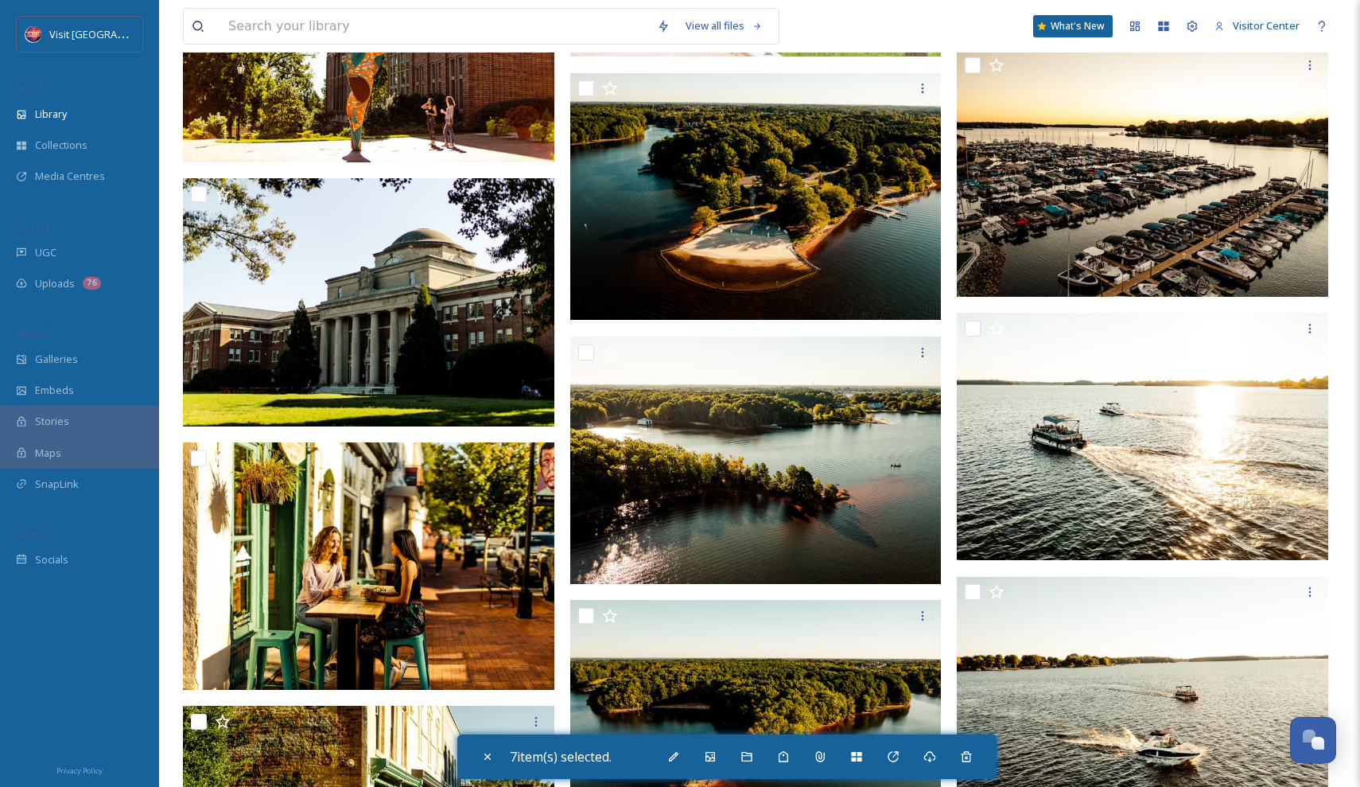
scroll to position [62147, 0]
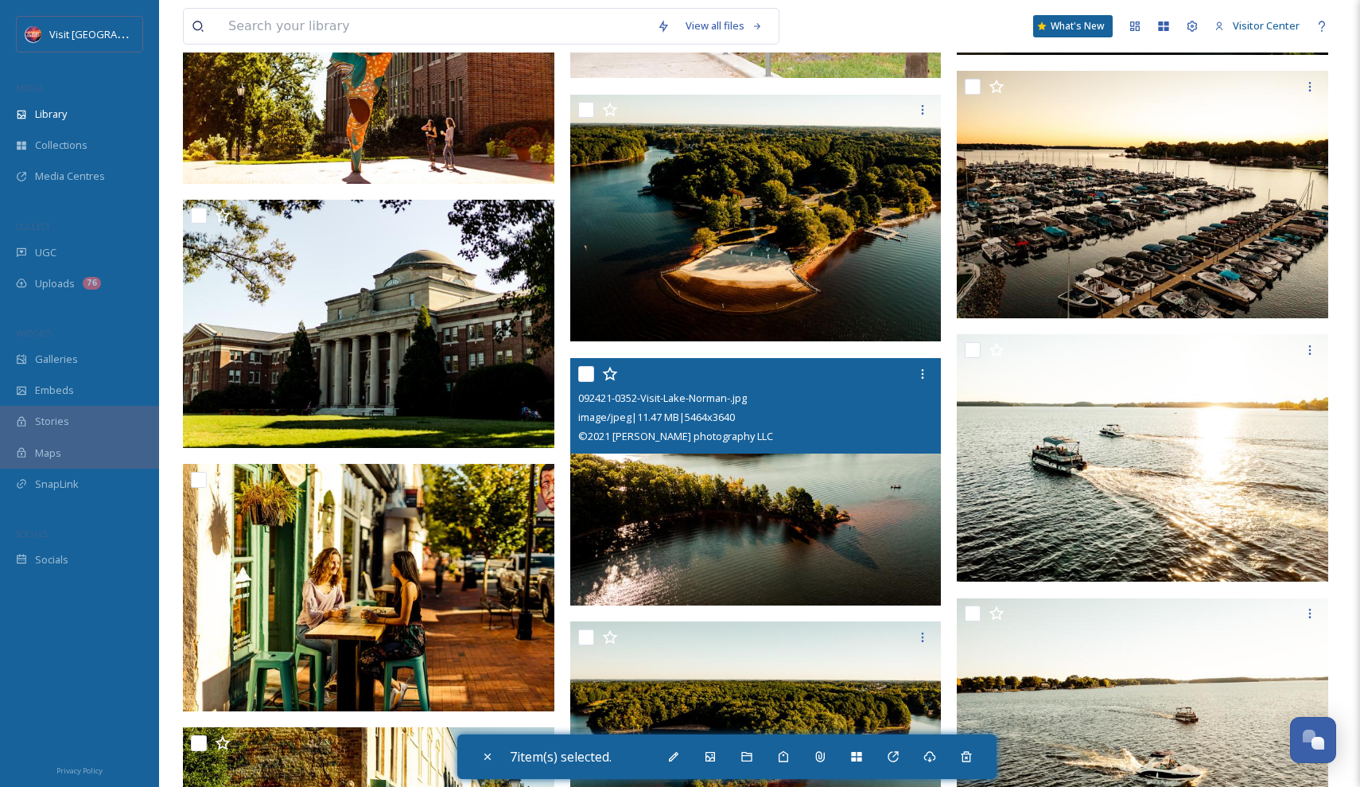
click at [585, 372] on input "checkbox" at bounding box center [586, 374] width 16 height 16
checkbox input "true"
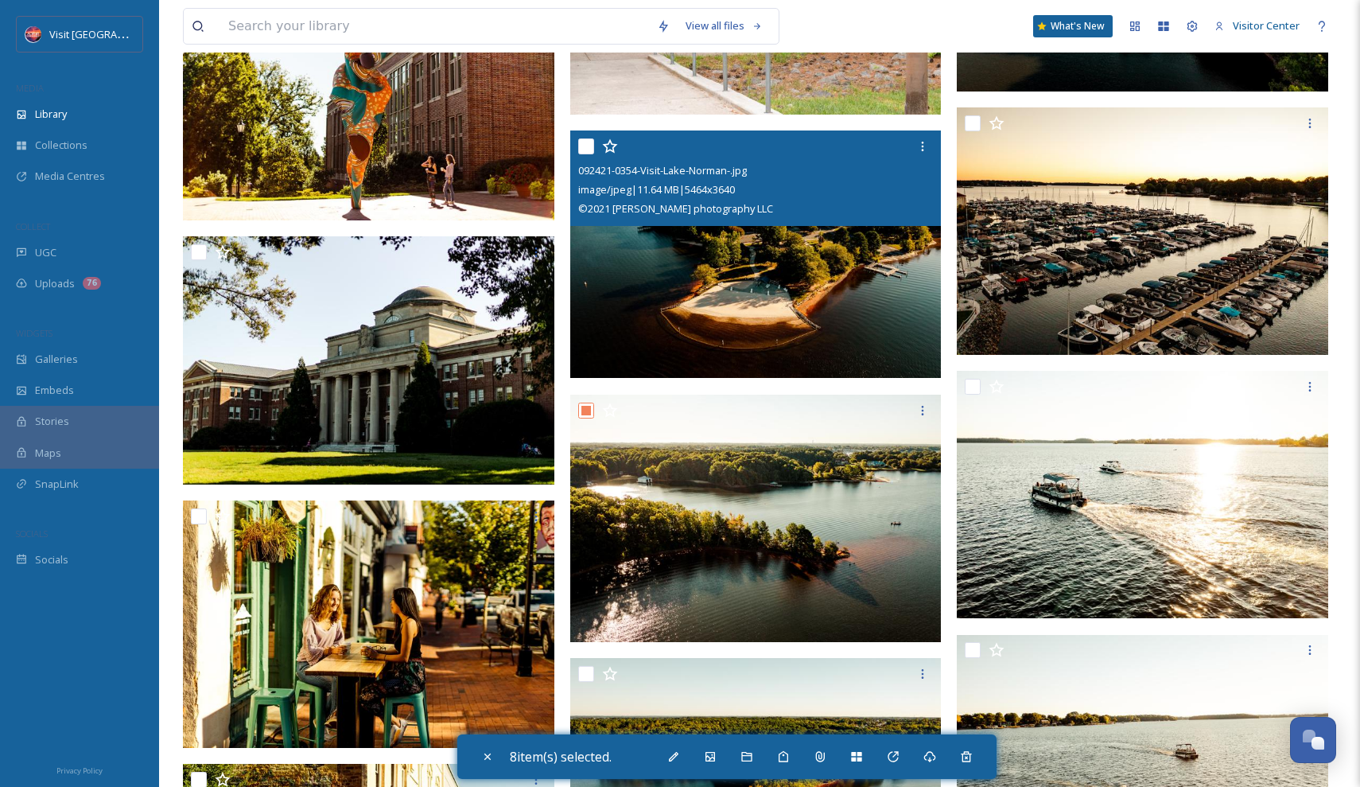
scroll to position [62041, 0]
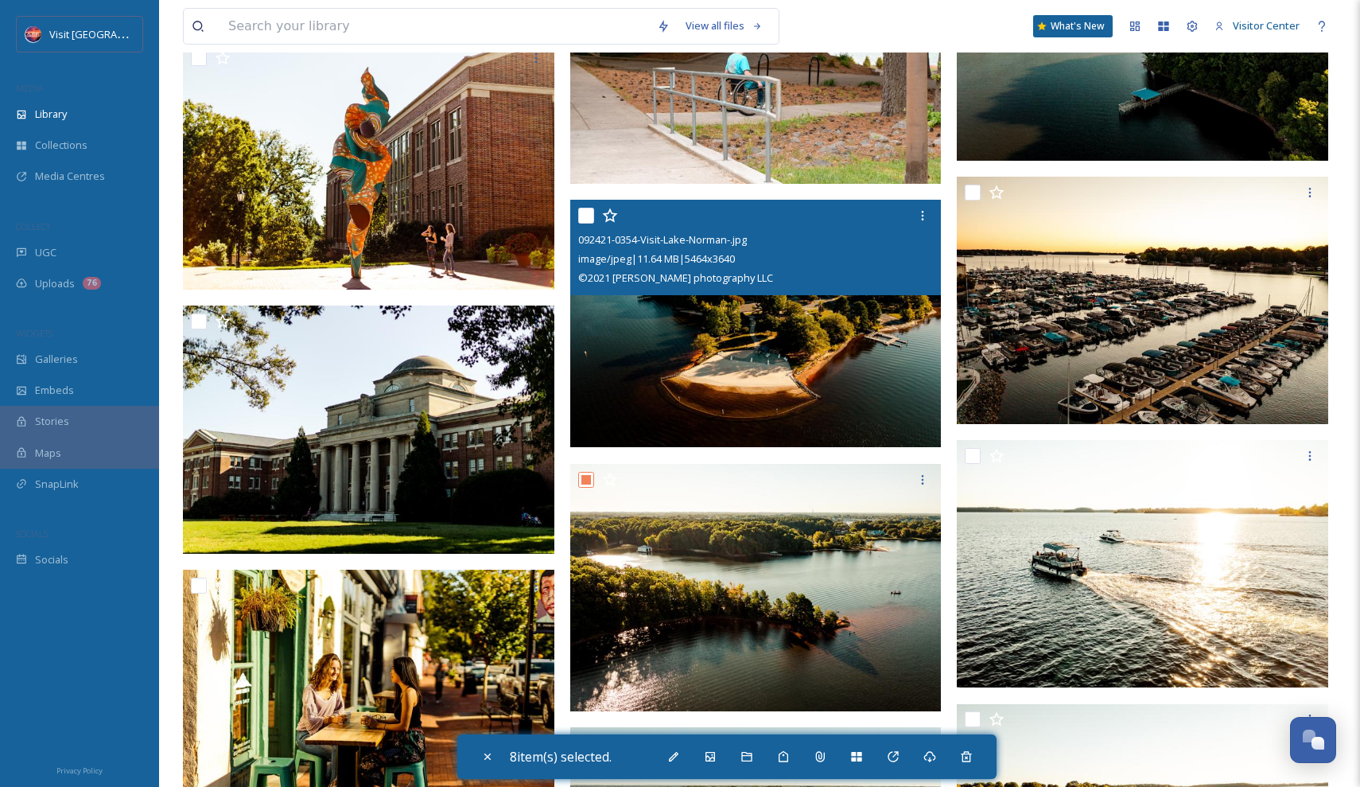
click at [588, 209] on input "checkbox" at bounding box center [586, 216] width 16 height 16
checkbox input "true"
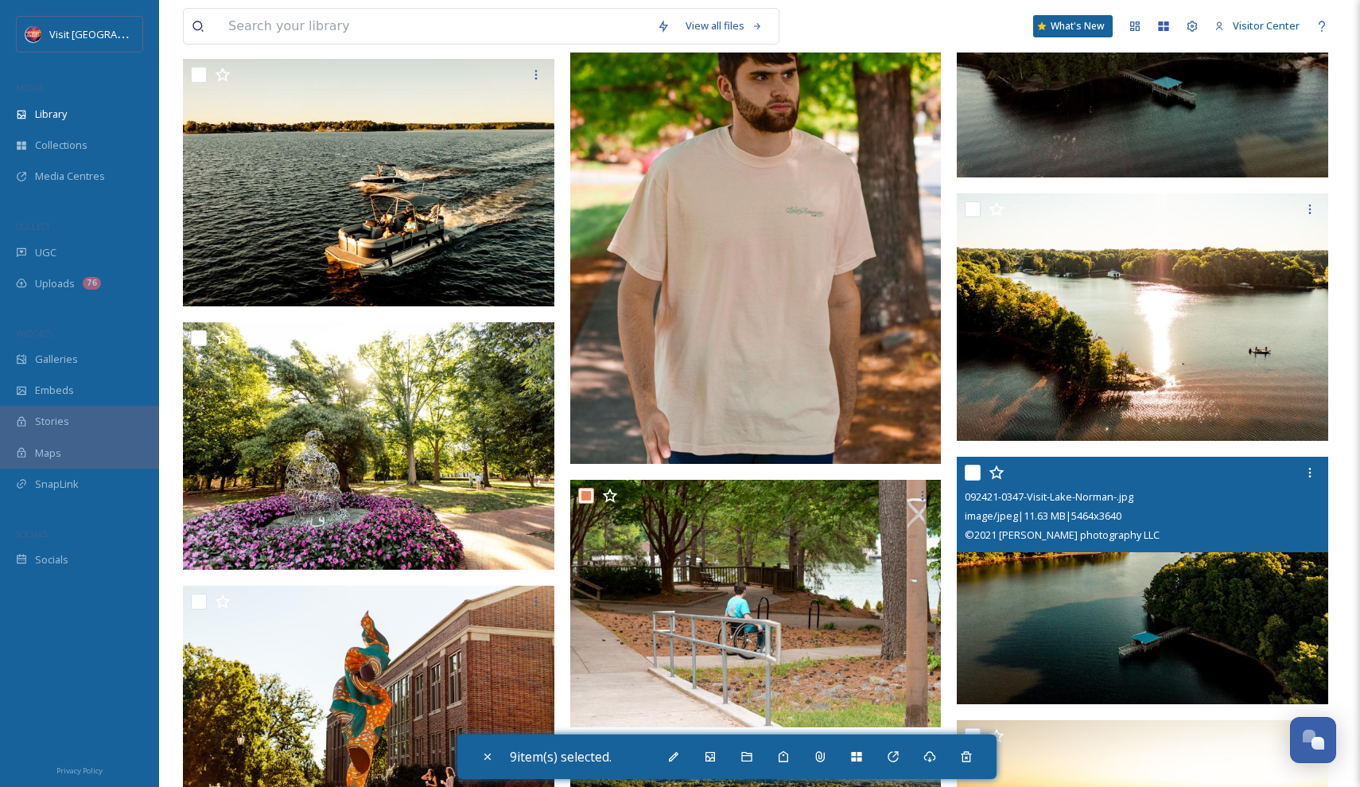
scroll to position [61500, 0]
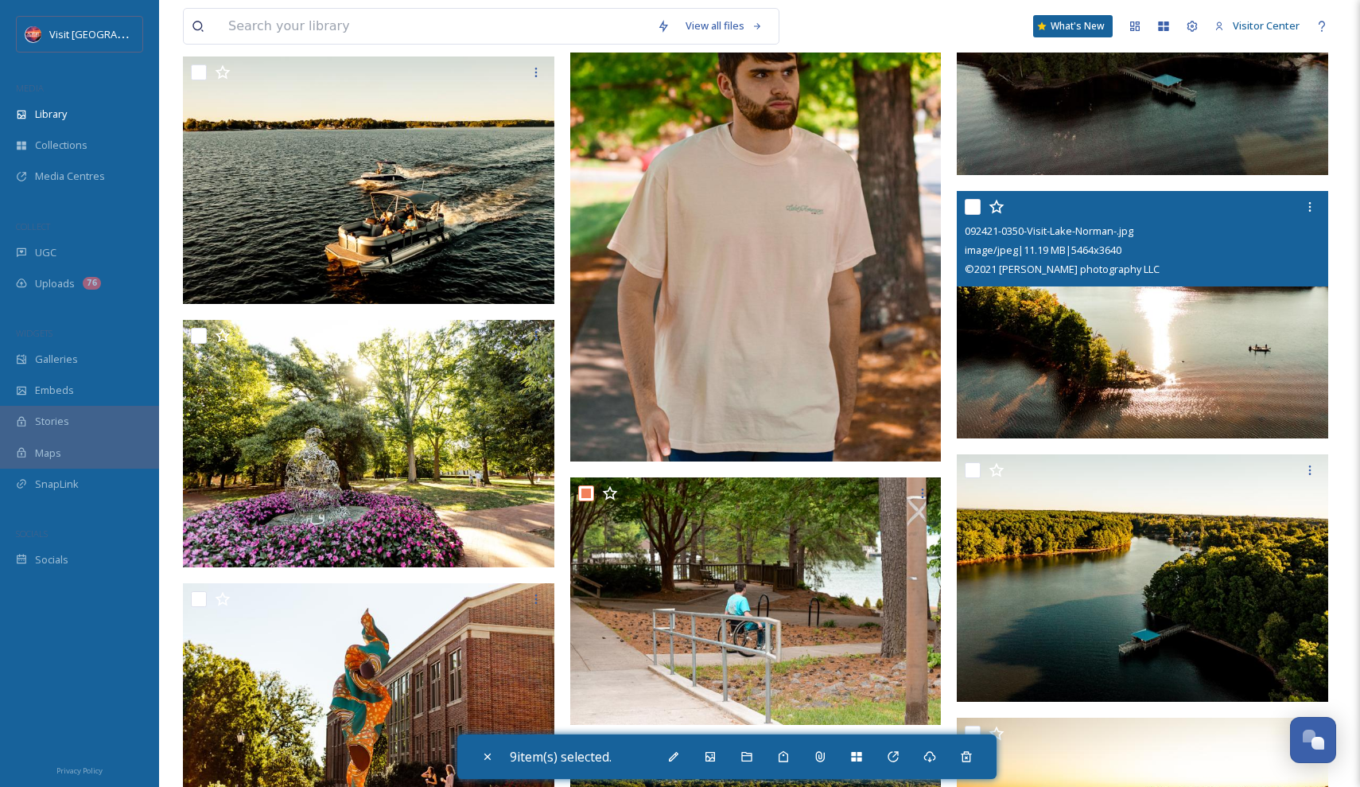
click at [975, 204] on input "checkbox" at bounding box center [973, 207] width 16 height 16
checkbox input "true"
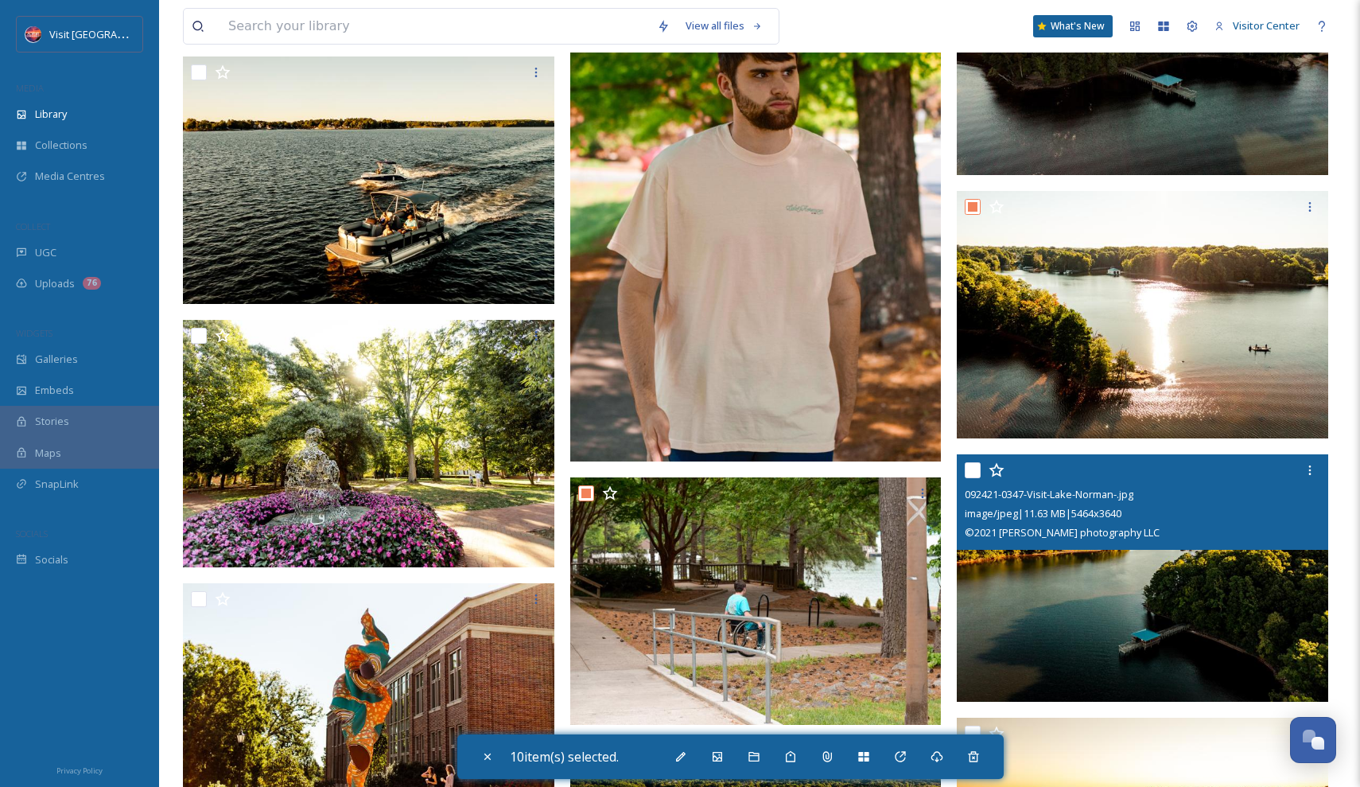
click at [977, 465] on input "checkbox" at bounding box center [973, 470] width 16 height 16
checkbox input "true"
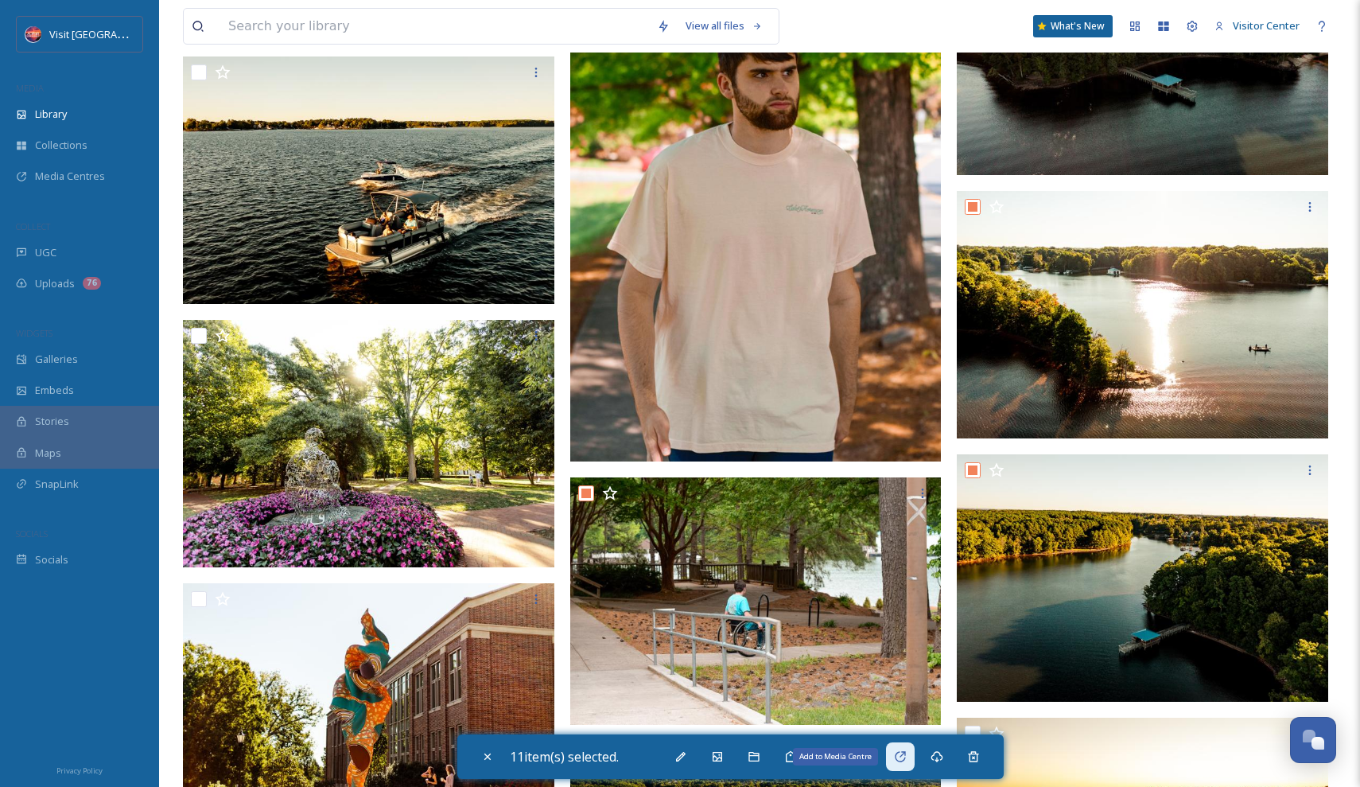
click at [906, 757] on icon at bounding box center [900, 756] width 13 height 13
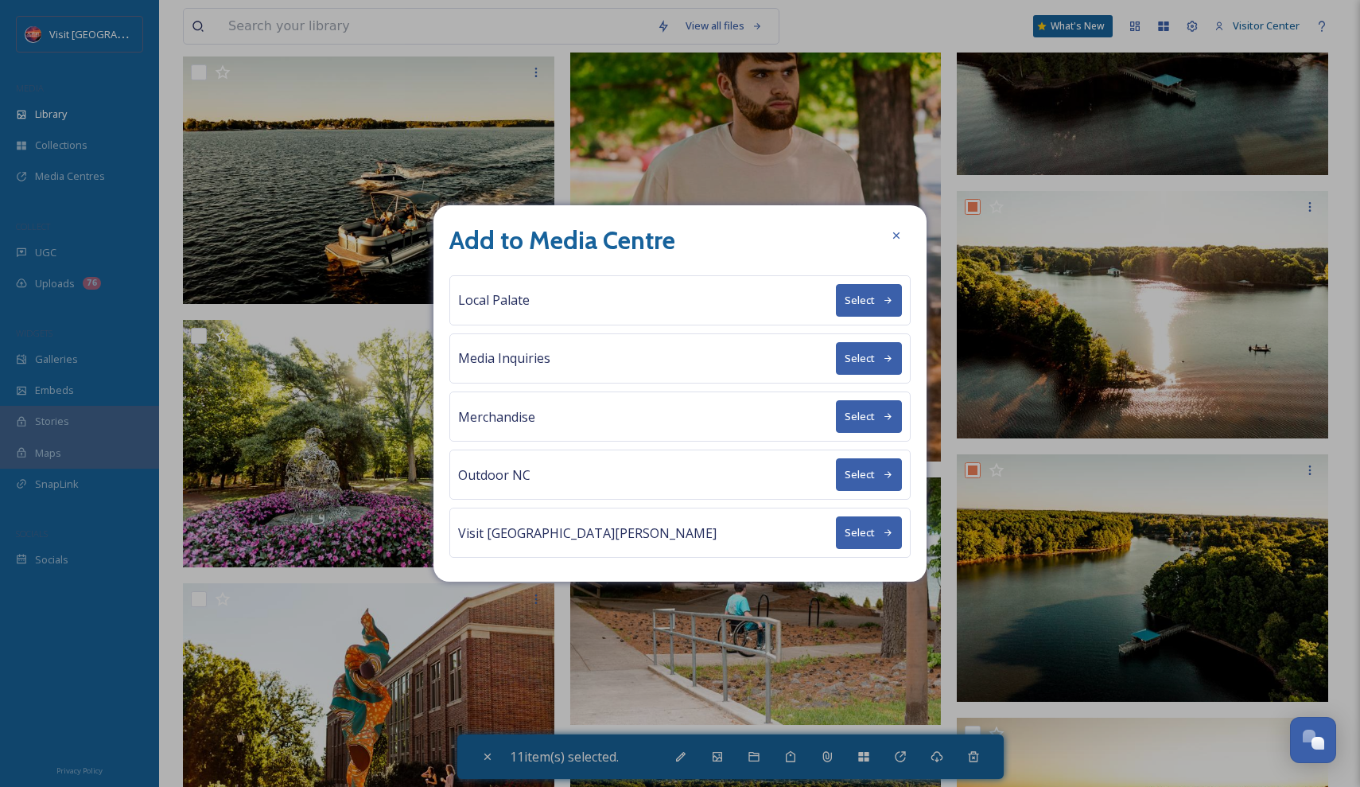
click at [881, 466] on button "Select" at bounding box center [869, 474] width 66 height 33
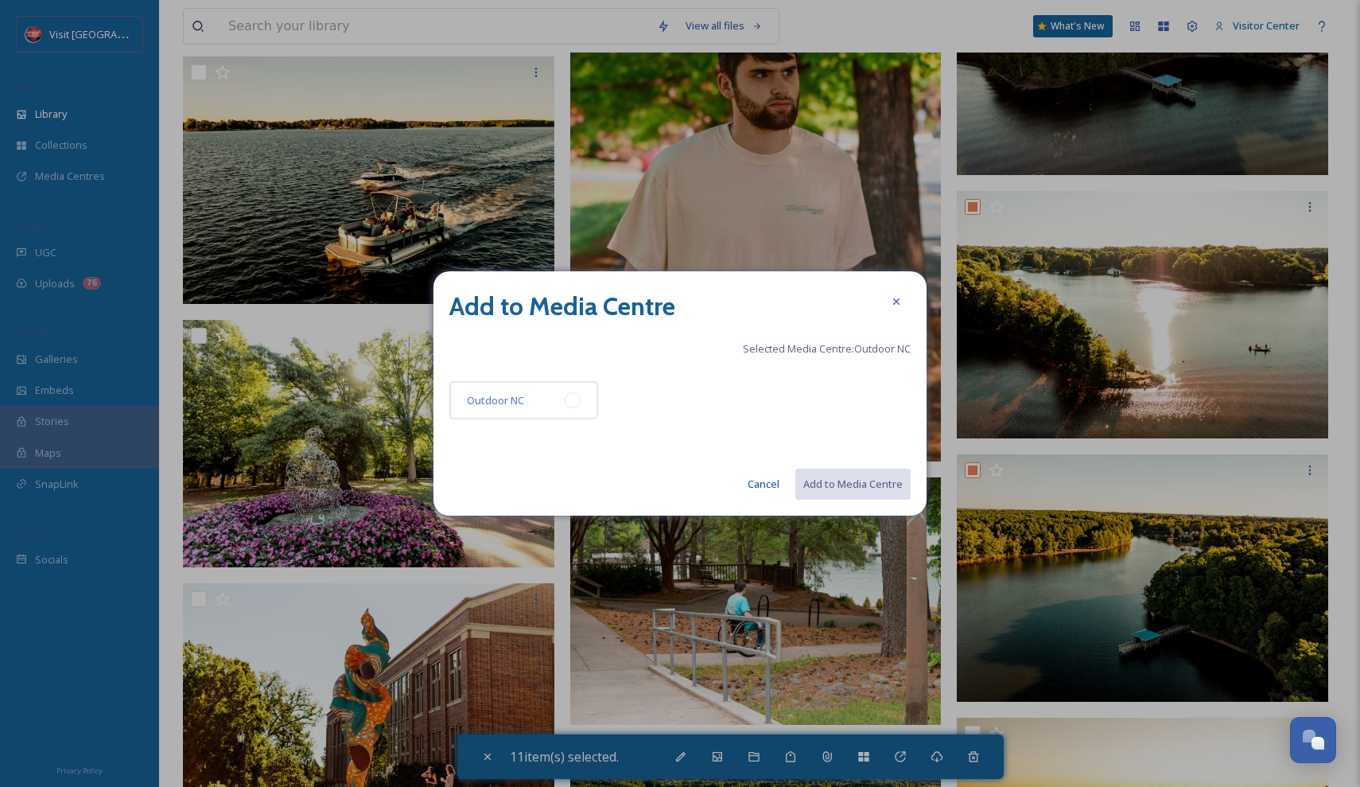
click at [563, 394] on div "Outdoor NC" at bounding box center [523, 400] width 149 height 38
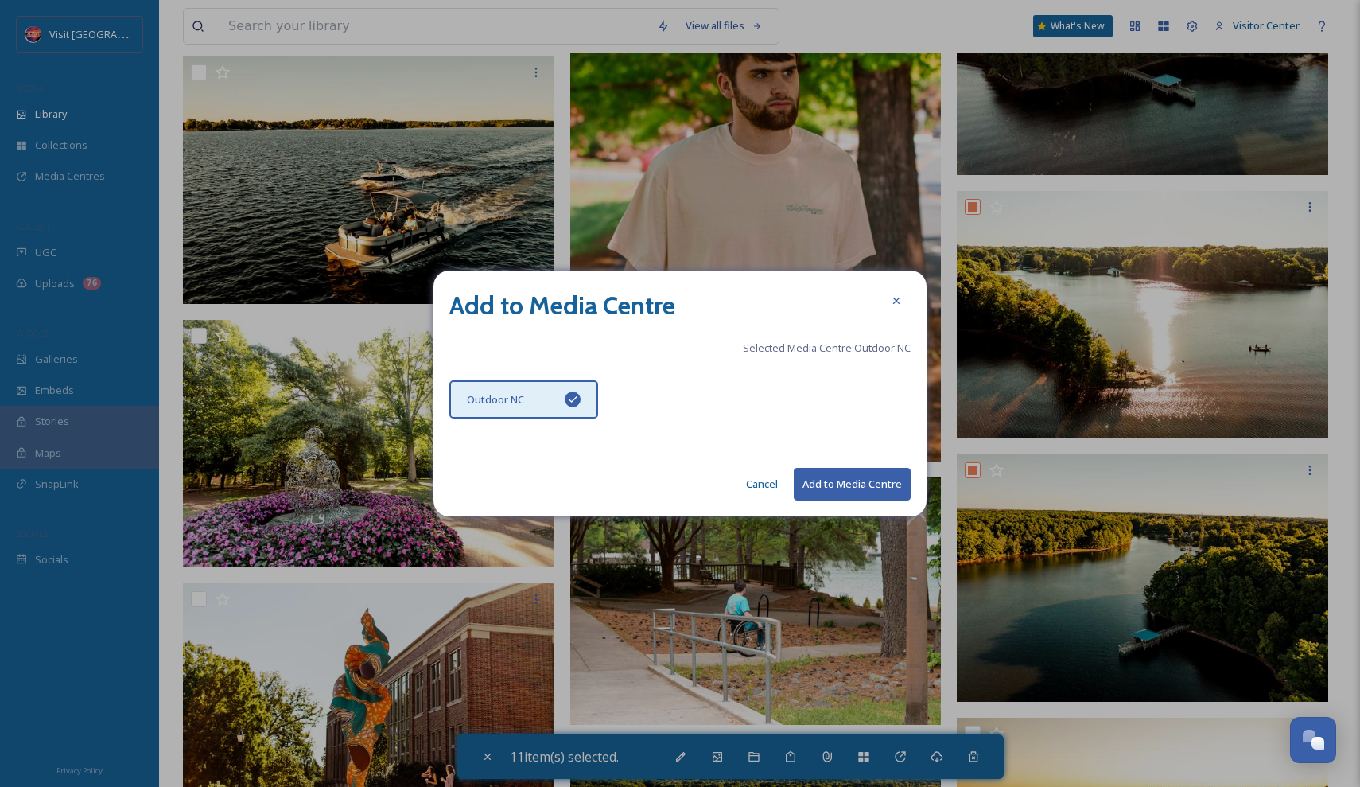
click at [849, 486] on button "Add to Media Centre" at bounding box center [852, 484] width 117 height 33
checkbox input "false"
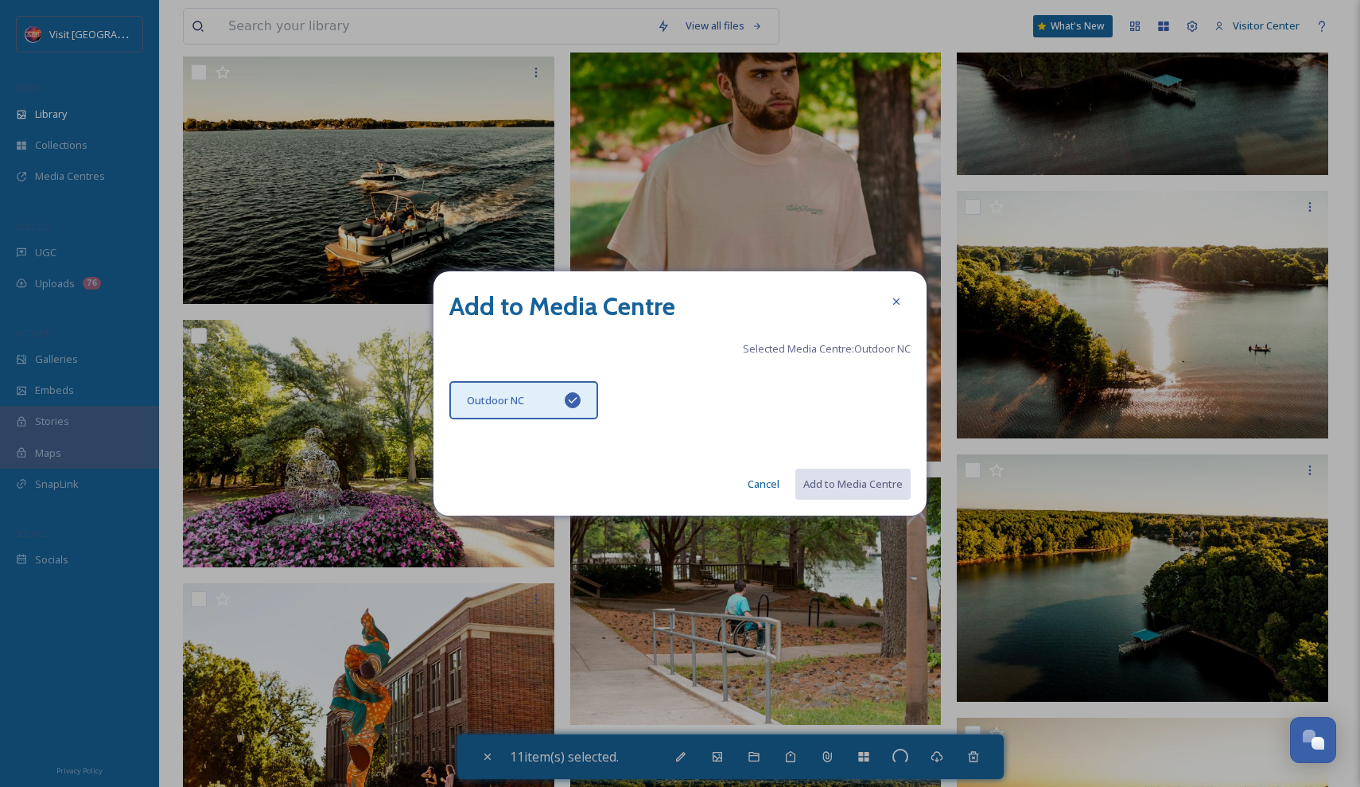
checkbox input "false"
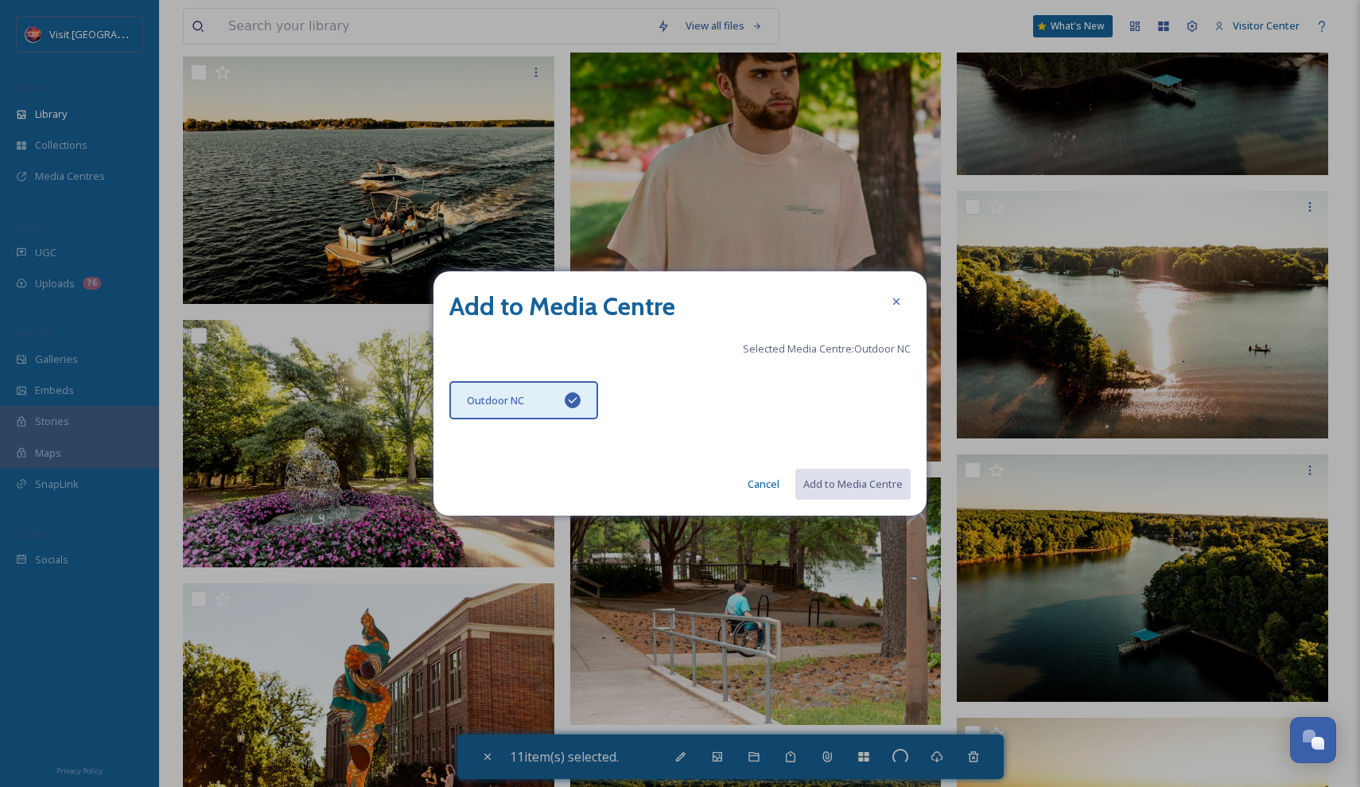
checkbox input "false"
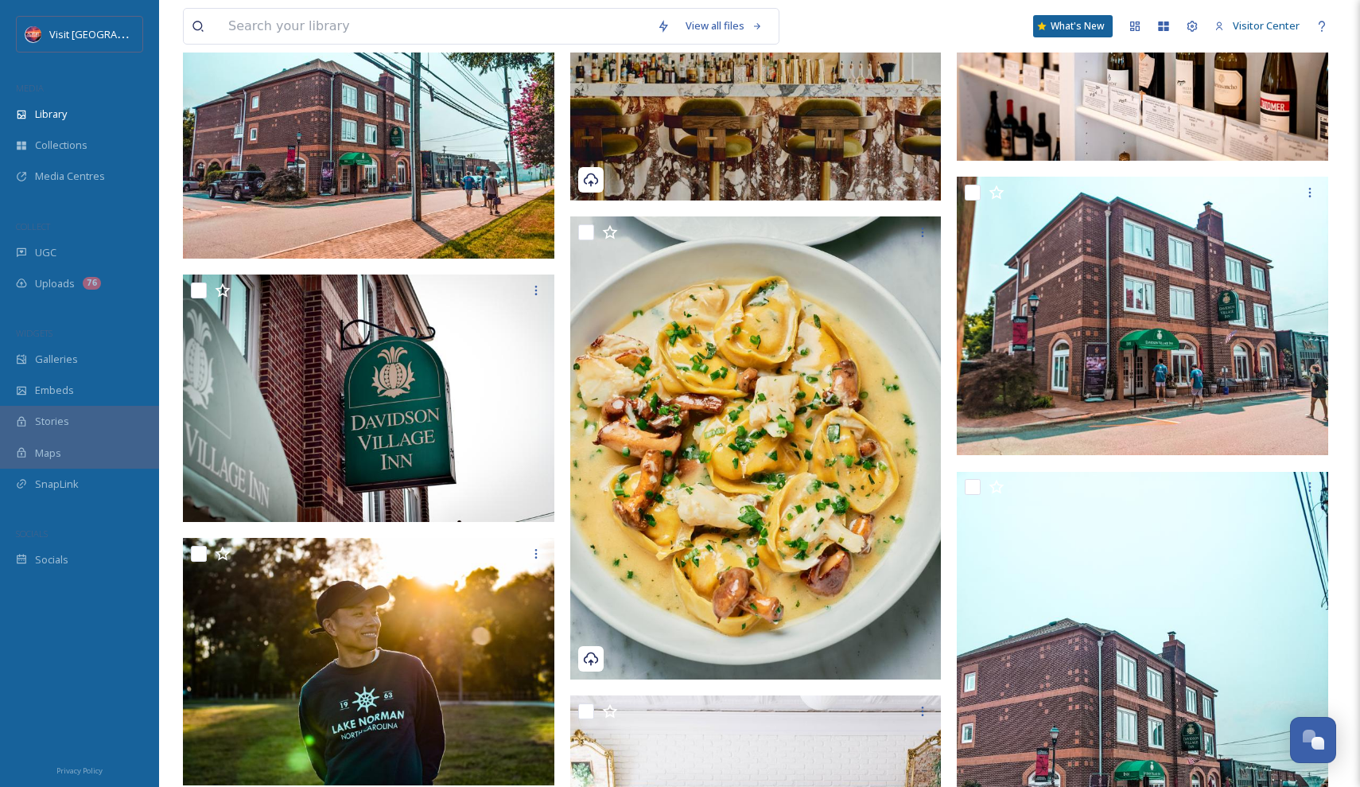
scroll to position [58471, 0]
